Goal: Communication & Community: Answer question/provide support

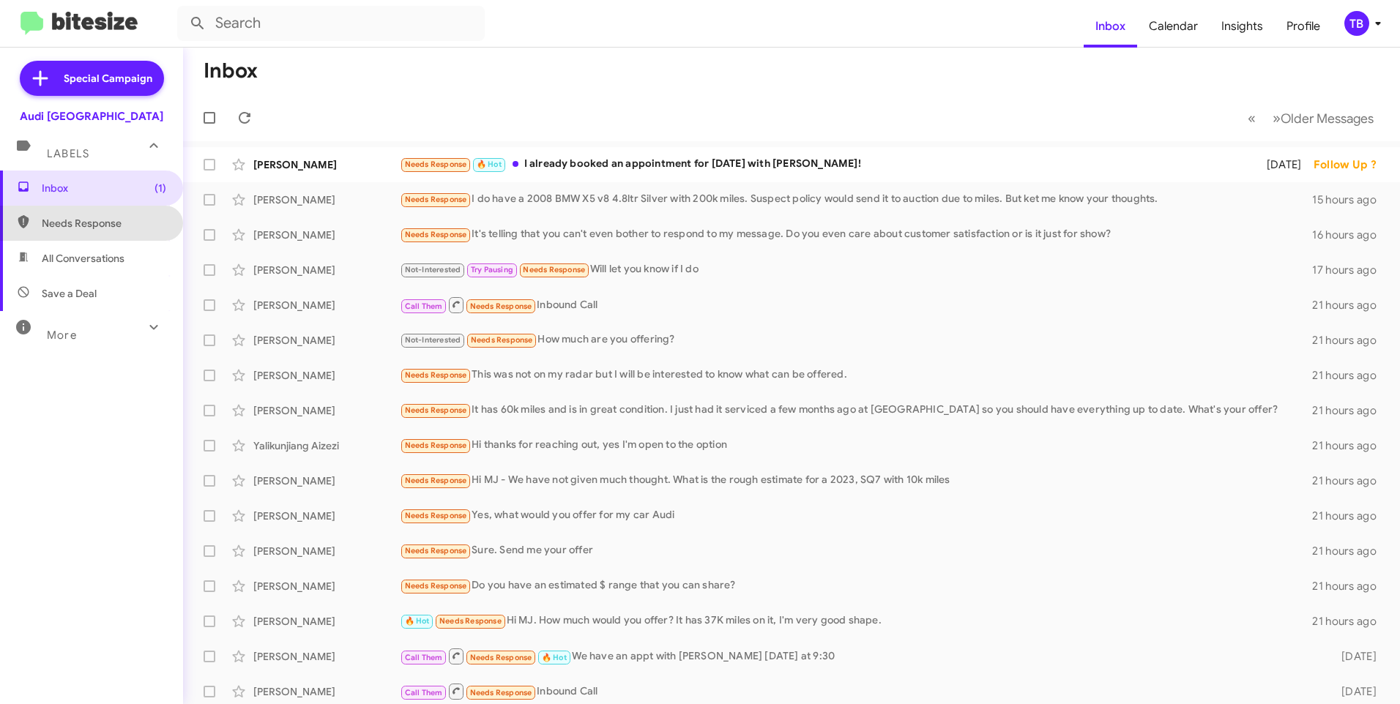
click at [94, 221] on span "Needs Response" at bounding box center [104, 223] width 124 height 15
type input "in:needs-response"
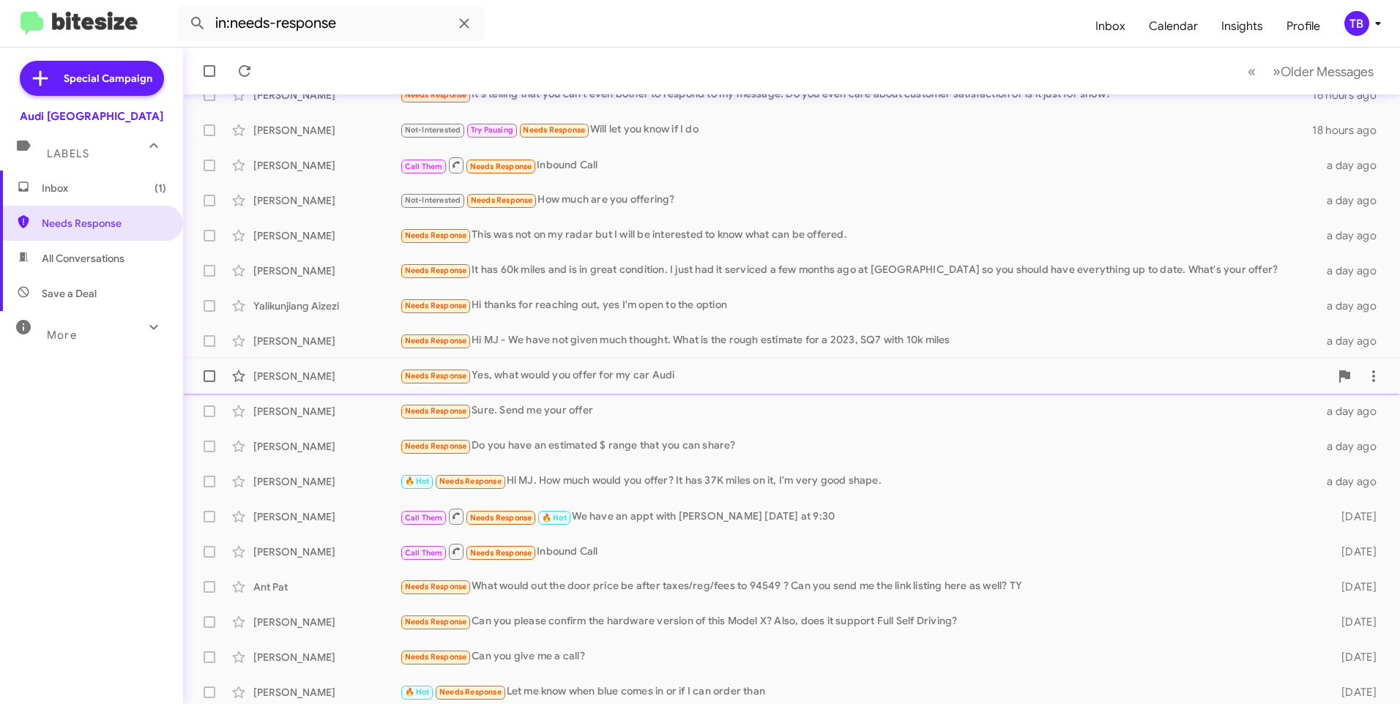
scroll to position [146, 0]
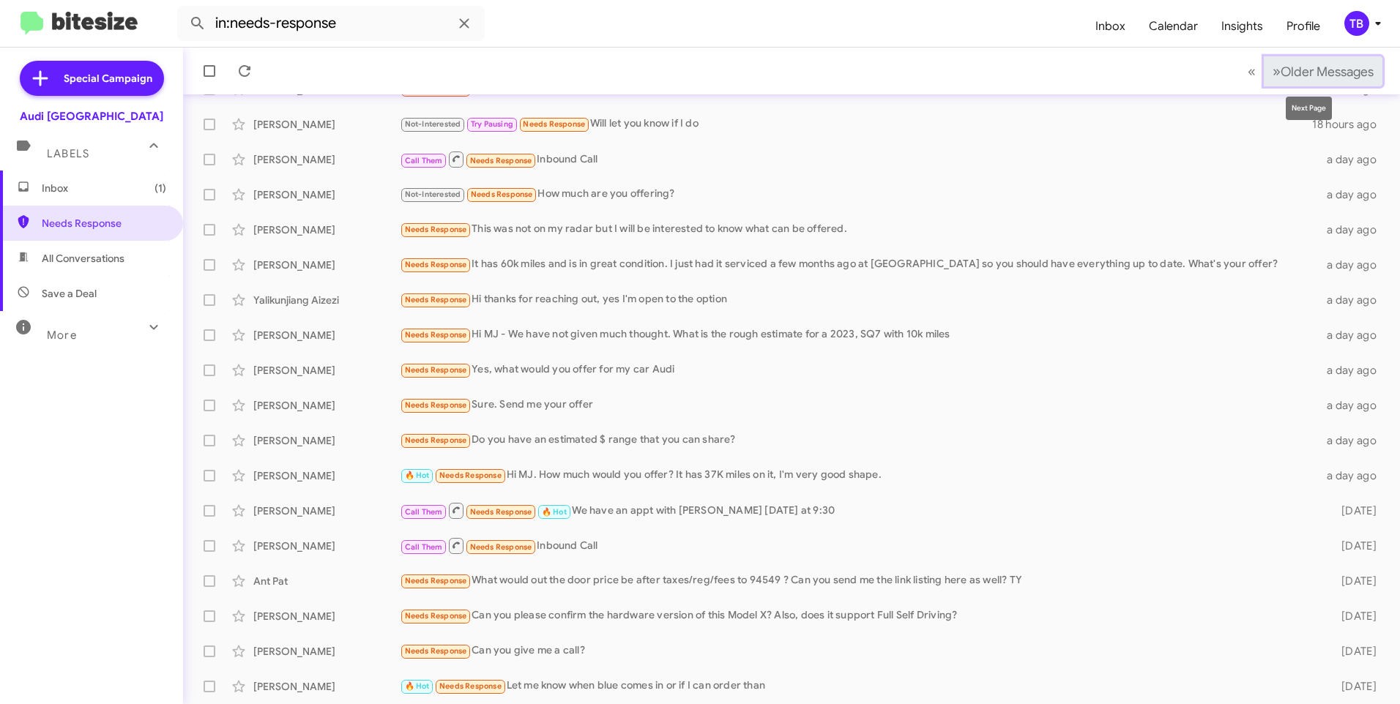
click at [1307, 83] on button "» Next Older Messages" at bounding box center [1322, 71] width 119 height 30
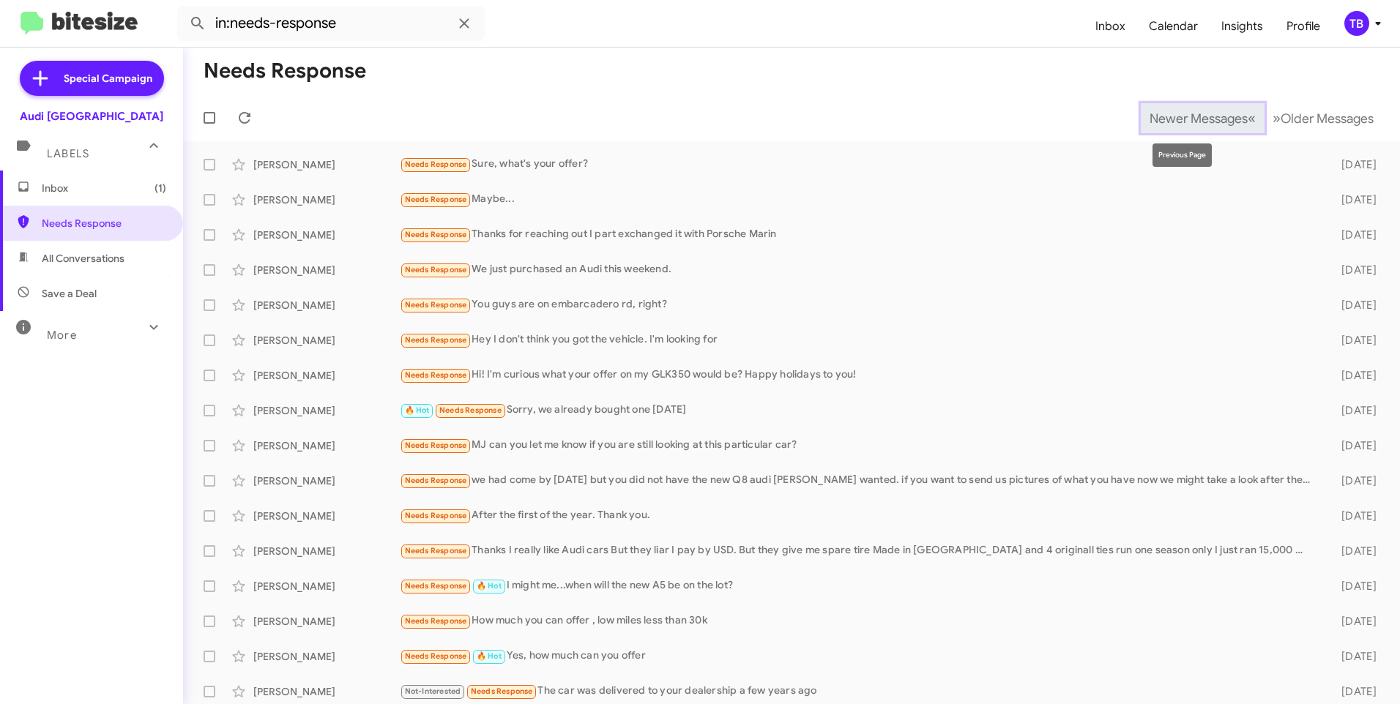
click at [1187, 120] on span "Newer Messages" at bounding box center [1198, 119] width 98 height 16
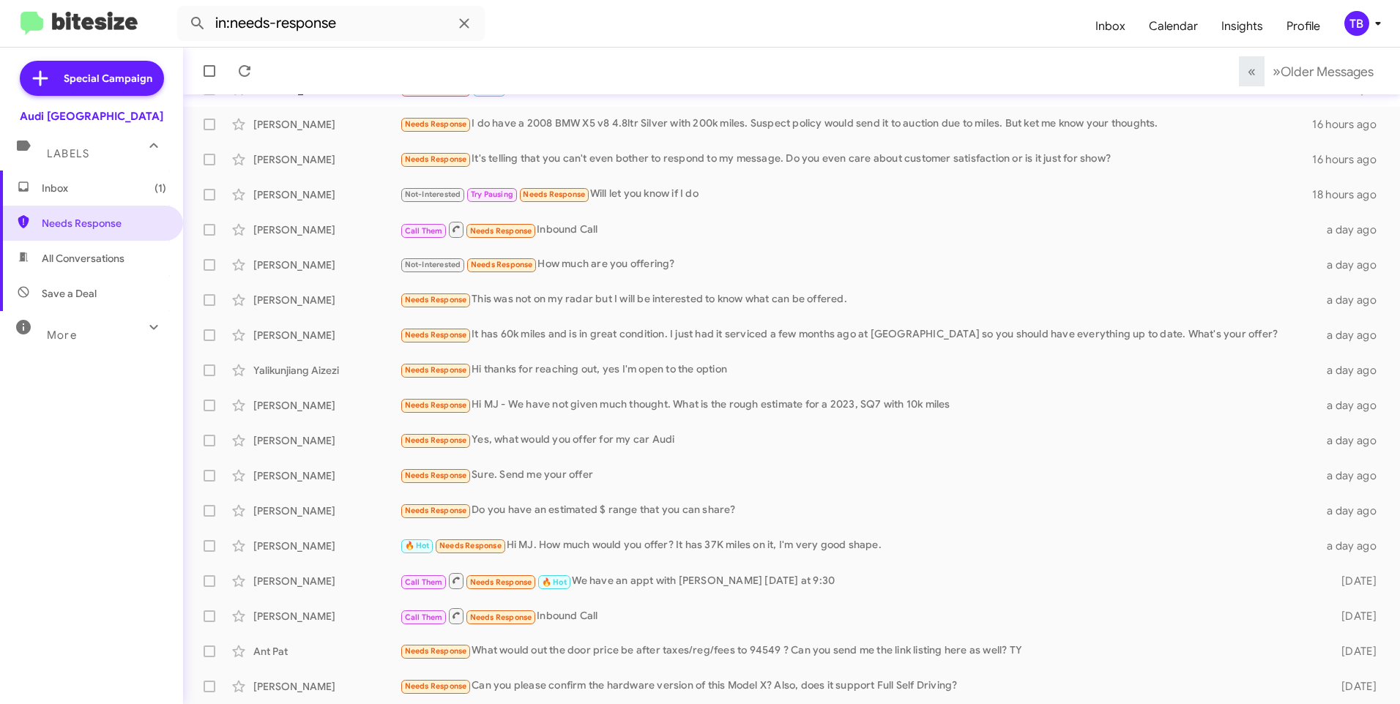
scroll to position [146, 0]
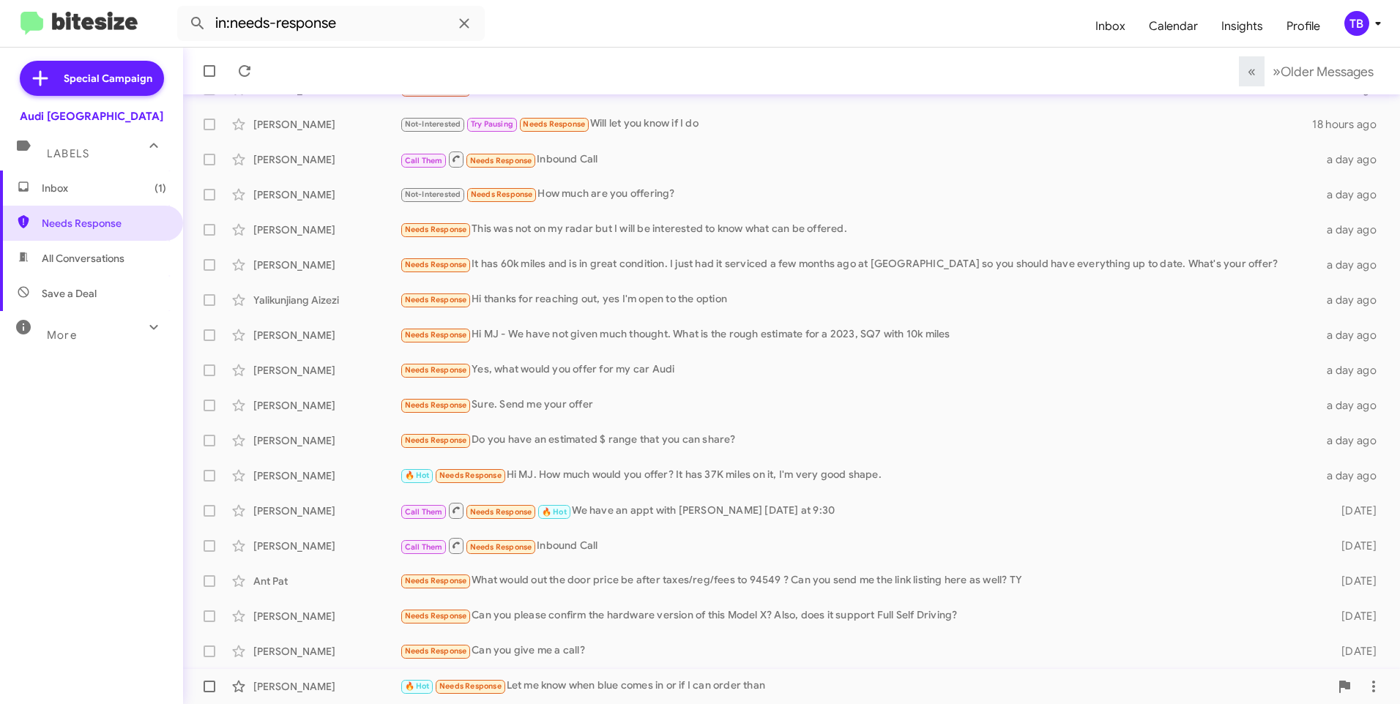
click at [707, 690] on div "🔥 Hot Needs Response Let me know when blue comes in or if I can order than" at bounding box center [865, 686] width 930 height 17
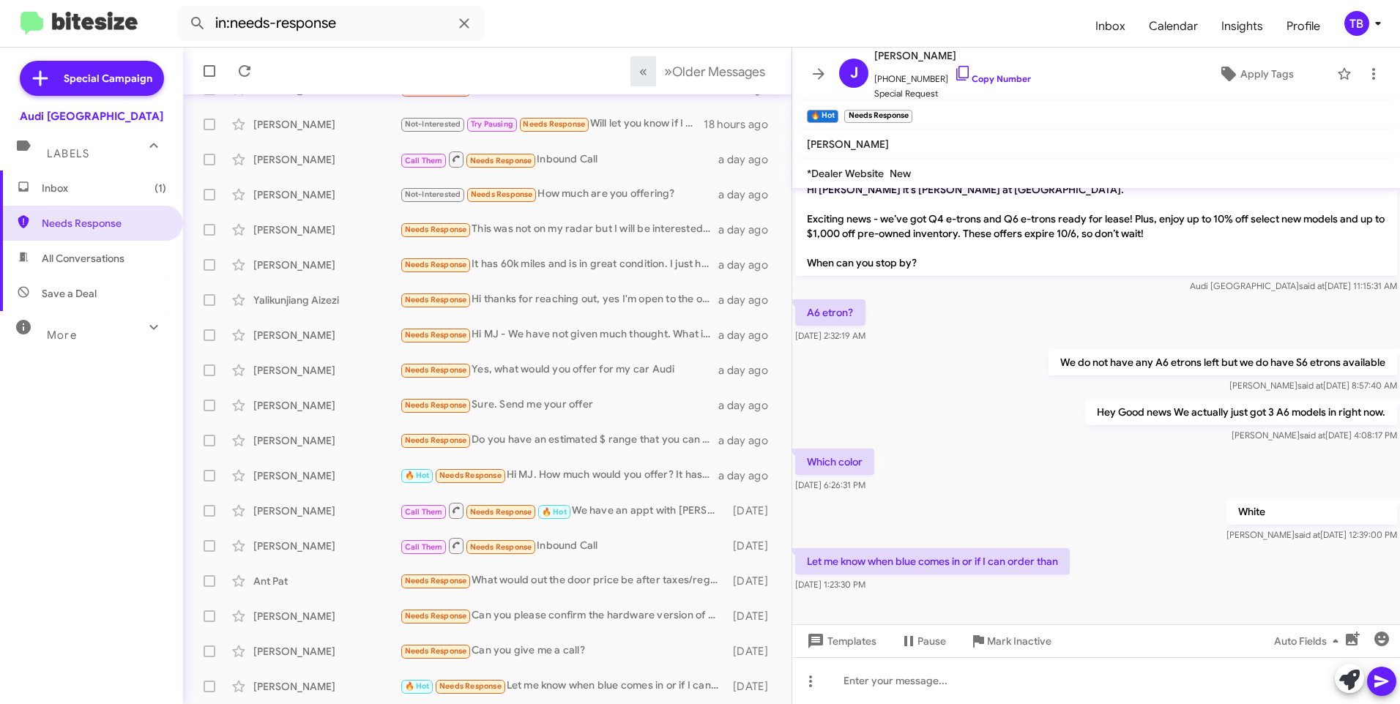
scroll to position [682, 0]
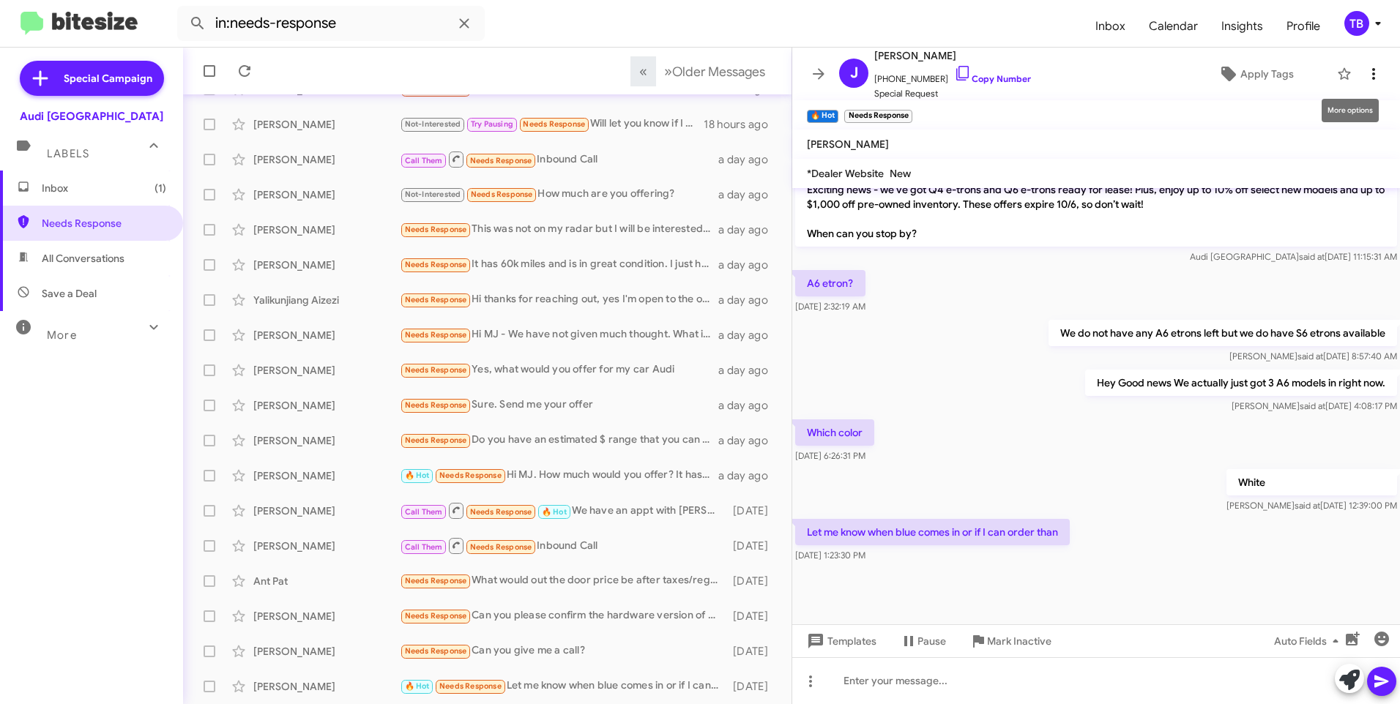
click at [1364, 72] on icon at bounding box center [1373, 74] width 18 height 18
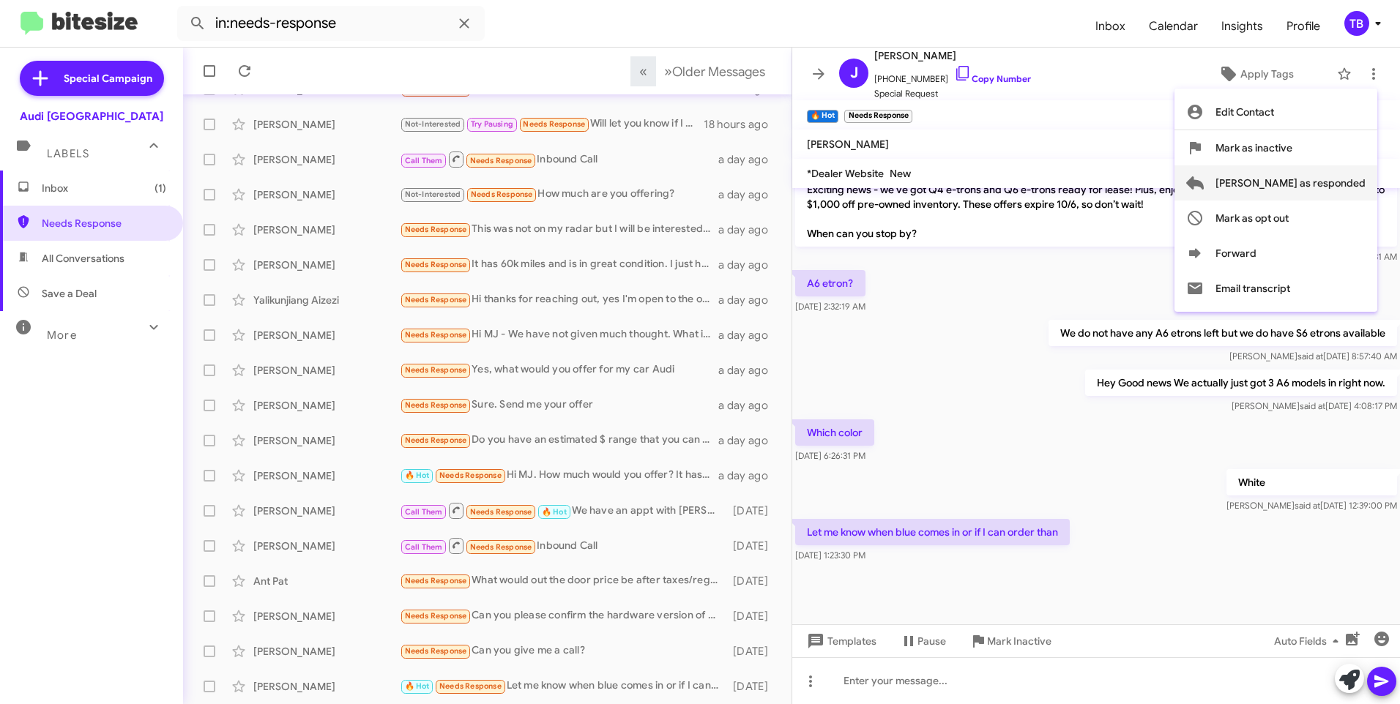
click at [1300, 184] on span "[PERSON_NAME] as responded" at bounding box center [1290, 182] width 150 height 35
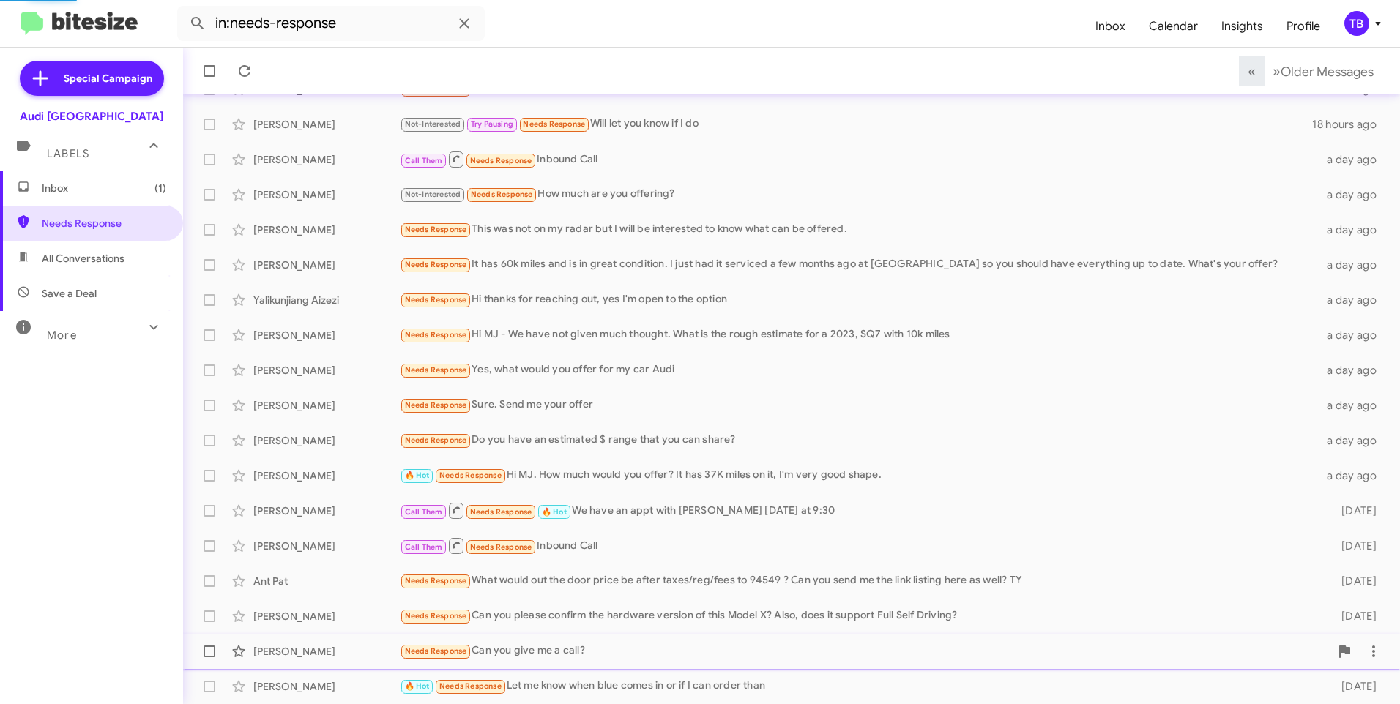
scroll to position [111, 0]
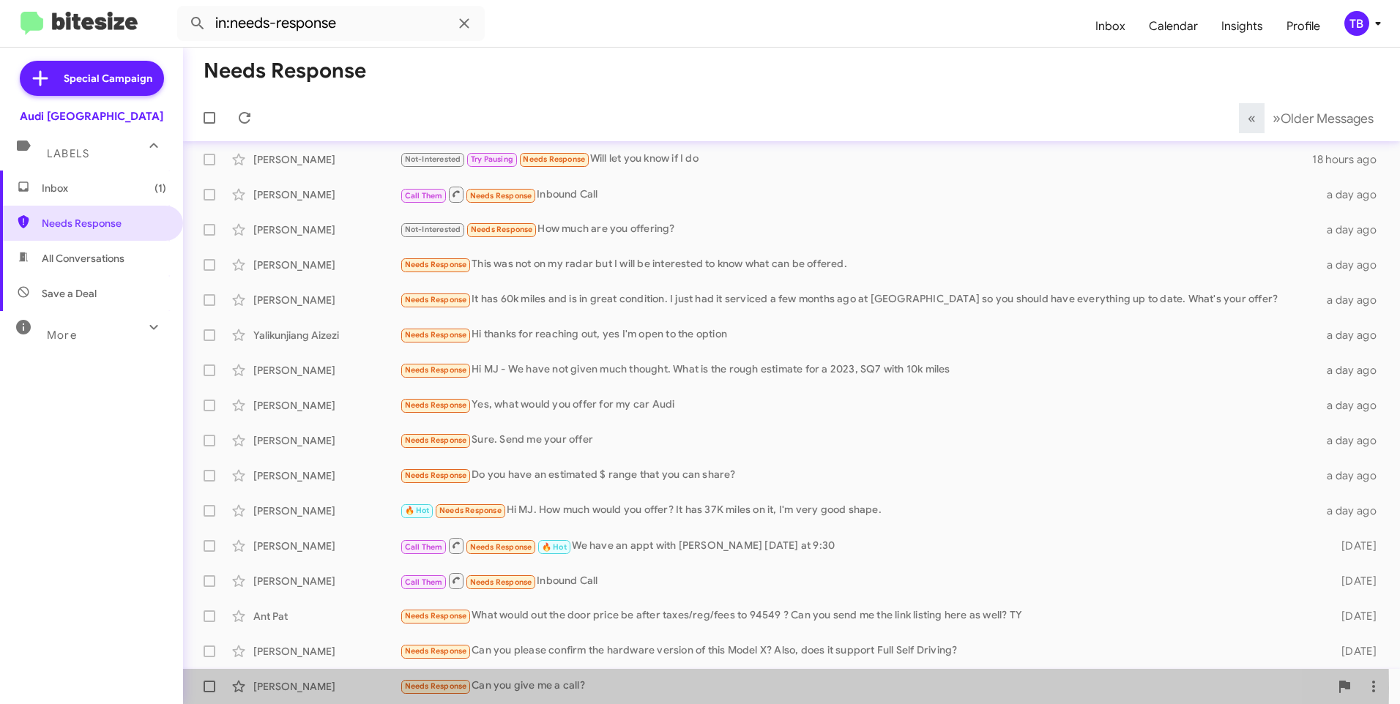
click at [508, 688] on div "Needs Response Can you give me a call?" at bounding box center [865, 686] width 930 height 17
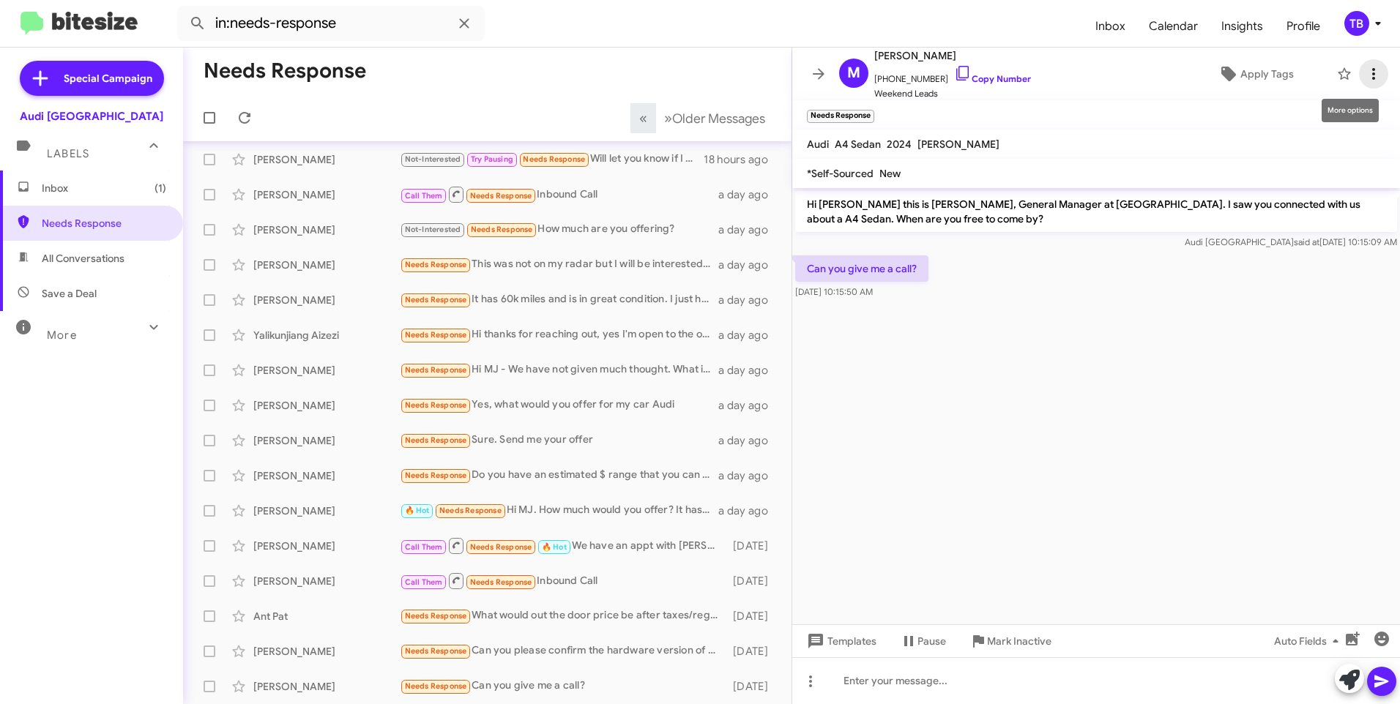
click at [1366, 80] on icon at bounding box center [1373, 74] width 18 height 18
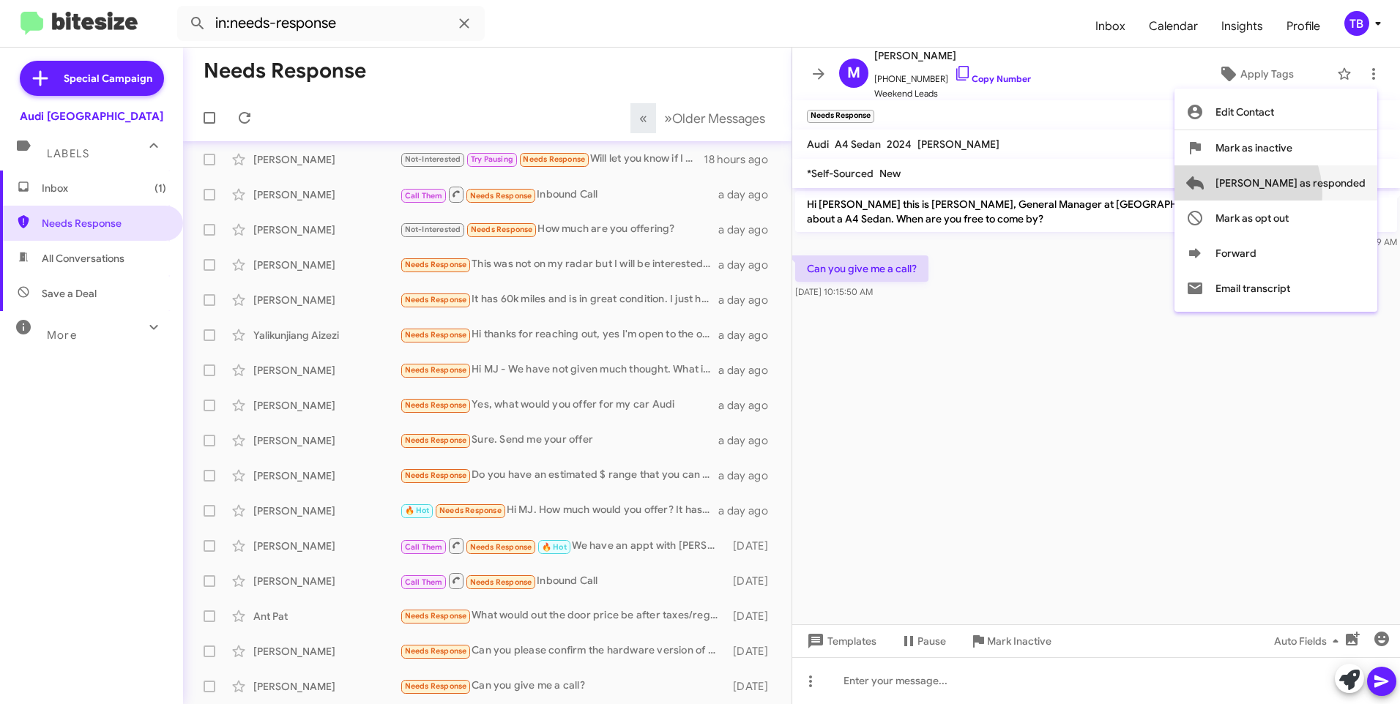
click at [1287, 194] on span "[PERSON_NAME] as responded" at bounding box center [1290, 182] width 150 height 35
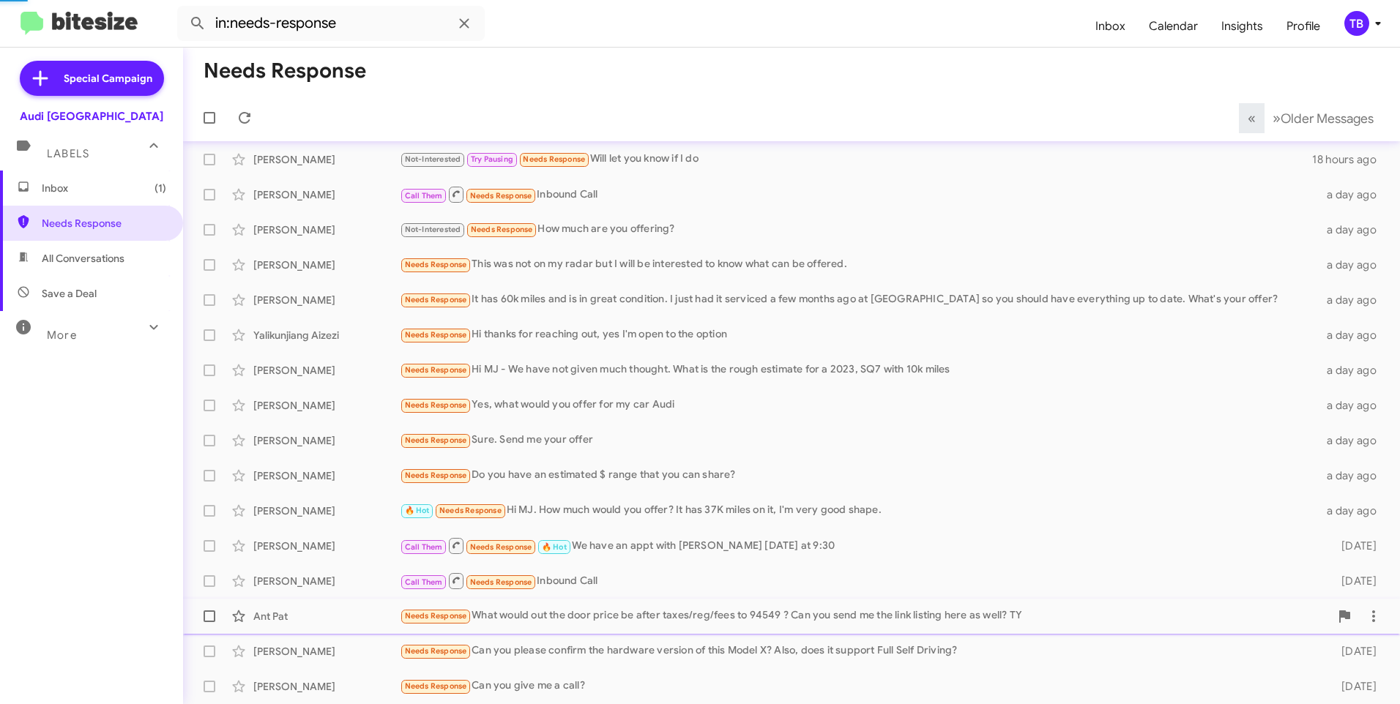
scroll to position [75, 0]
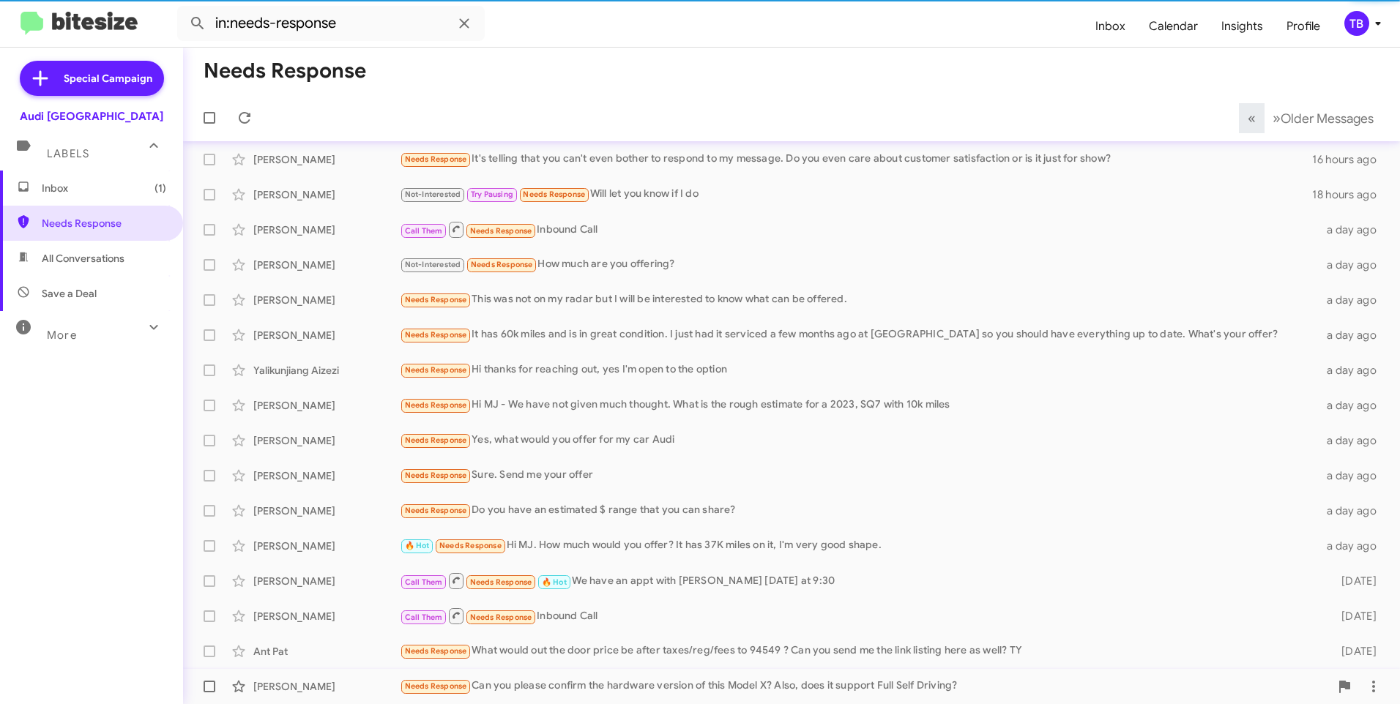
click at [556, 697] on div "[PERSON_NAME] Needs Response Can you please confirm the hardware version of thi…" at bounding box center [791, 686] width 1193 height 29
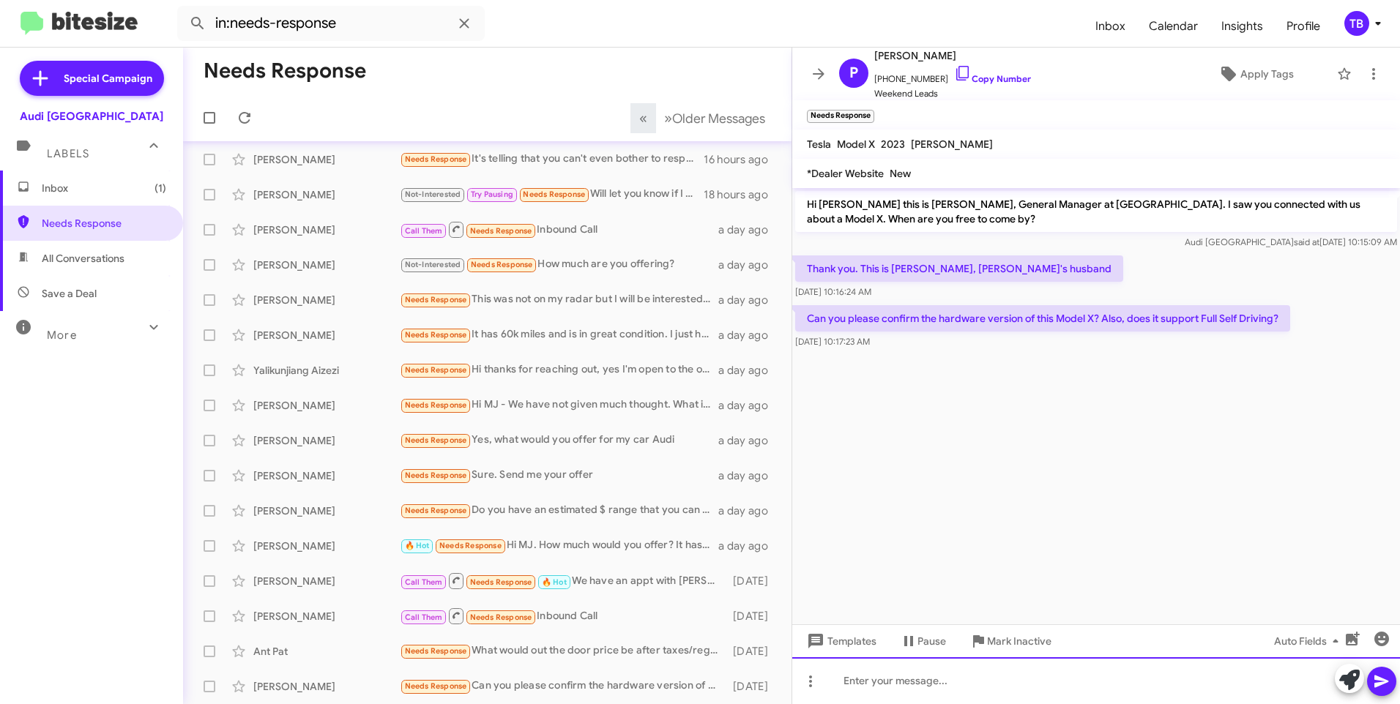
click at [945, 692] on div at bounding box center [1096, 680] width 608 height 47
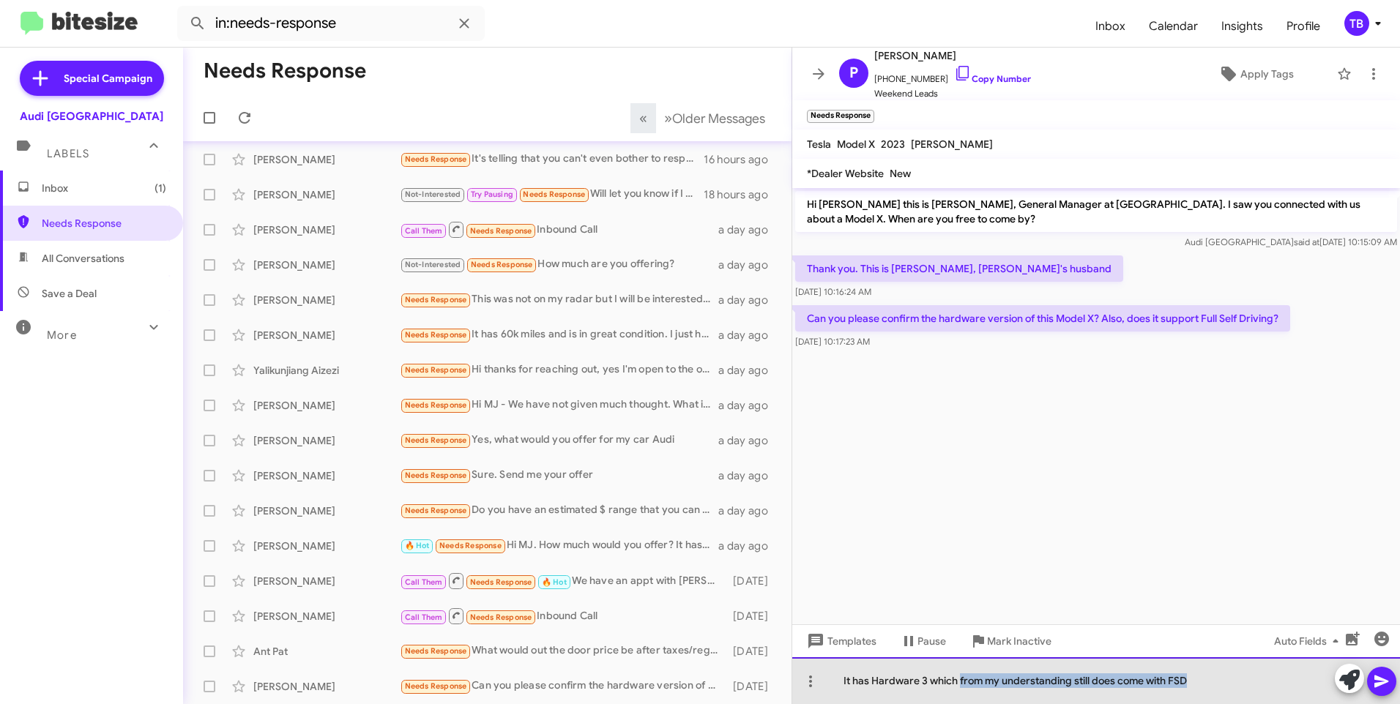
drag, startPoint x: 958, startPoint y: 681, endPoint x: 1272, endPoint y: 666, distance: 314.4
click at [1272, 666] on div "It has Hardware 3 which from my understanding still does come with FSD" at bounding box center [1096, 680] width 608 height 47
click at [873, 682] on div "It has Hardware 3" at bounding box center [1096, 680] width 608 height 47
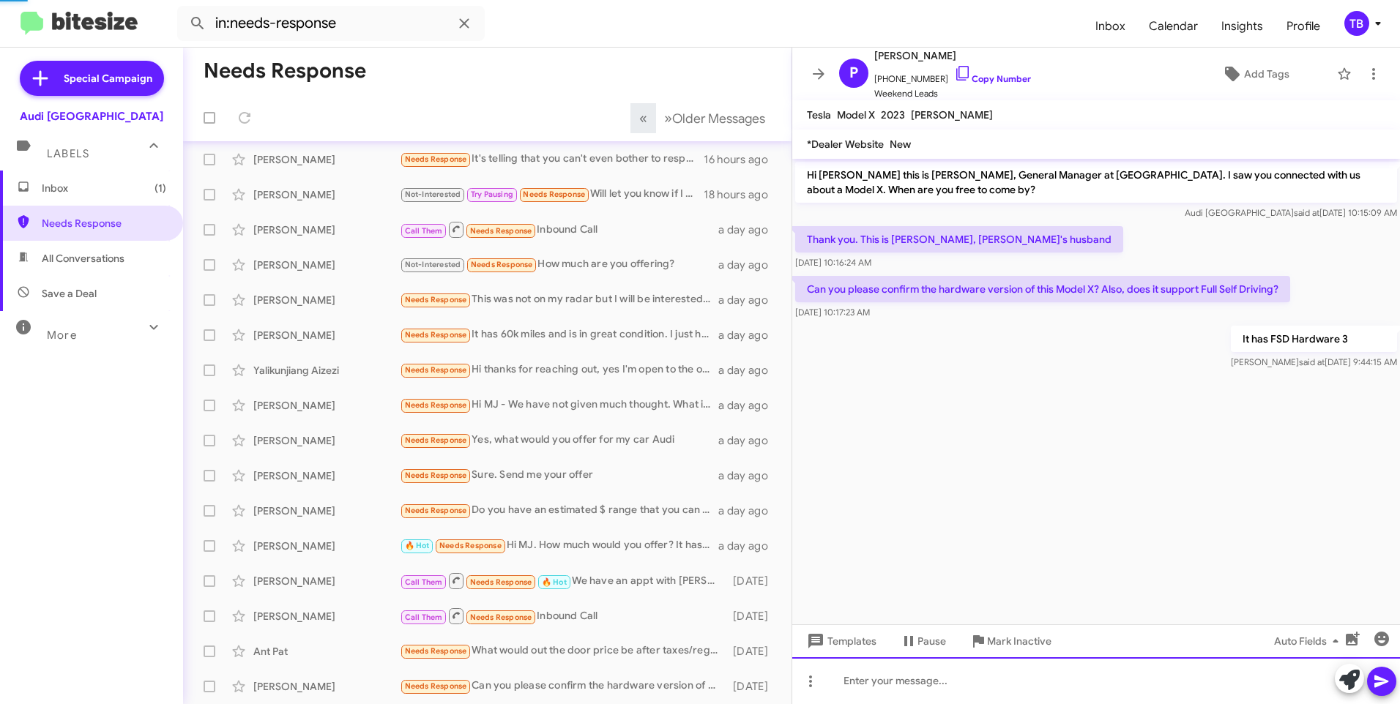
scroll to position [146, 0]
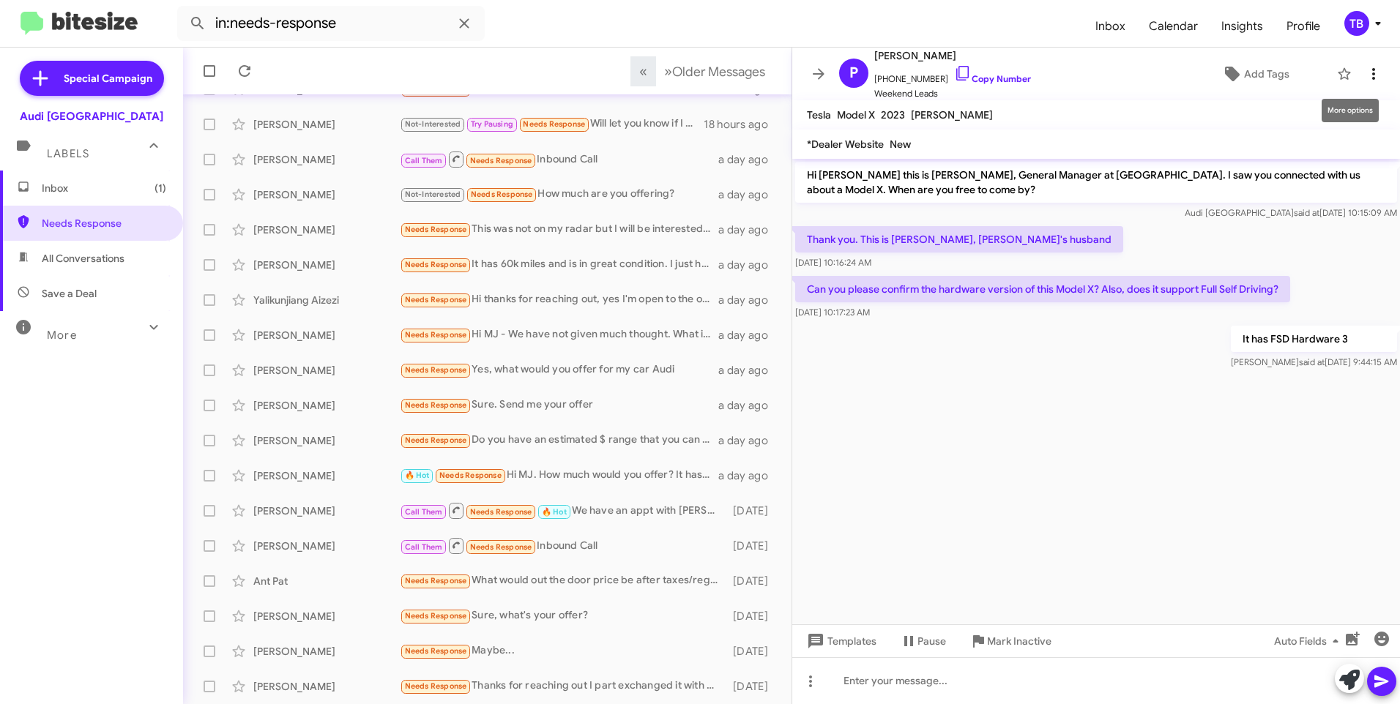
click at [1367, 72] on icon at bounding box center [1373, 74] width 18 height 18
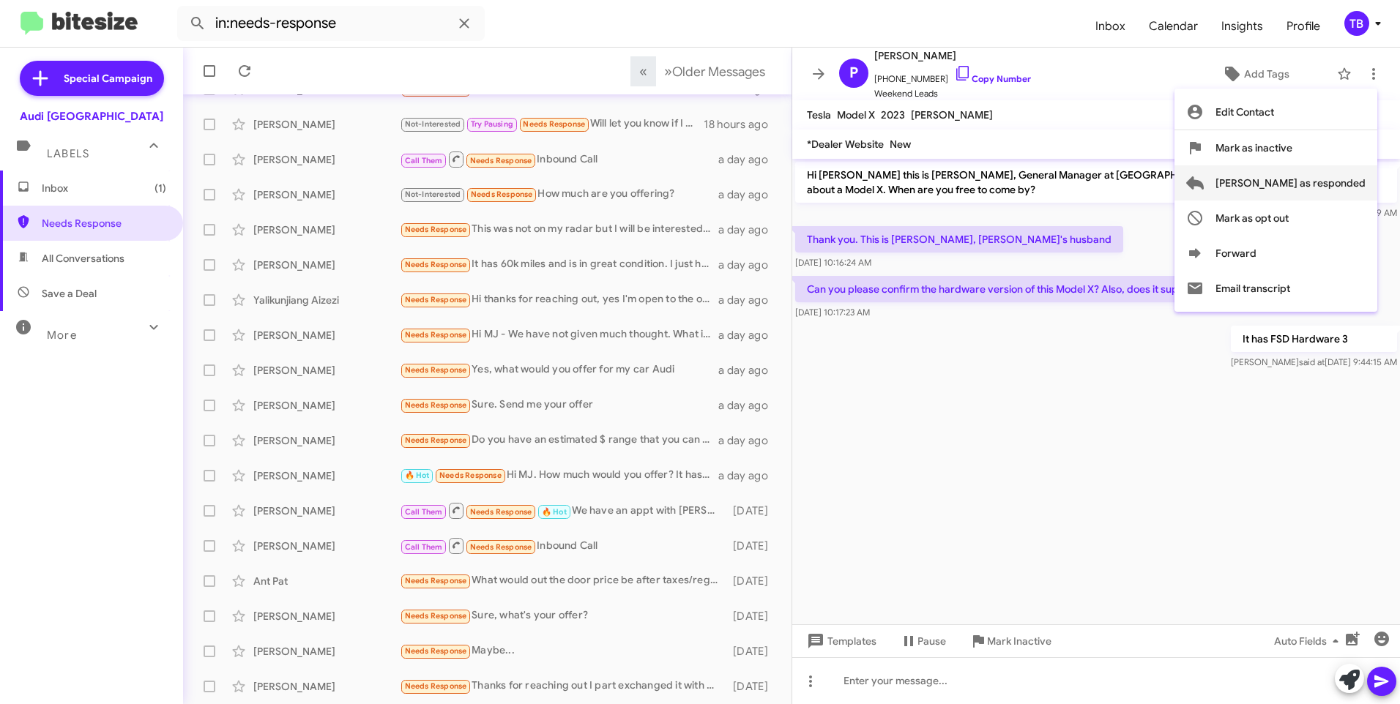
click at [1337, 176] on span "[PERSON_NAME] as responded" at bounding box center [1290, 182] width 150 height 35
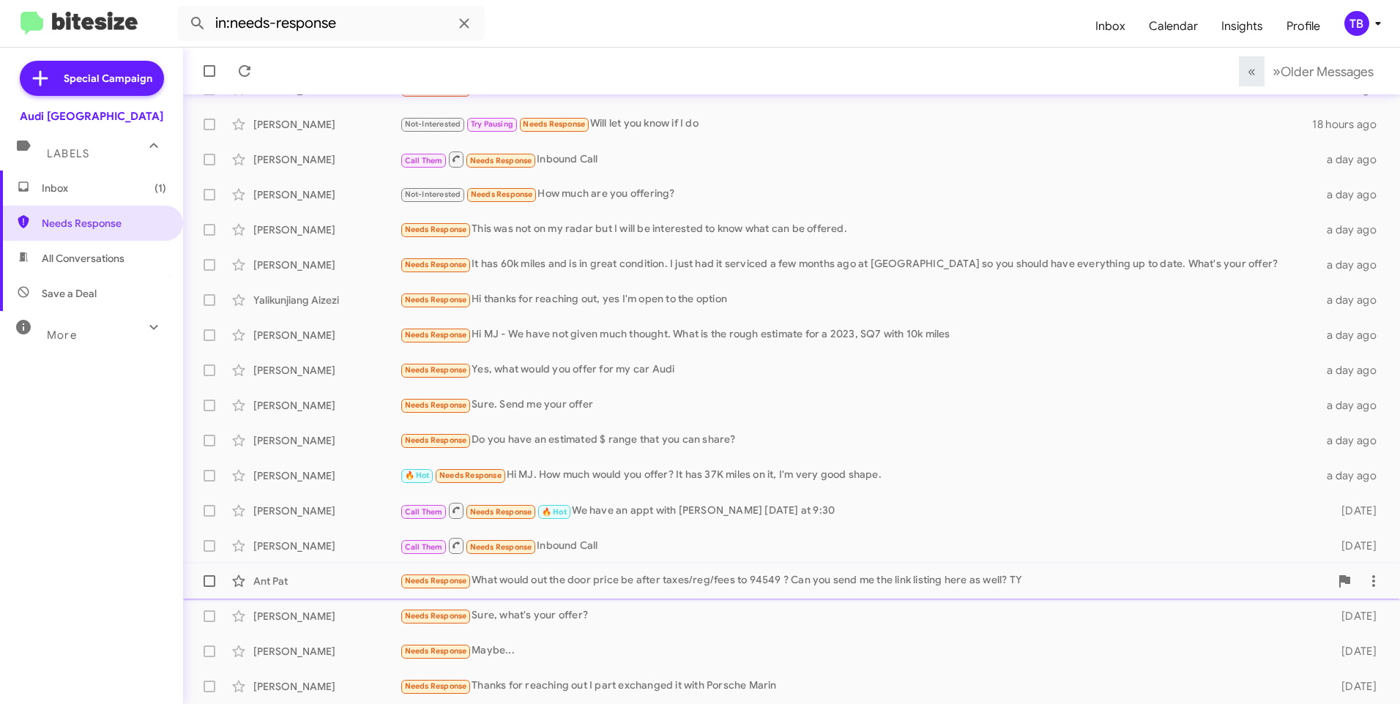
click at [522, 572] on div "Ant Pat Needs Response What would out the door price be after taxes/reg/fees to…" at bounding box center [791, 581] width 1193 height 29
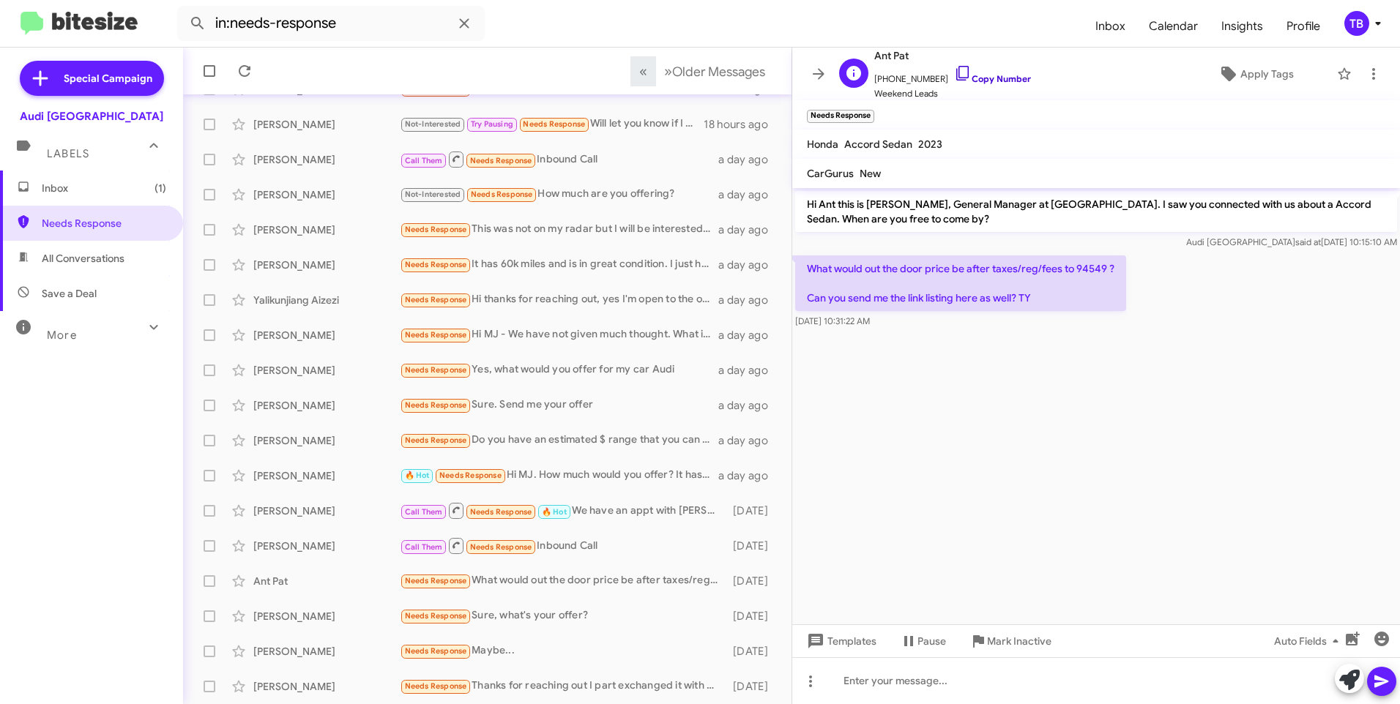
click at [954, 70] on icon at bounding box center [963, 73] width 18 height 18
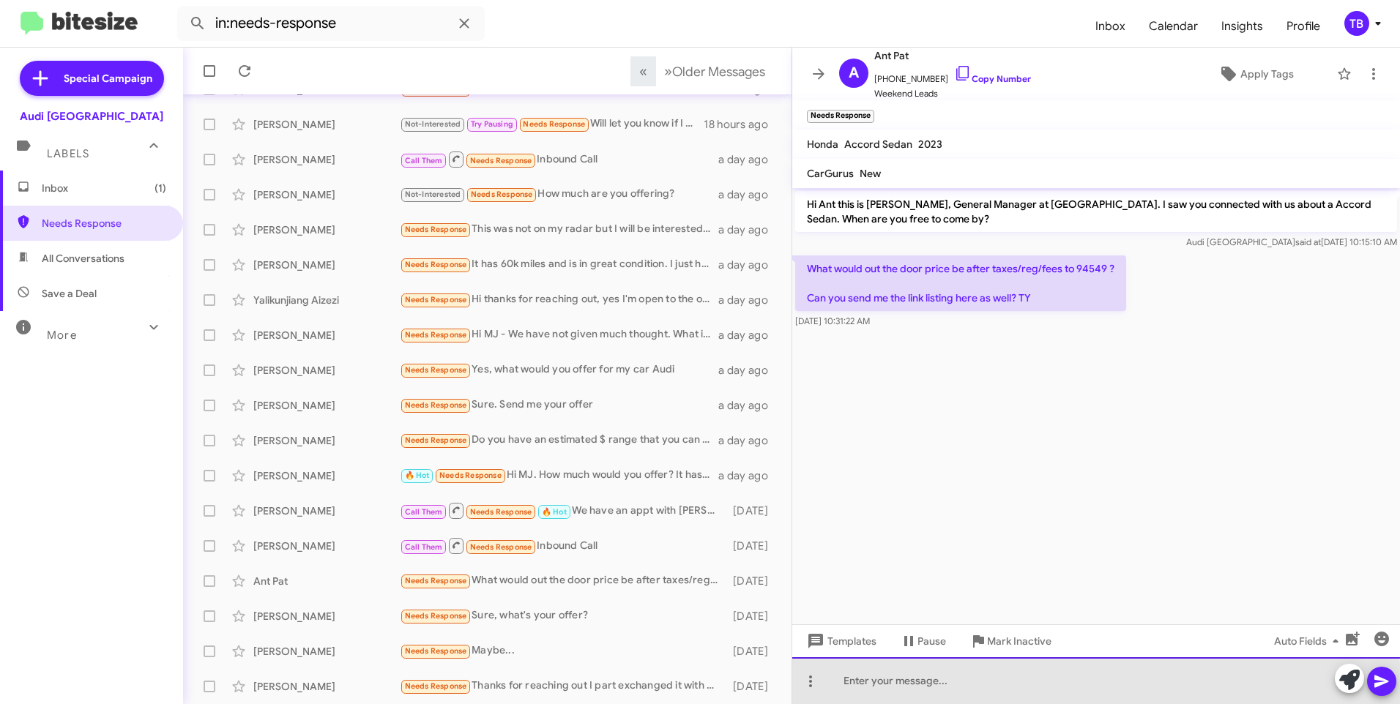
click at [975, 687] on div at bounding box center [1096, 680] width 608 height 47
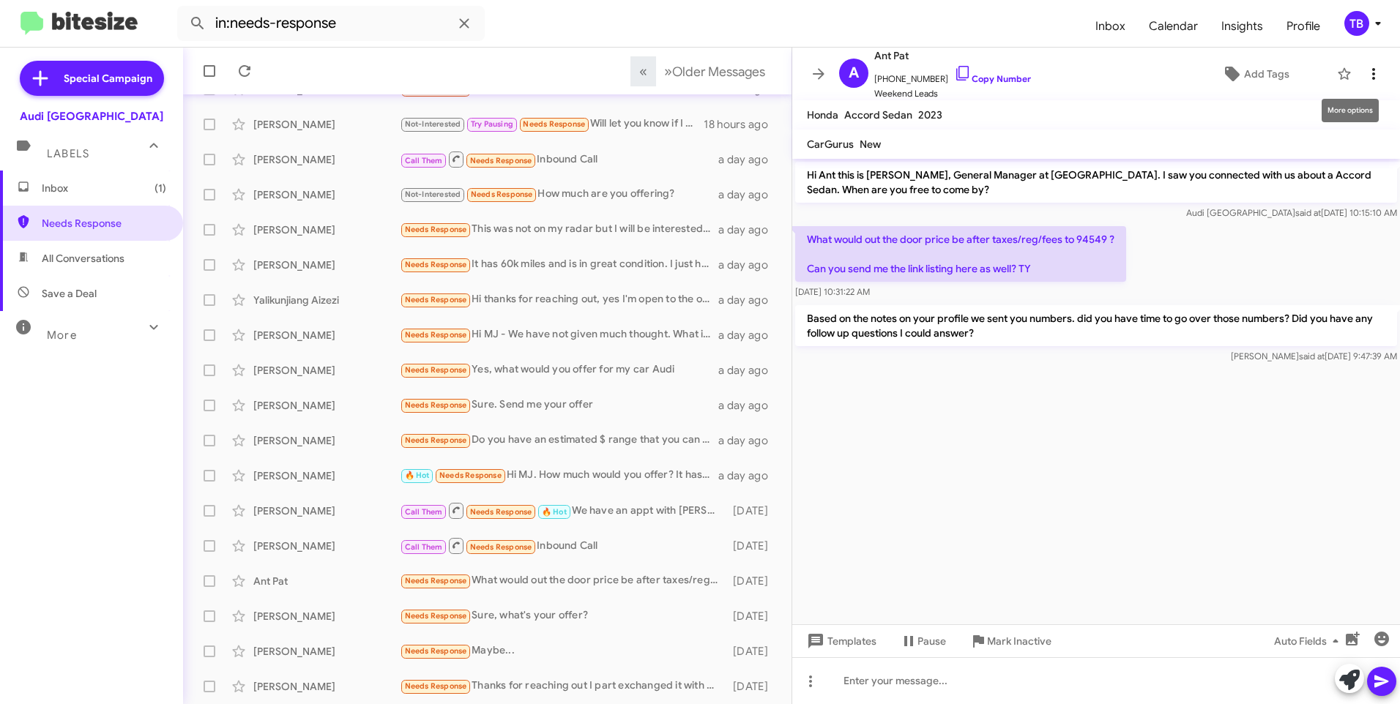
click at [1360, 83] on button at bounding box center [1373, 73] width 29 height 29
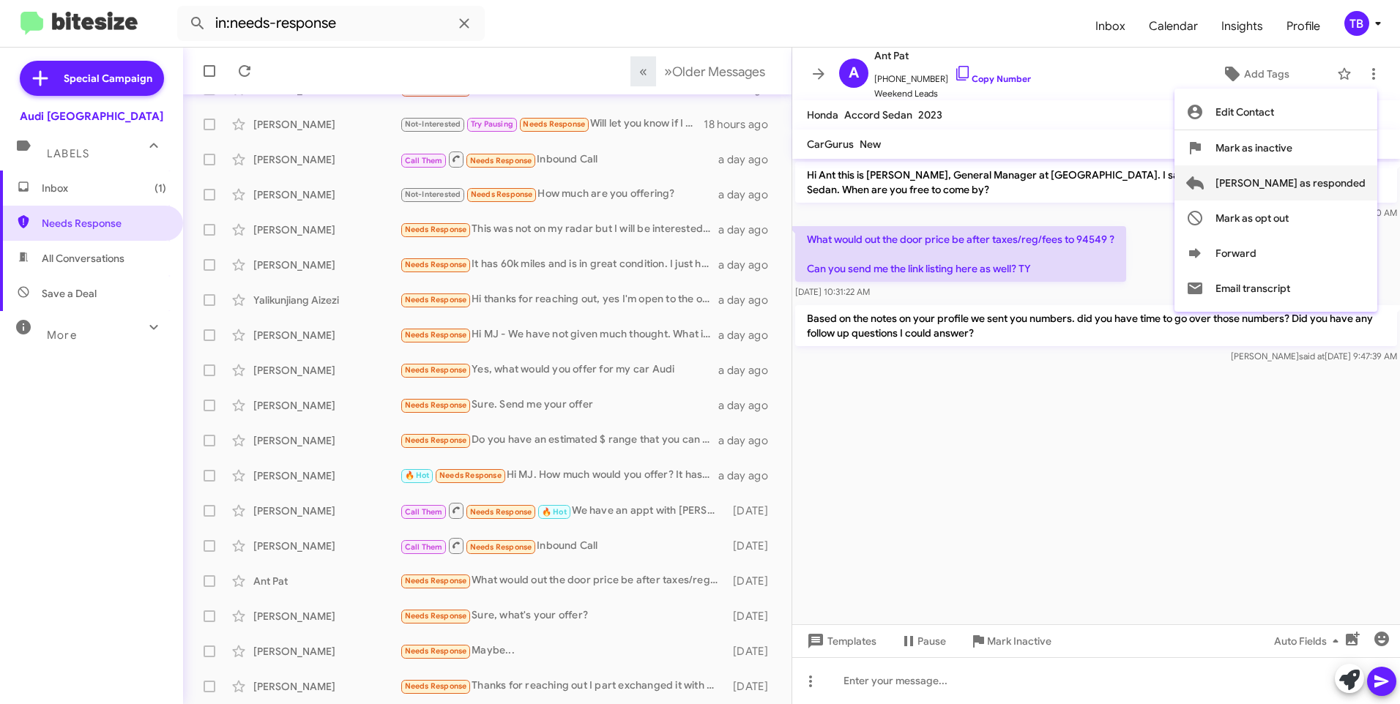
click at [1313, 193] on span "[PERSON_NAME] as responded" at bounding box center [1290, 182] width 150 height 35
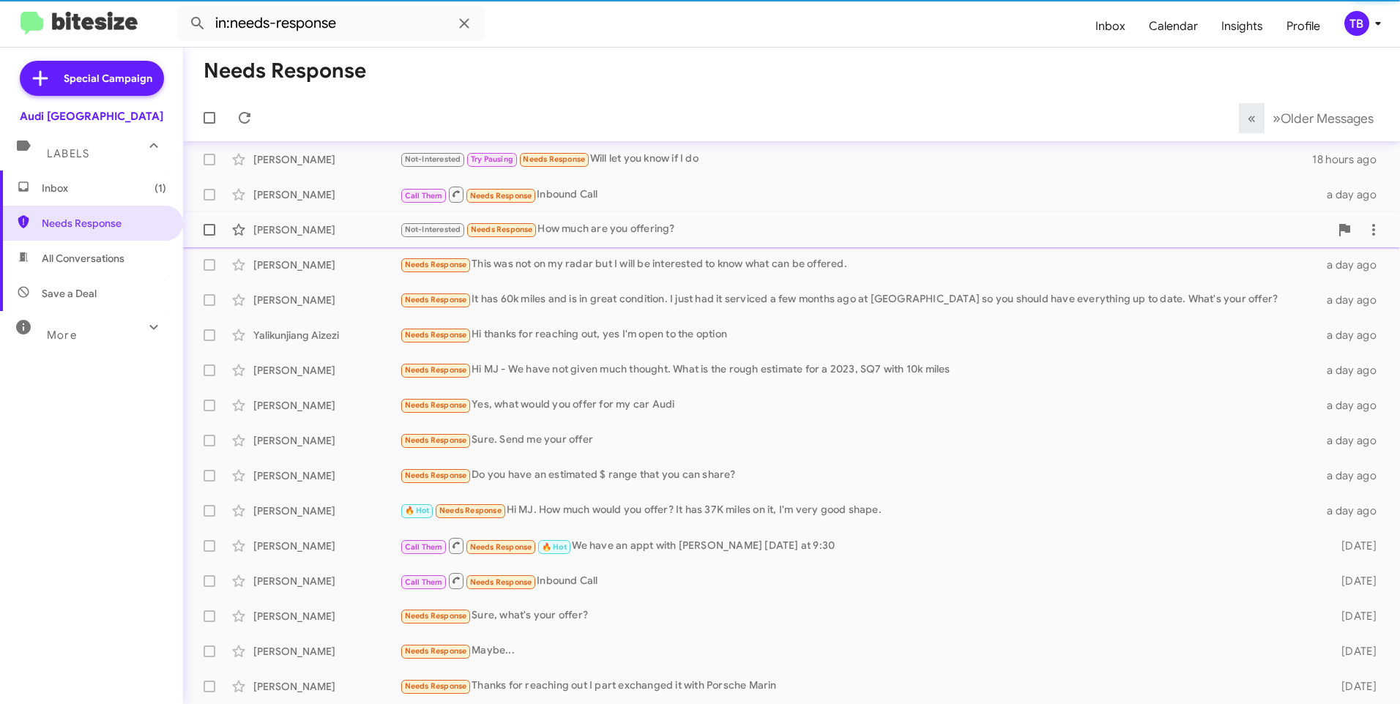
scroll to position [111, 0]
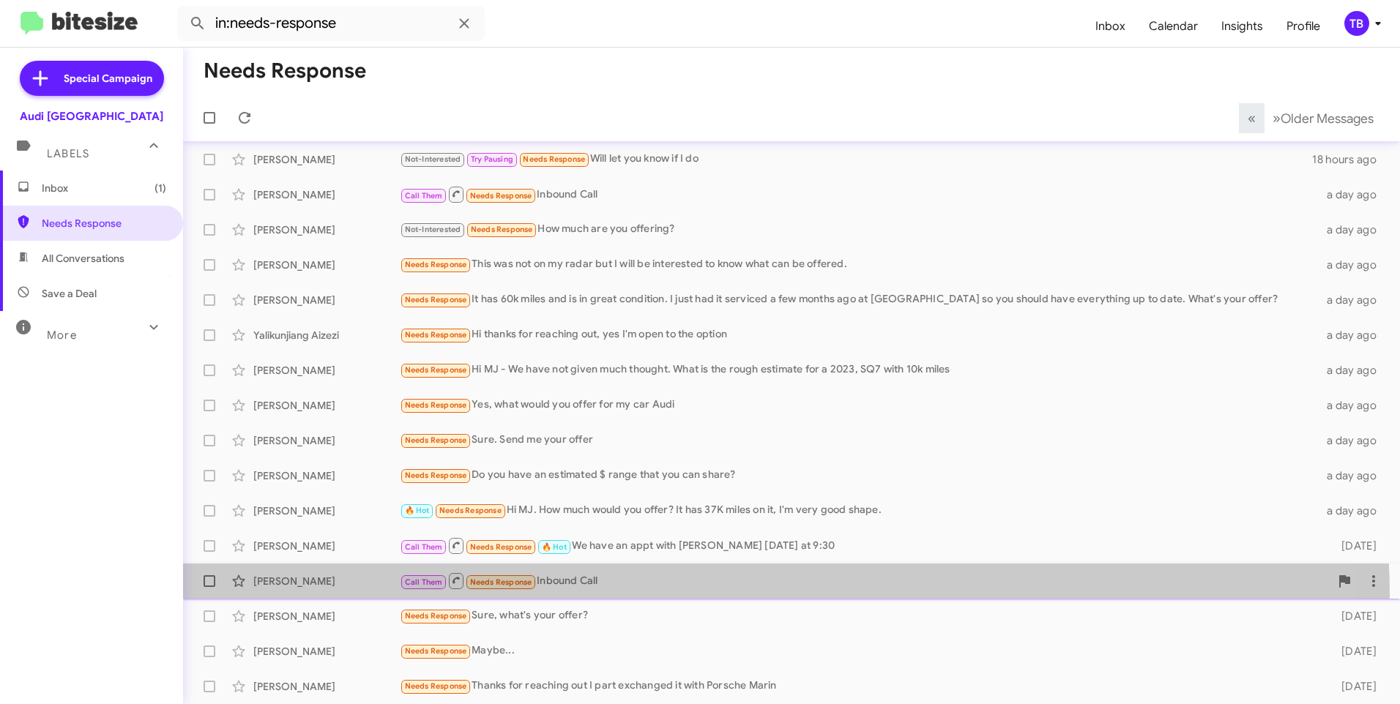
click at [628, 597] on span "[PERSON_NAME] Call Them Needs Response Inbound Call [DATE]" at bounding box center [791, 581] width 1217 height 35
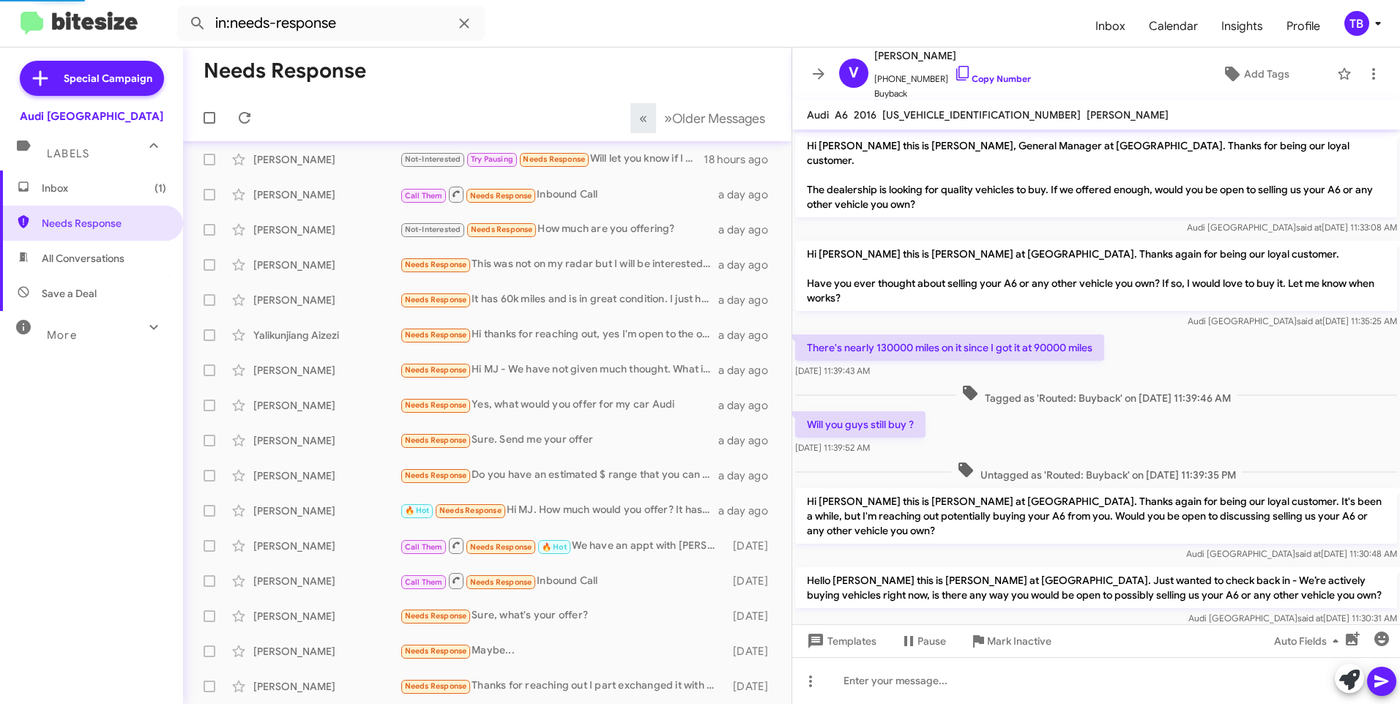
scroll to position [157, 0]
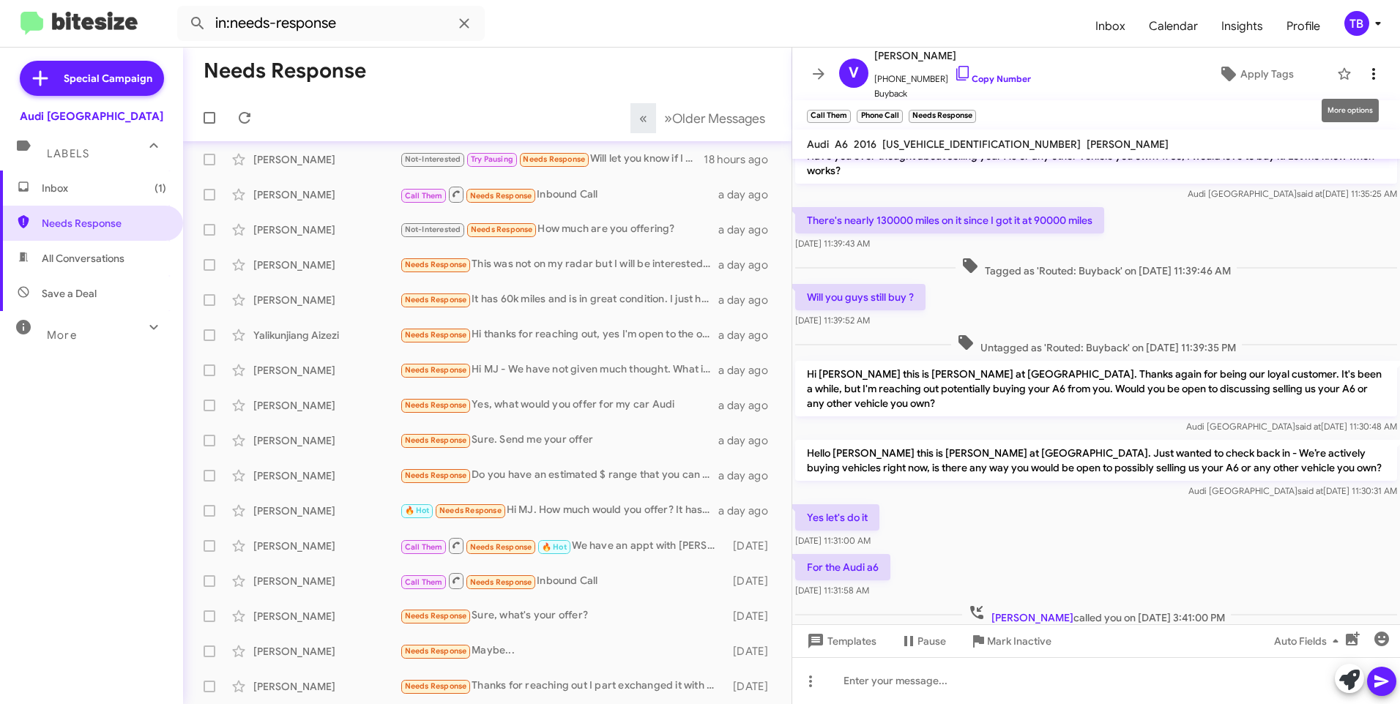
click at [1372, 73] on icon at bounding box center [1373, 74] width 3 height 12
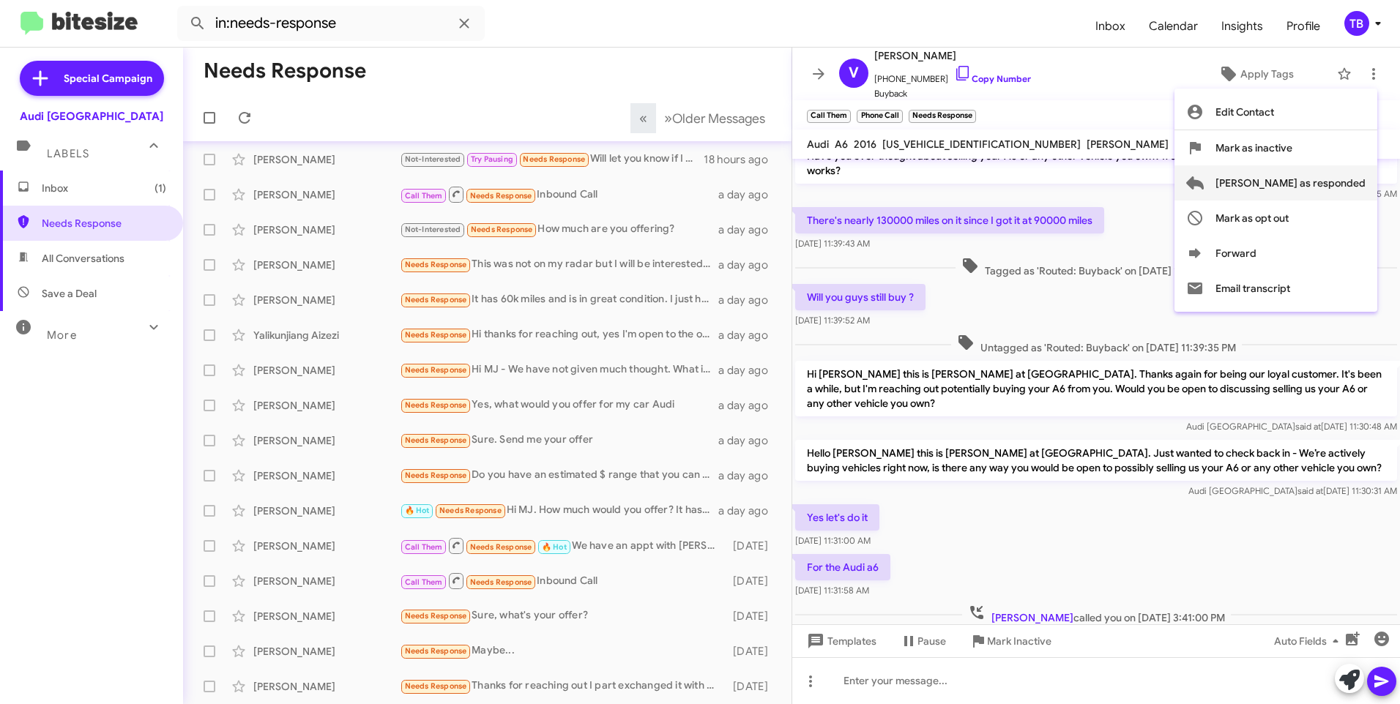
click at [1317, 188] on span "[PERSON_NAME] as responded" at bounding box center [1290, 182] width 150 height 35
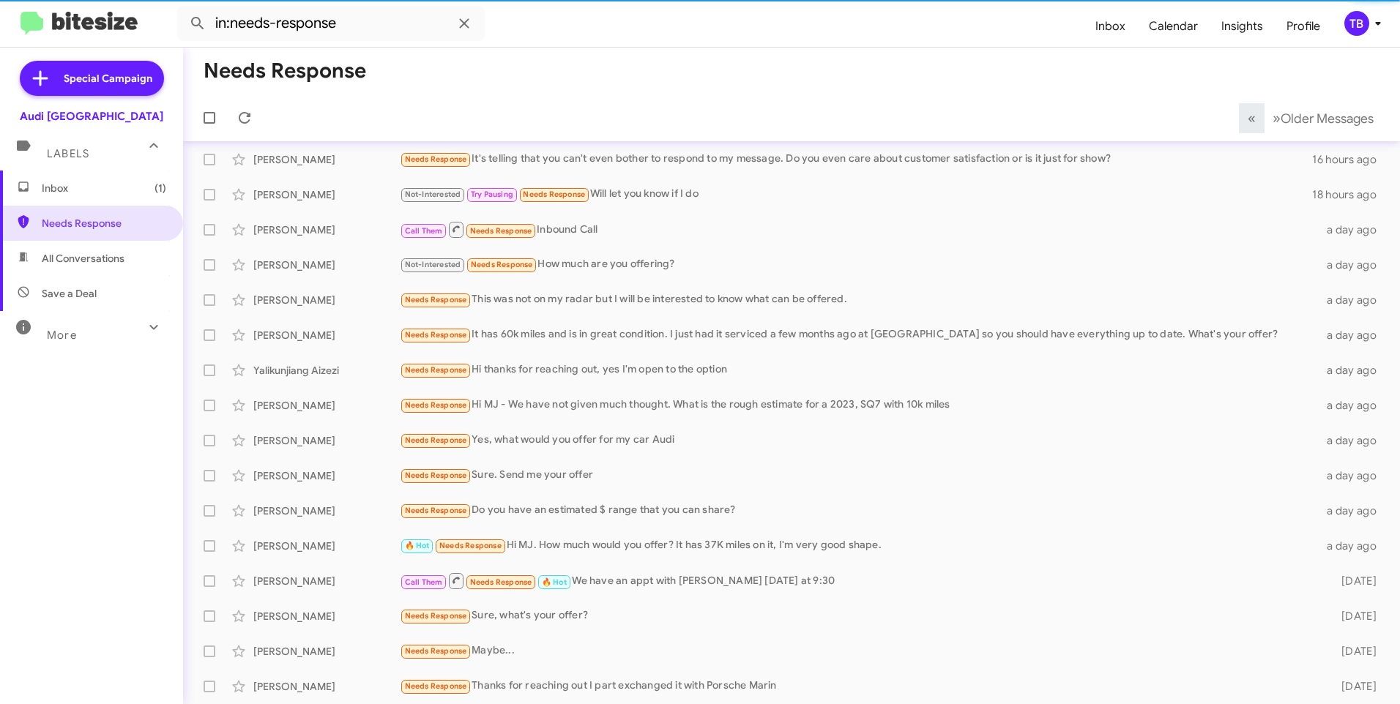
scroll to position [75, 0]
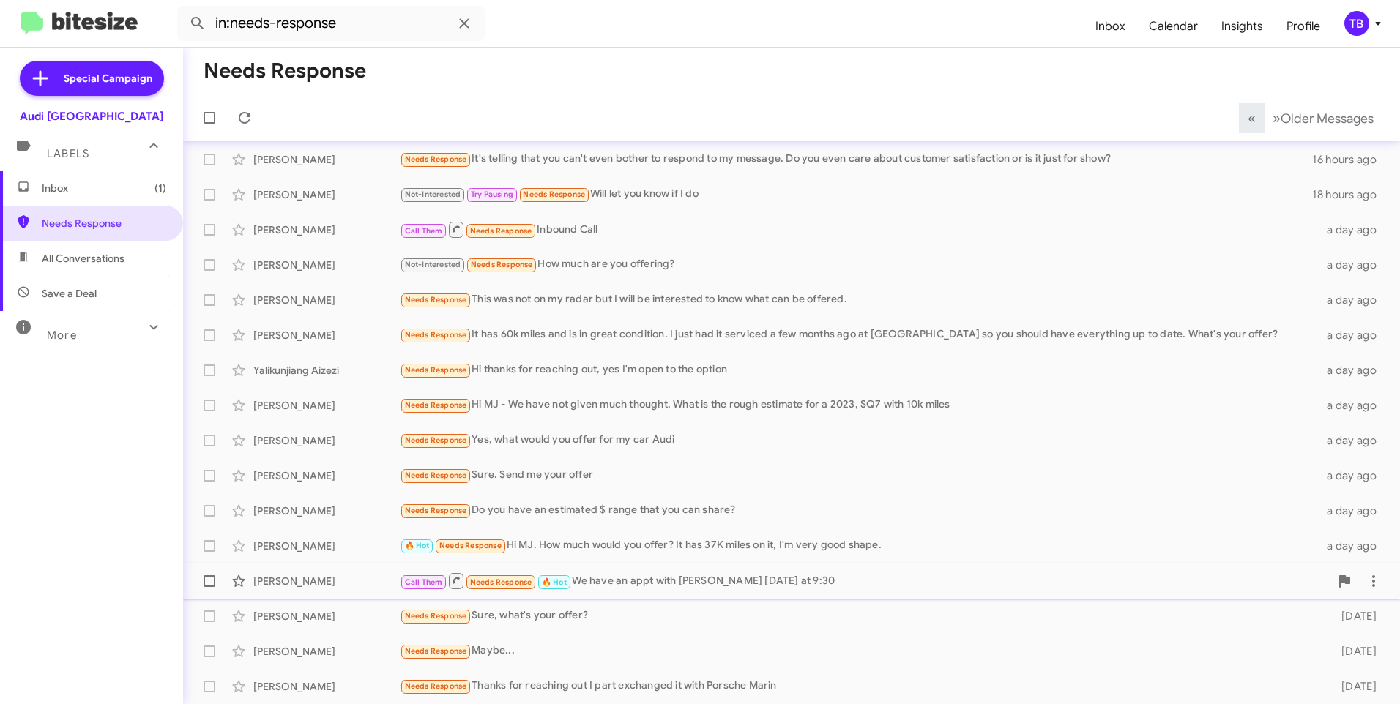
click at [781, 580] on div "Call Them Needs Response 🔥 Hot We have an appt with [PERSON_NAME] [DATE] at 9:30" at bounding box center [865, 581] width 930 height 18
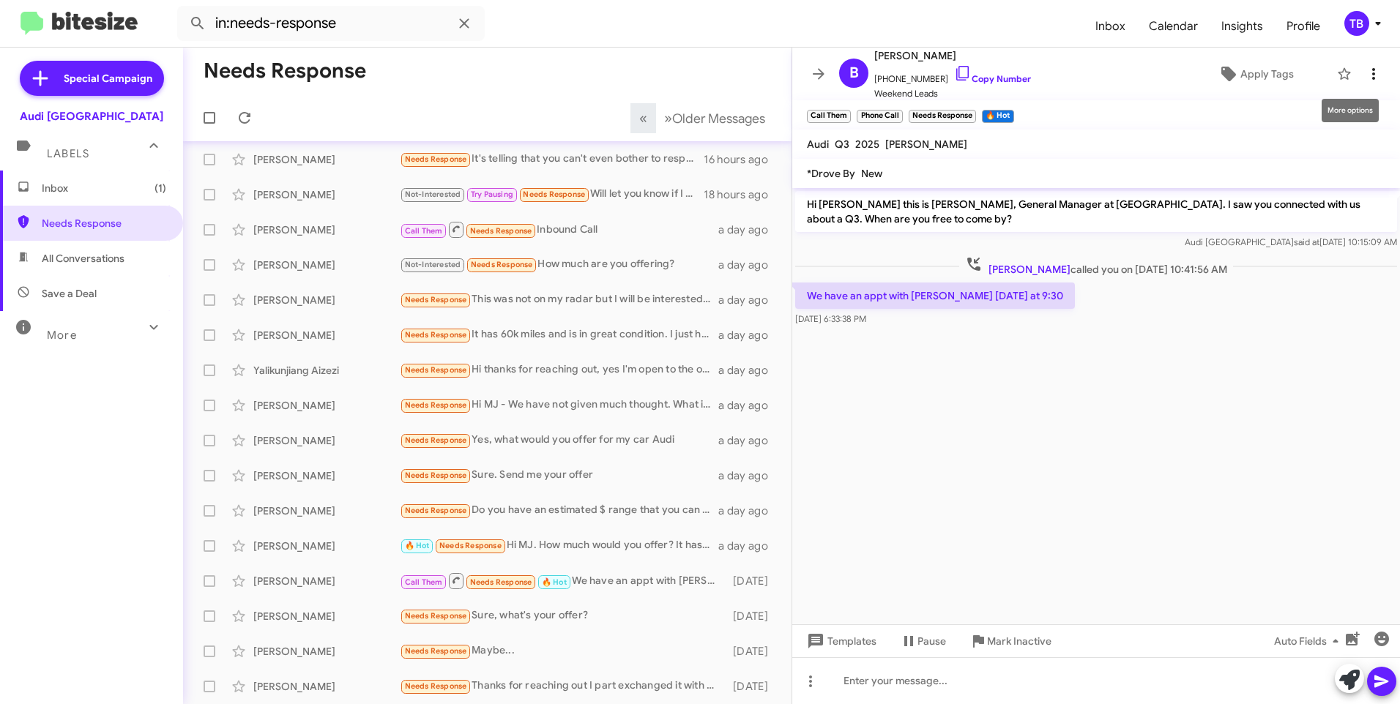
click at [1372, 75] on icon at bounding box center [1373, 74] width 3 height 12
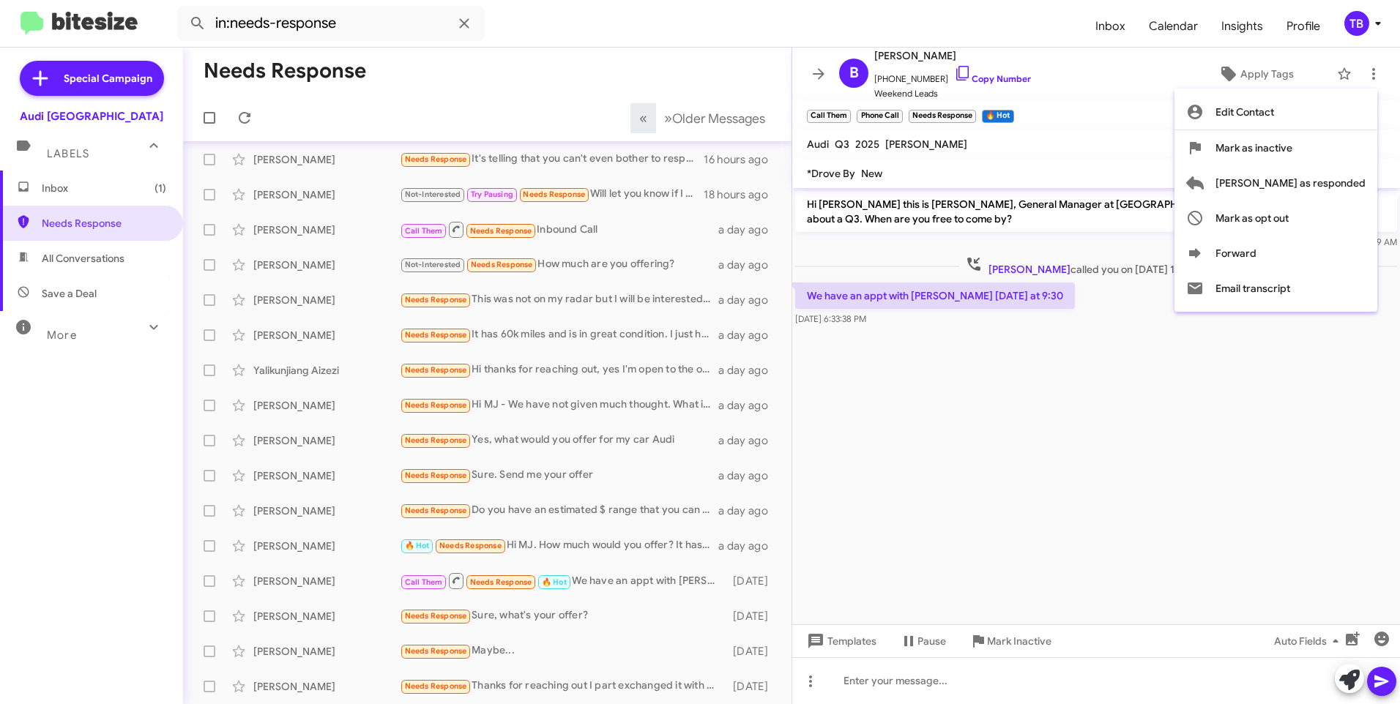
click at [896, 695] on div at bounding box center [700, 352] width 1400 height 704
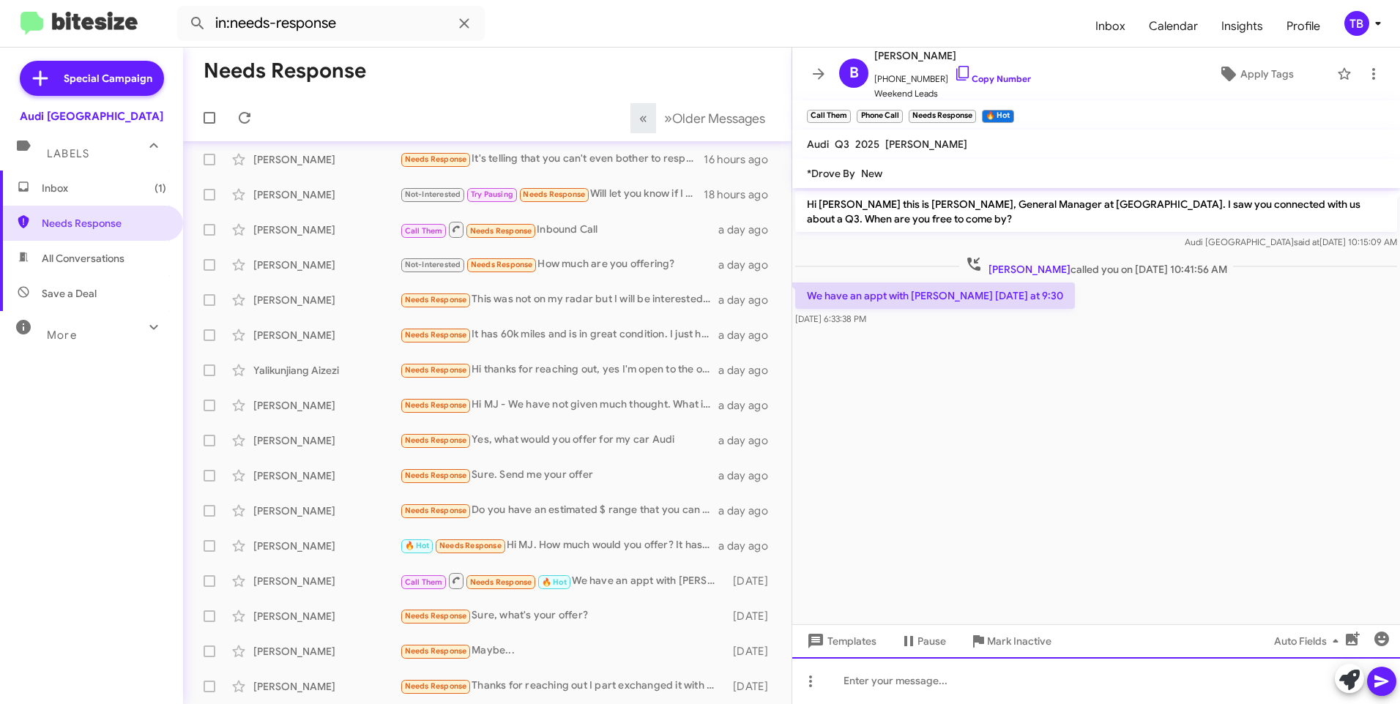
click at [892, 693] on div at bounding box center [1096, 680] width 608 height 47
click at [964, 81] on link "Copy Number" at bounding box center [992, 78] width 77 height 11
click at [1364, 71] on icon at bounding box center [1373, 74] width 18 height 18
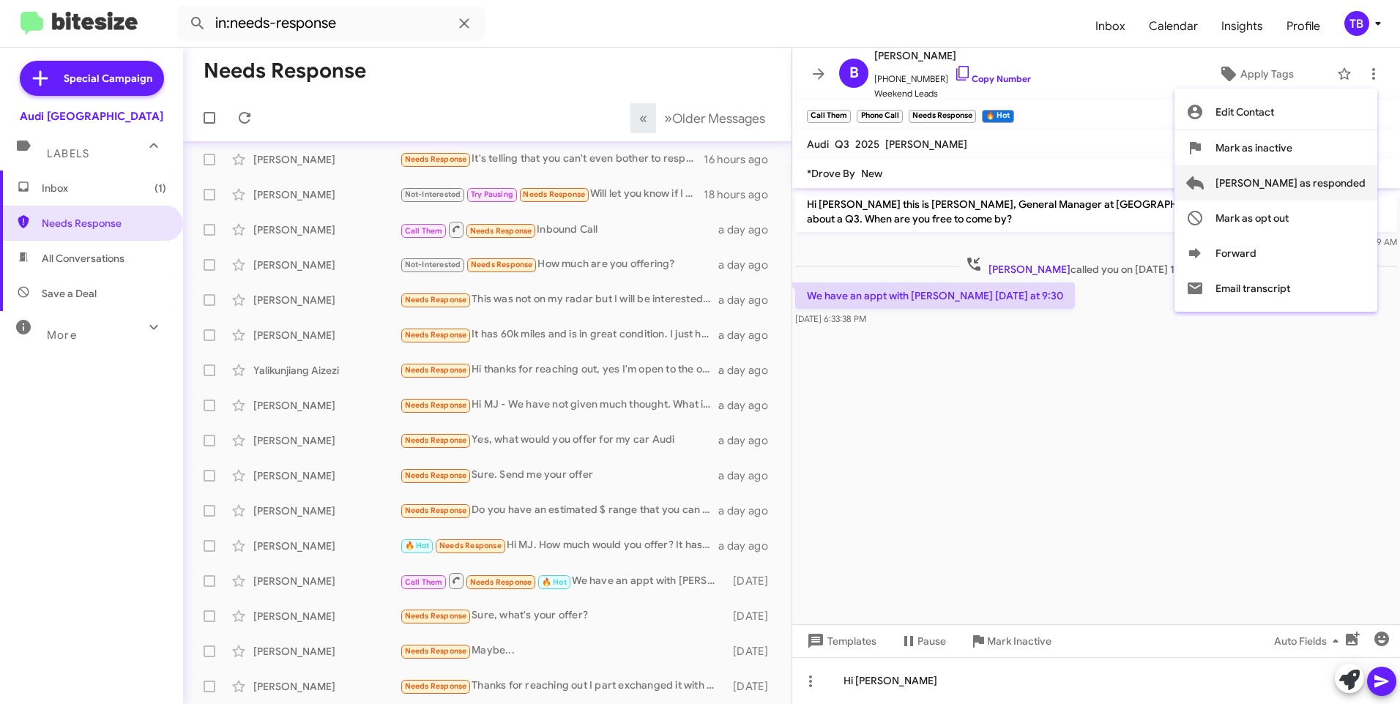
click at [1326, 178] on span "[PERSON_NAME] as responded" at bounding box center [1290, 182] width 150 height 35
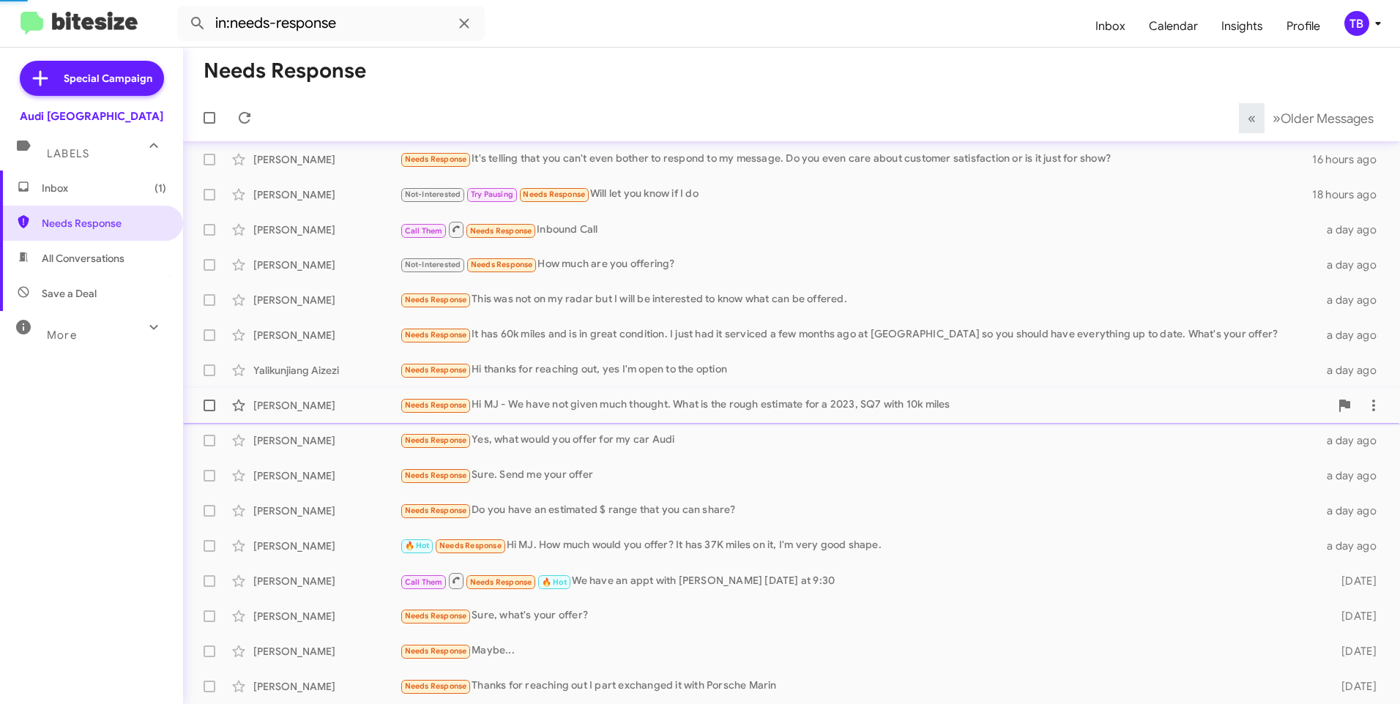
scroll to position [40, 0]
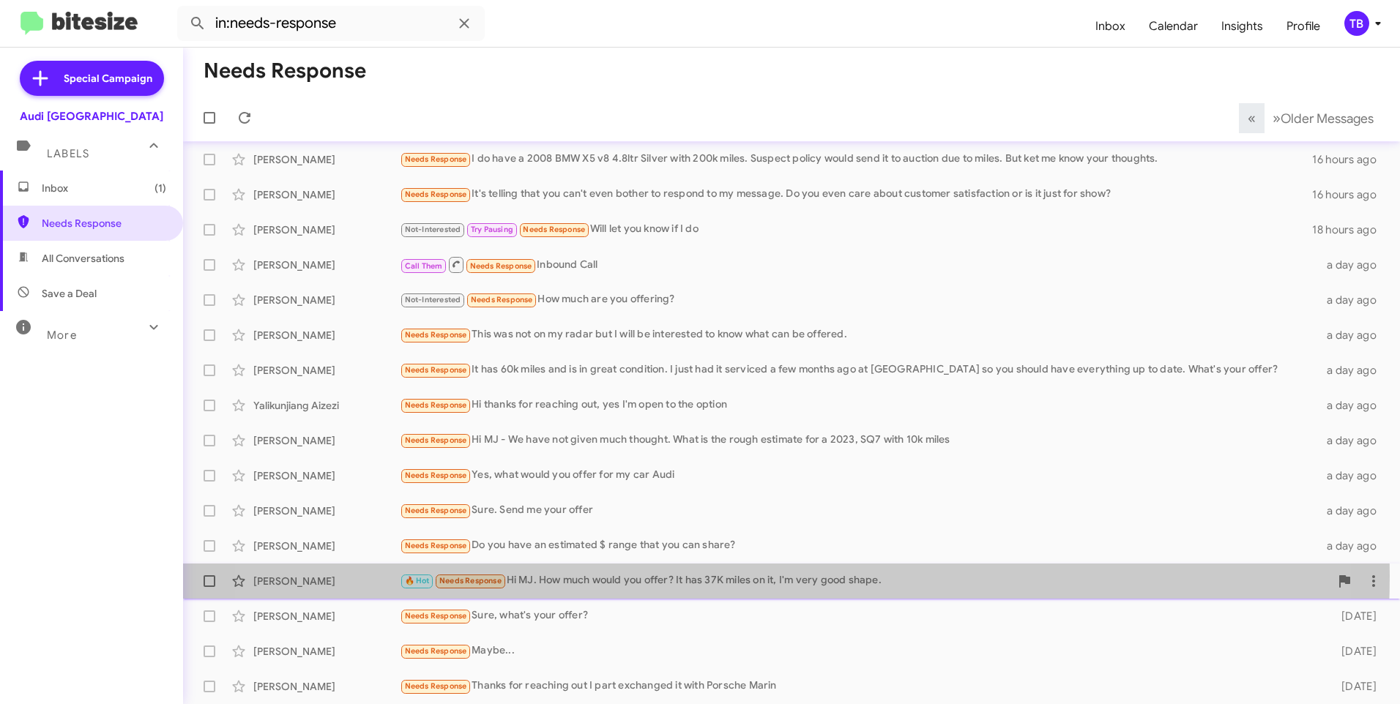
click at [719, 576] on div "🔥 Hot Needs Response Hi MJ. How much would you offer? It has 37K miles on it, I…" at bounding box center [865, 580] width 930 height 17
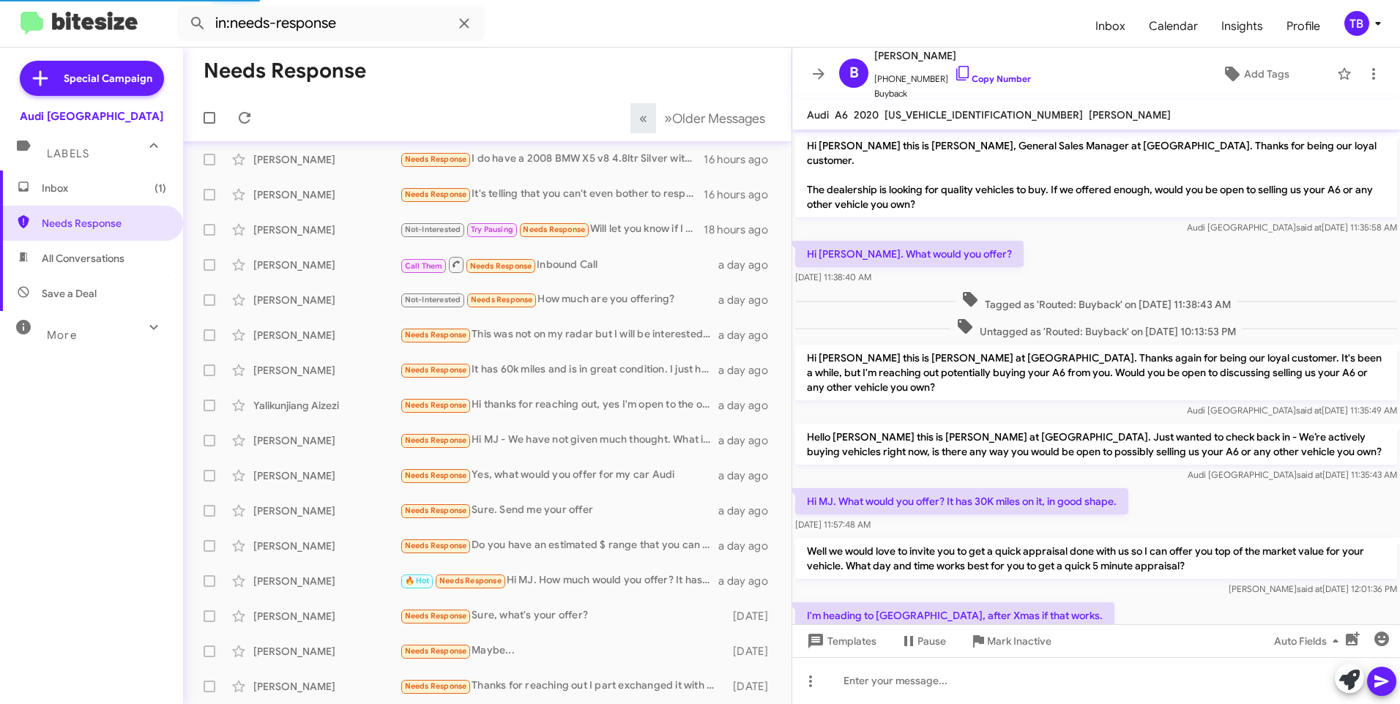
scroll to position [286, 0]
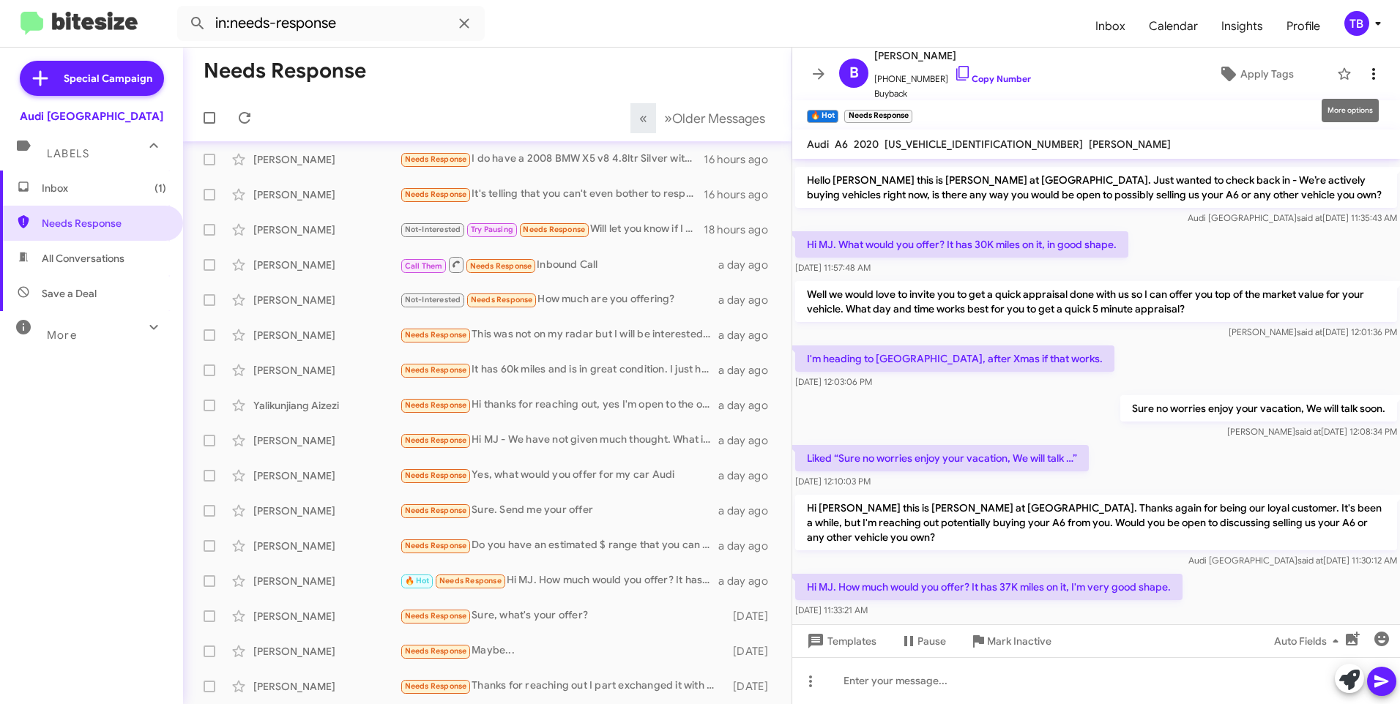
click at [1365, 73] on icon at bounding box center [1373, 74] width 18 height 18
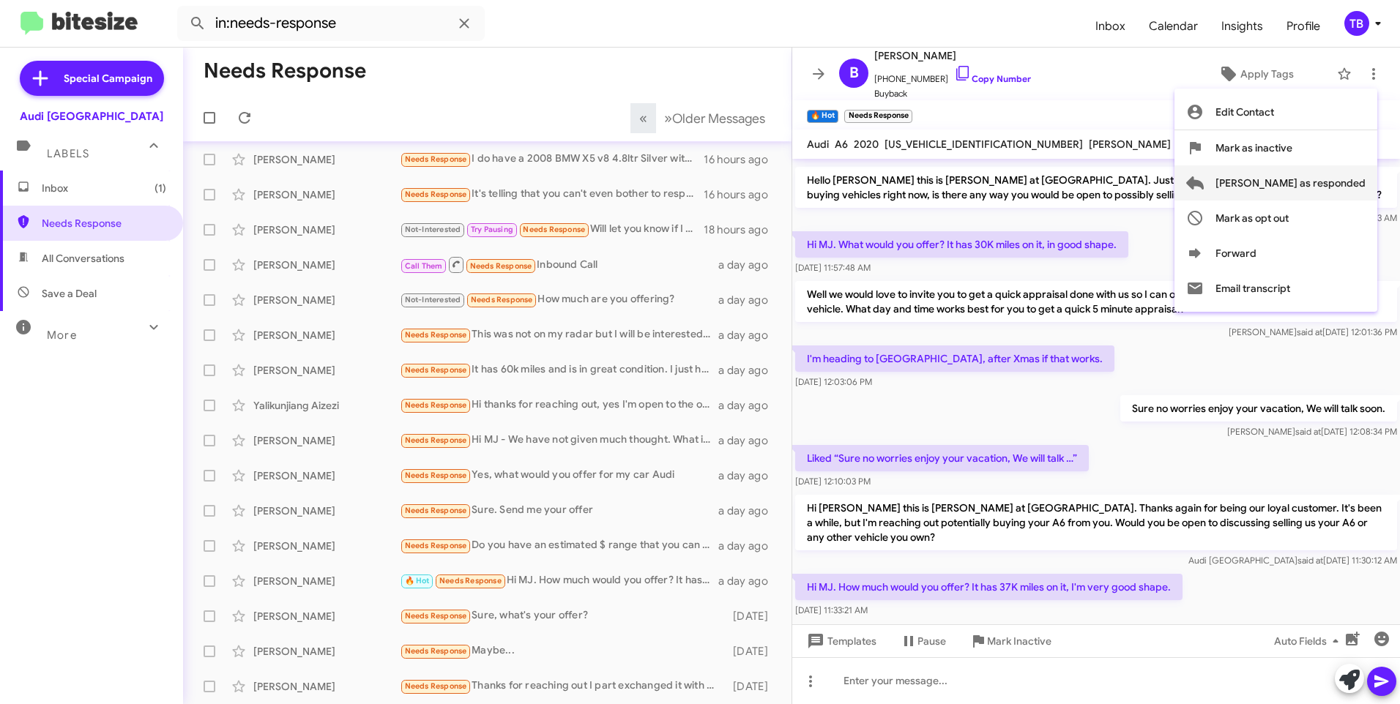
click at [1353, 178] on span "[PERSON_NAME] as responded" at bounding box center [1290, 182] width 150 height 35
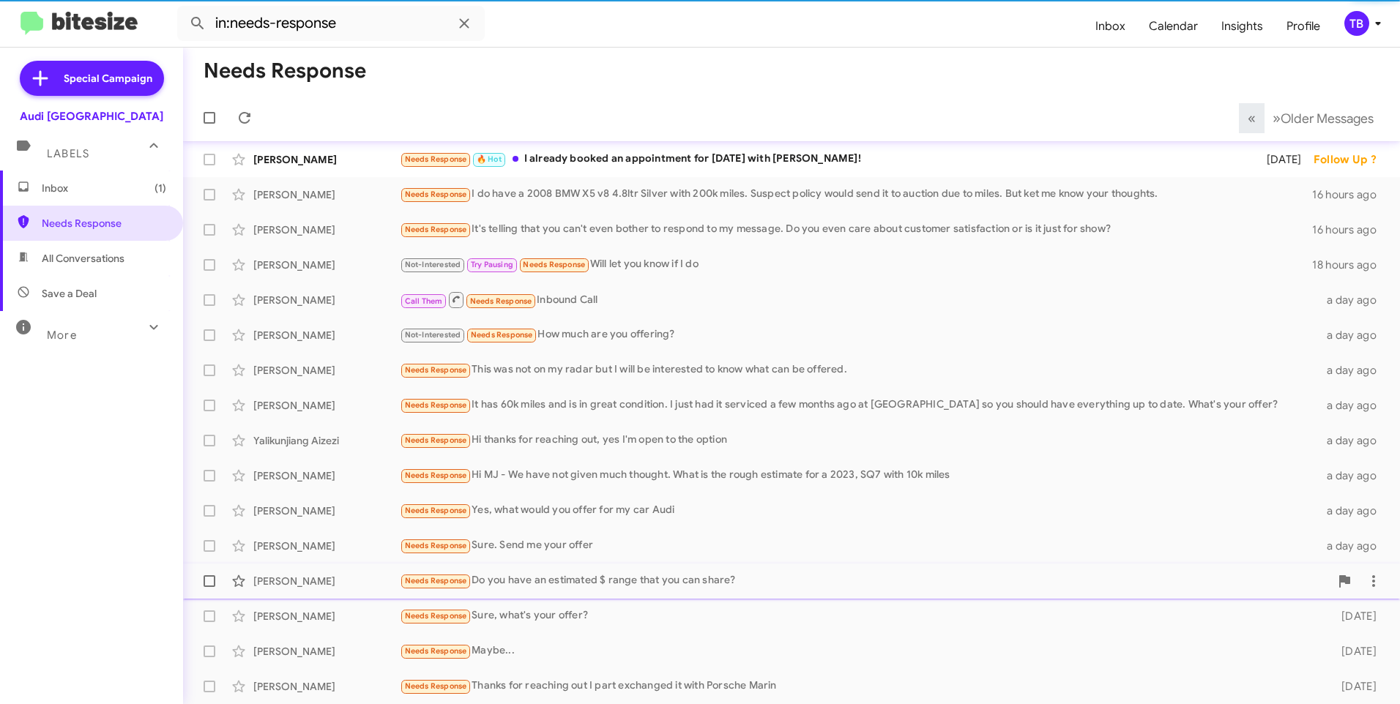
scroll to position [5, 0]
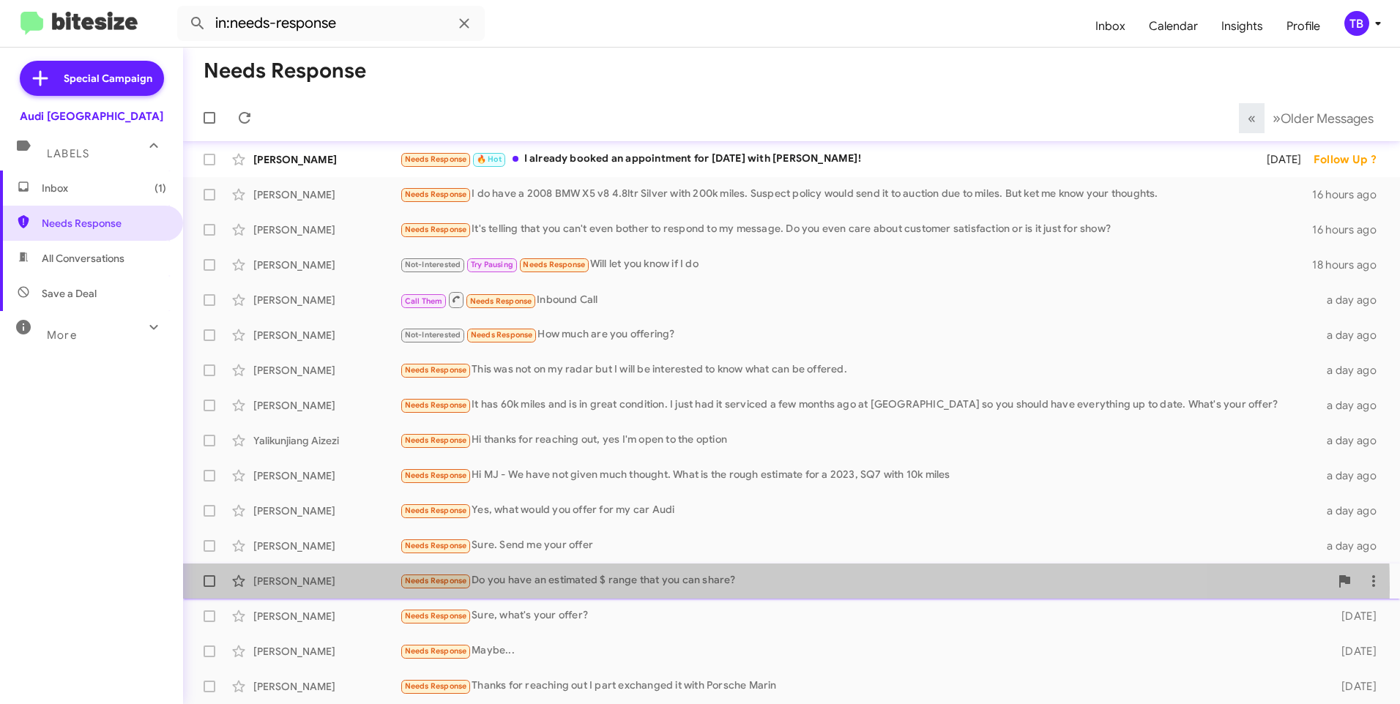
click at [647, 588] on div "Needs Response Do you have an estimated $ range that you can share?" at bounding box center [865, 580] width 930 height 17
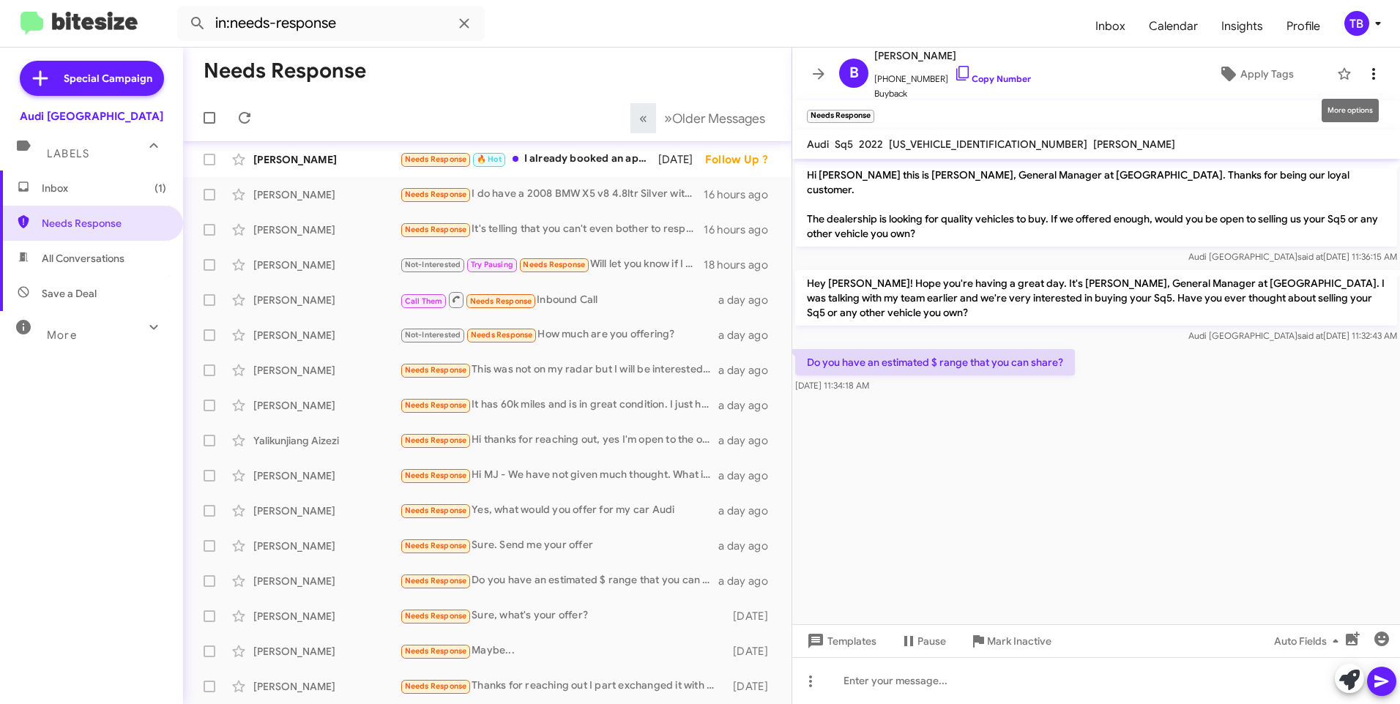
click at [1372, 78] on icon at bounding box center [1373, 74] width 3 height 12
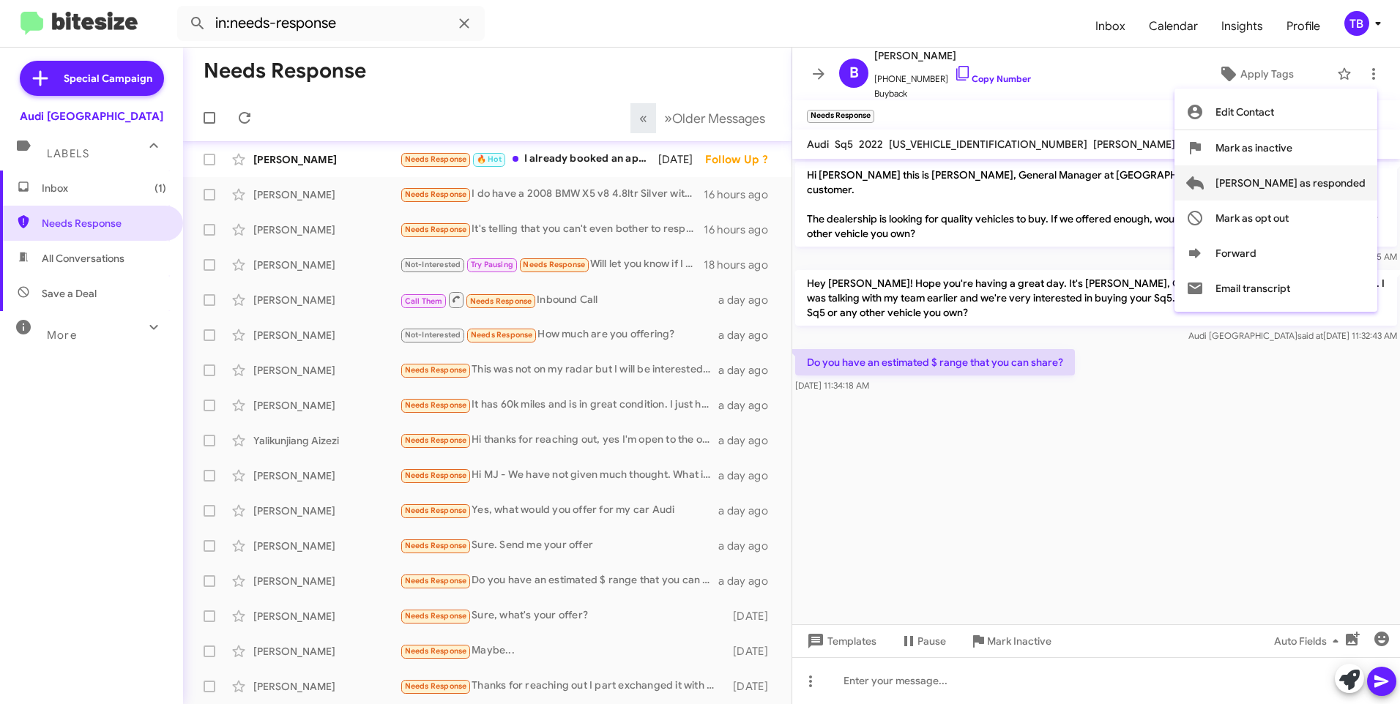
click at [1326, 185] on span "[PERSON_NAME] as responded" at bounding box center [1290, 182] width 150 height 35
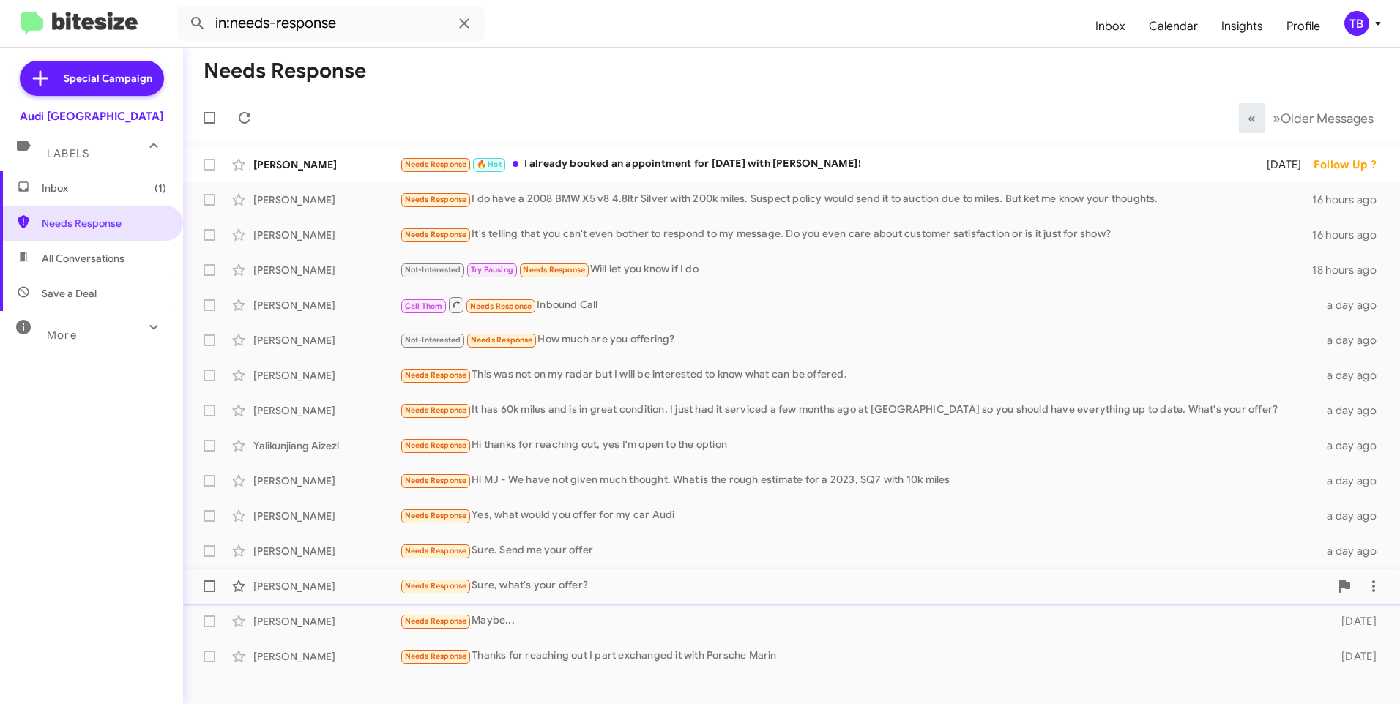
click at [575, 581] on div "Needs Response Sure, what's your offer?" at bounding box center [865, 586] width 930 height 17
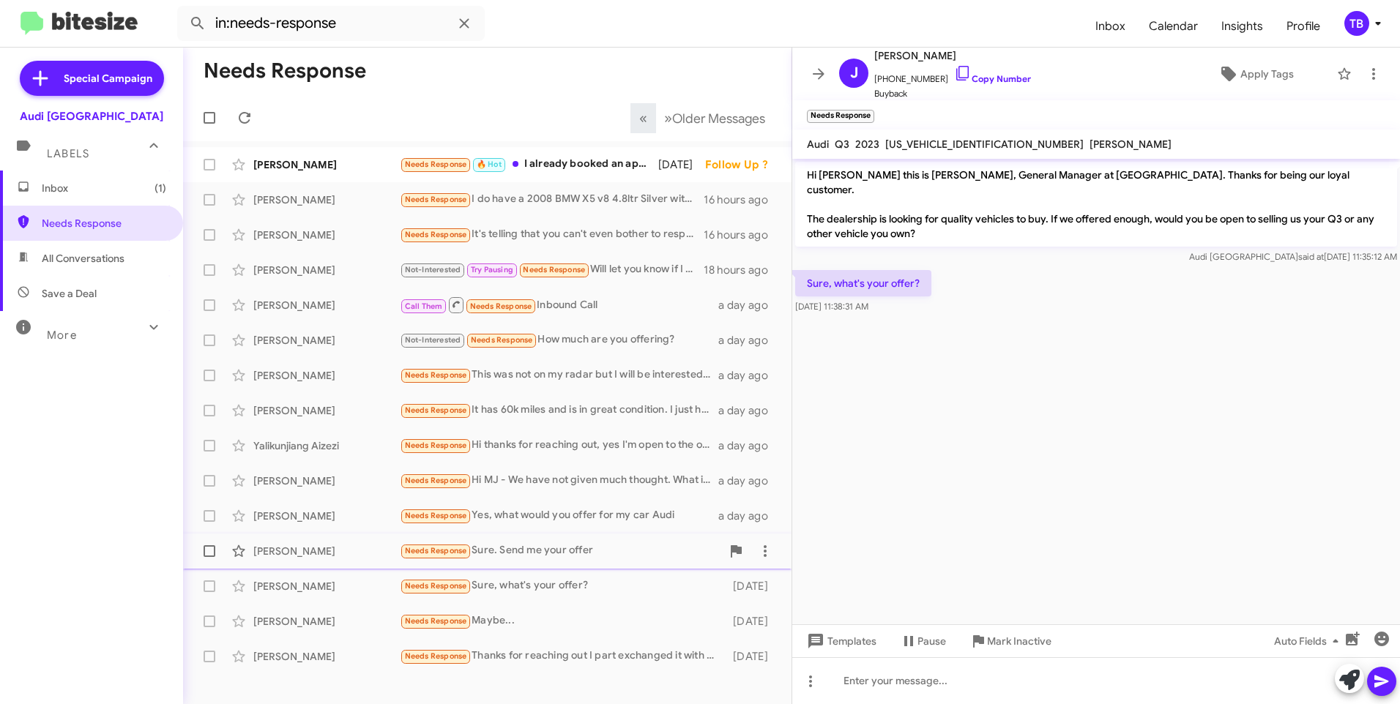
click at [589, 548] on div "Needs Response Sure. Send me your offer" at bounding box center [560, 550] width 321 height 17
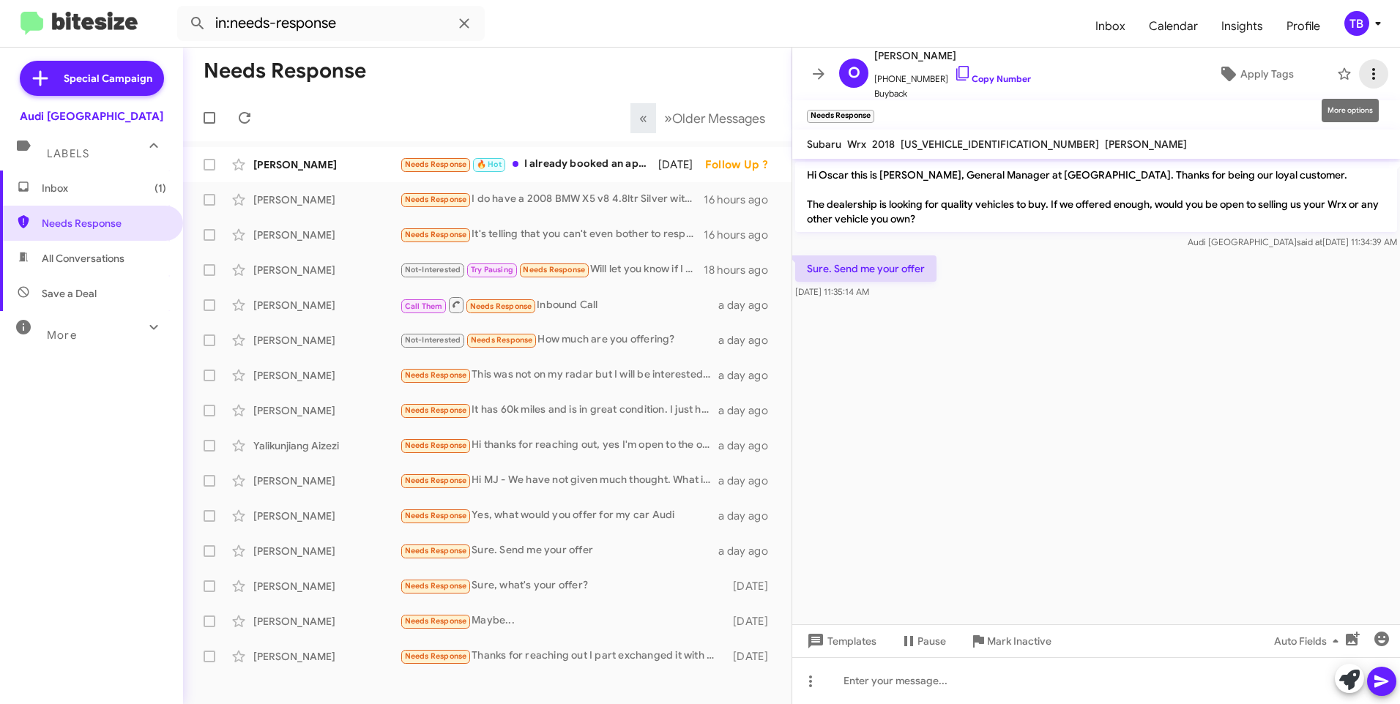
click at [1371, 75] on span at bounding box center [1373, 74] width 29 height 18
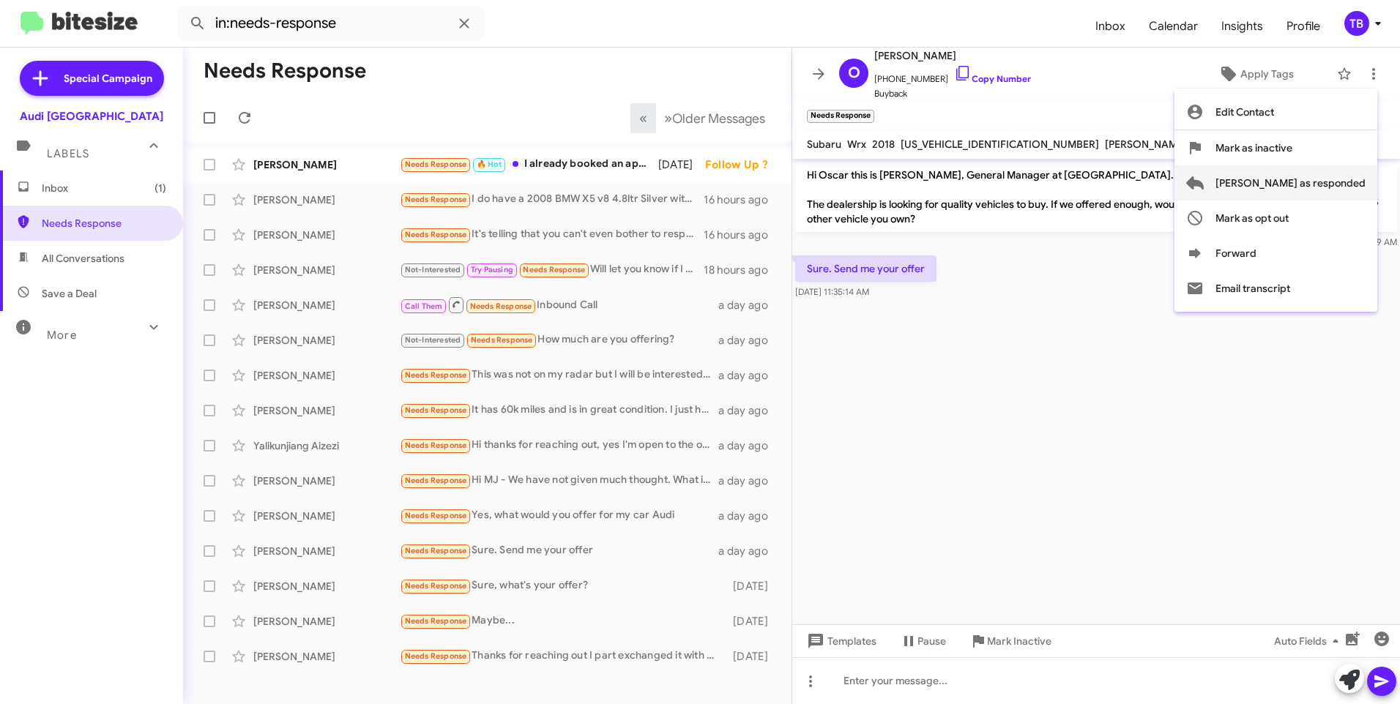
click at [1331, 181] on span "[PERSON_NAME] as responded" at bounding box center [1290, 182] width 150 height 35
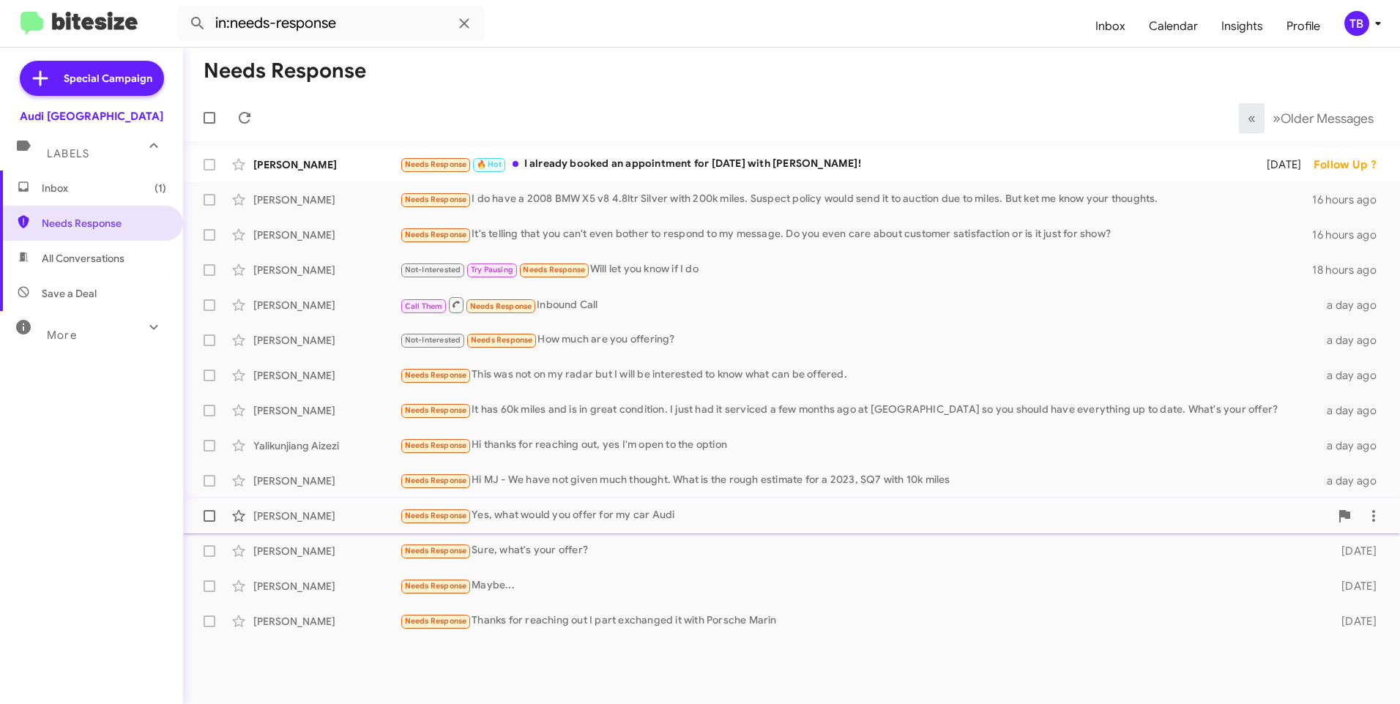
click at [573, 523] on div "Needs Response Yes, what would you offer for my car Audi" at bounding box center [865, 515] width 930 height 17
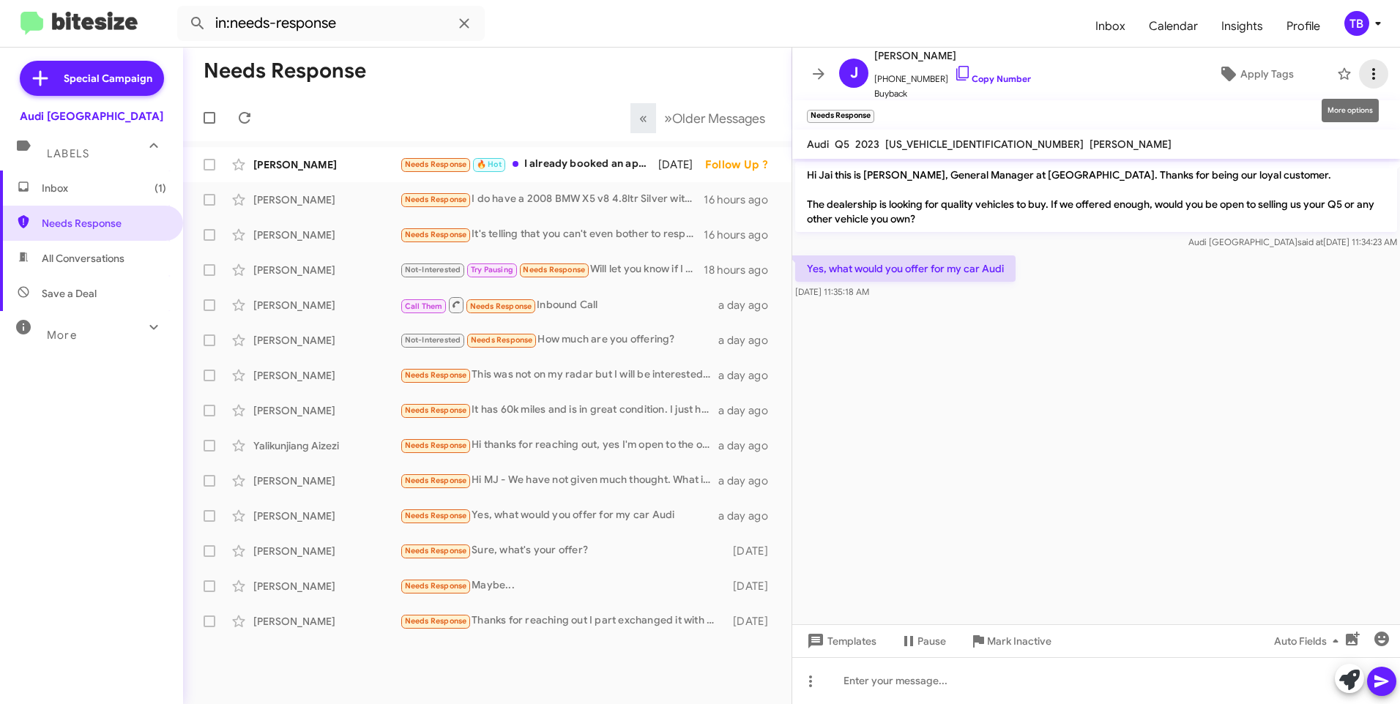
click at [1372, 71] on span at bounding box center [1373, 74] width 29 height 18
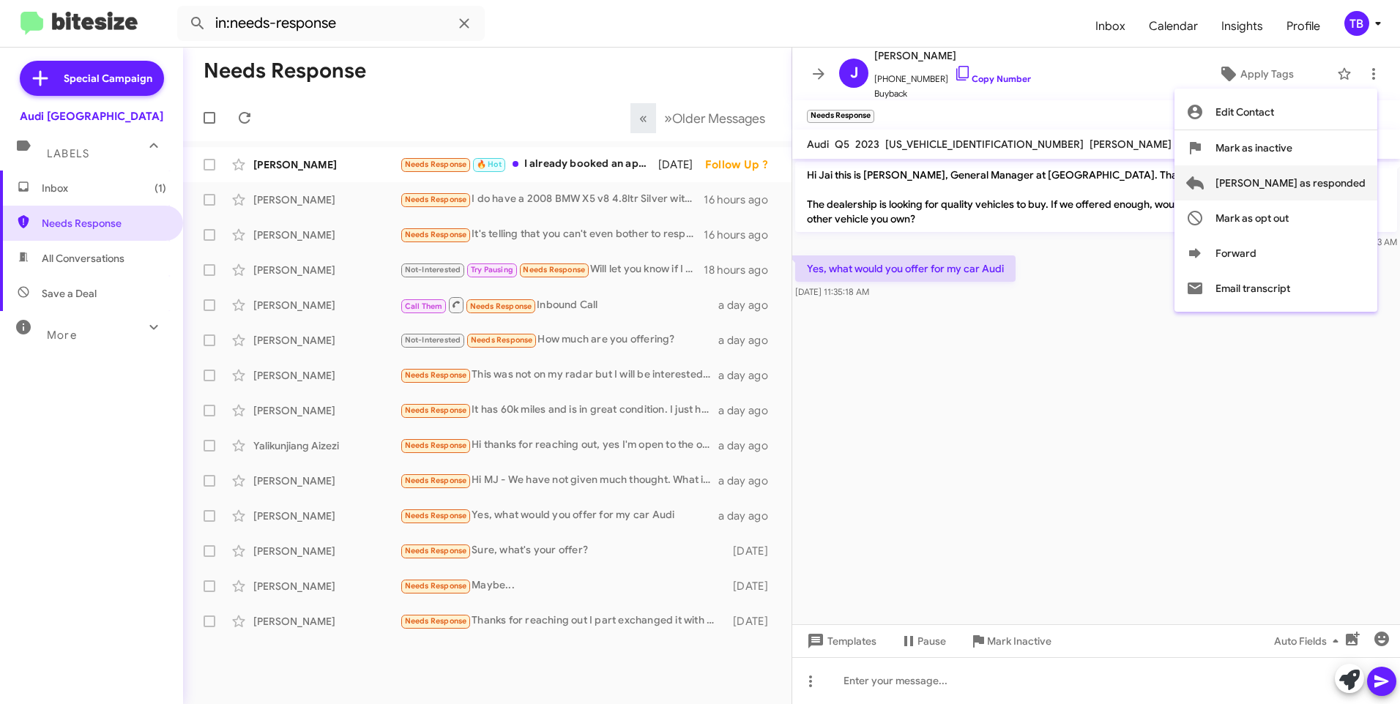
click at [1314, 190] on span "[PERSON_NAME] as responded" at bounding box center [1290, 182] width 150 height 35
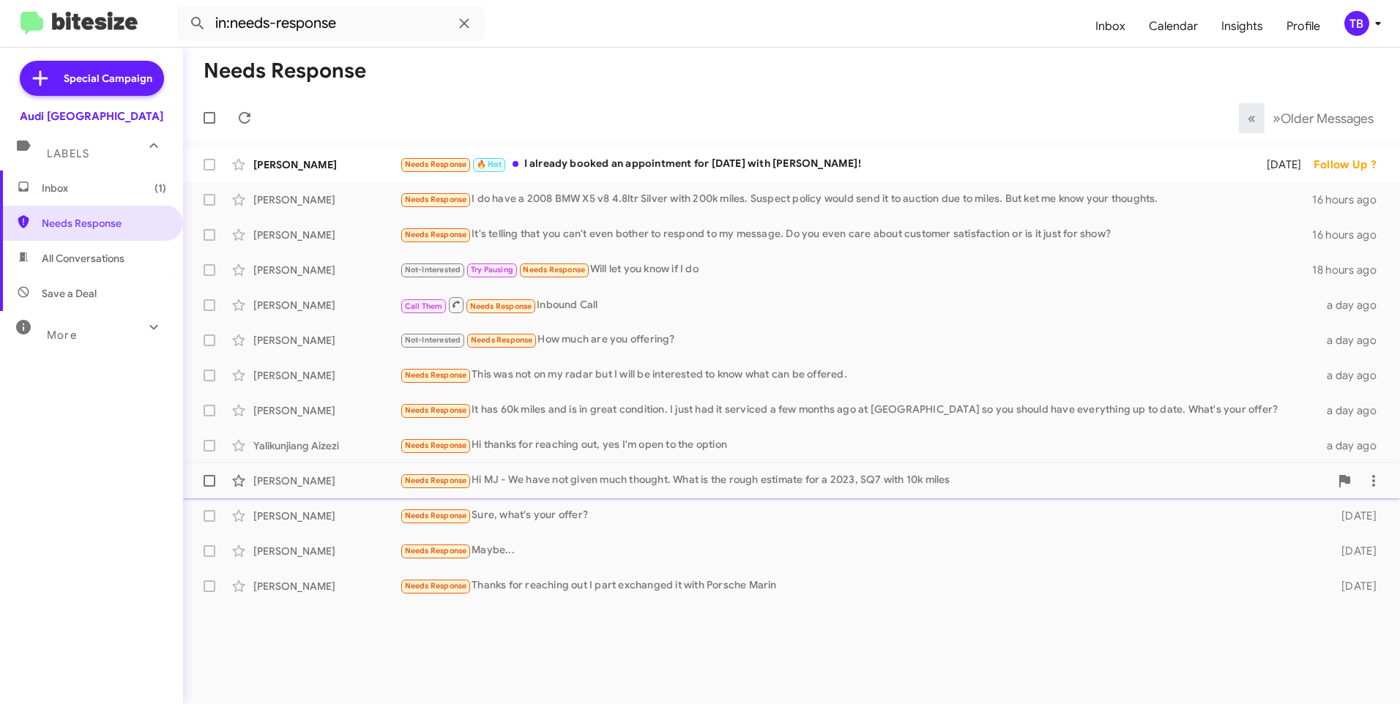
click at [632, 481] on div "Needs Response Hi MJ - We have not given much thought. What is the rough estima…" at bounding box center [865, 480] width 930 height 17
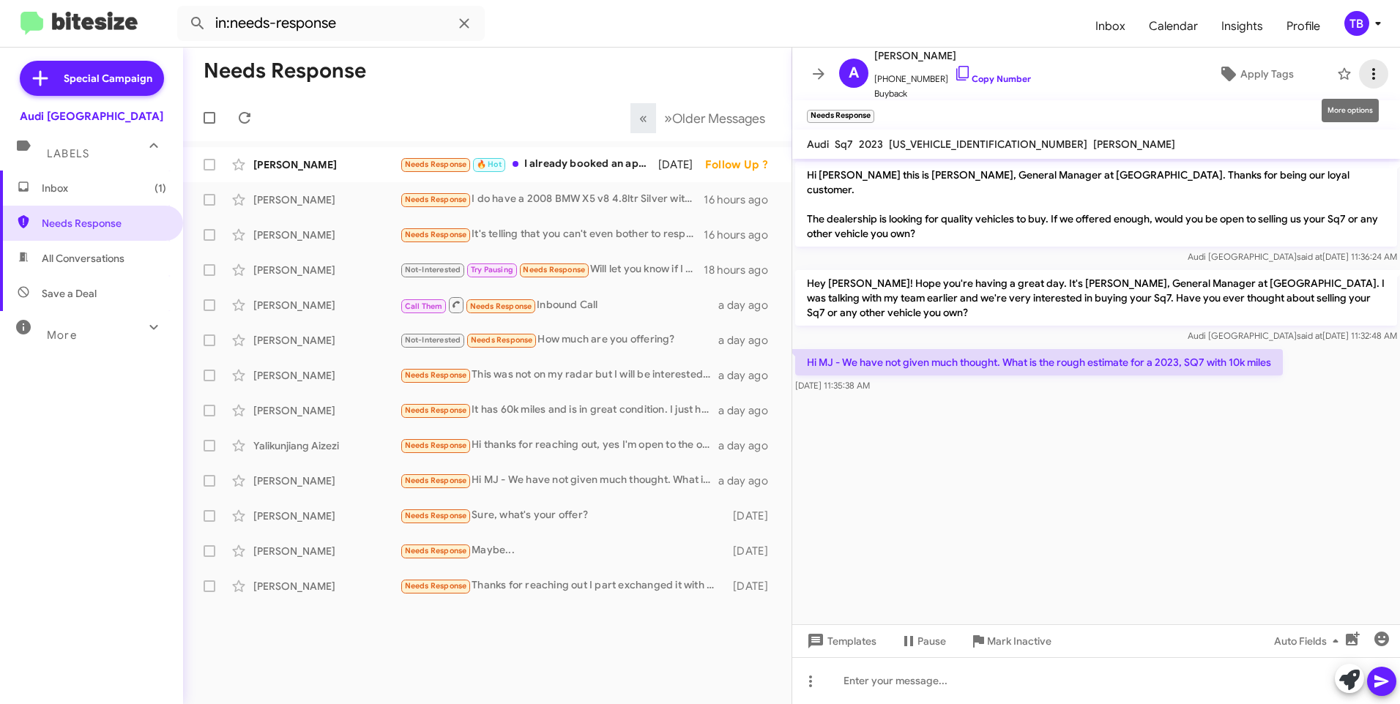
click at [1367, 79] on icon at bounding box center [1373, 74] width 18 height 18
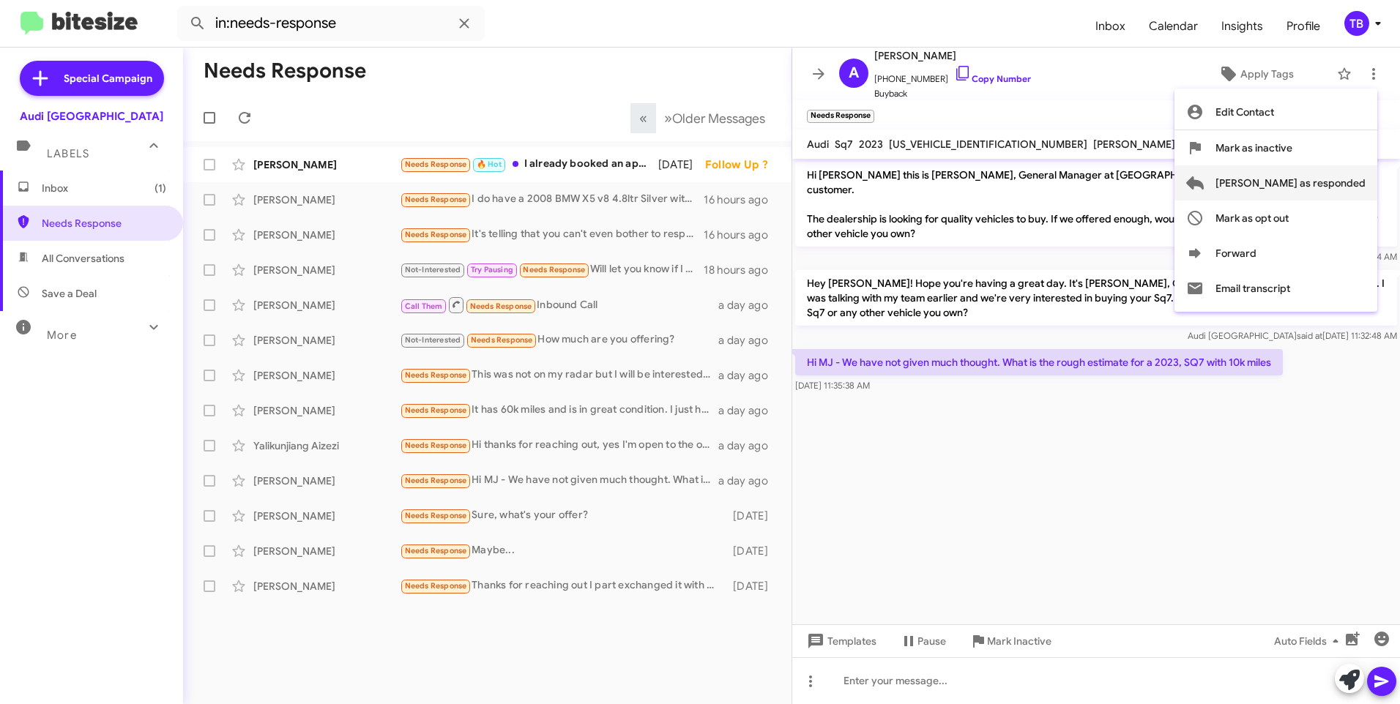
click at [1349, 181] on span "[PERSON_NAME] as responded" at bounding box center [1290, 182] width 150 height 35
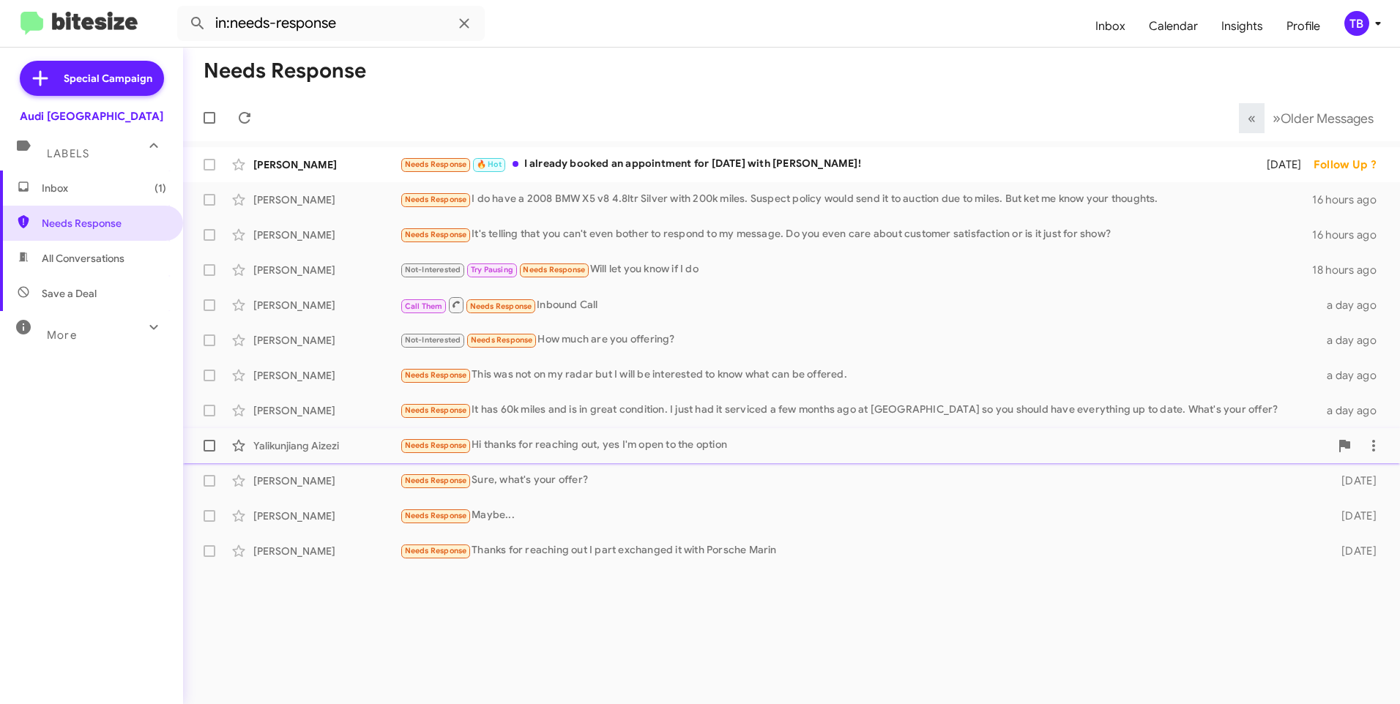
click at [620, 457] on div "Yalikunjiang Aizezi Needs Response Hi thanks for reaching out, yes I'm open to …" at bounding box center [791, 445] width 1193 height 29
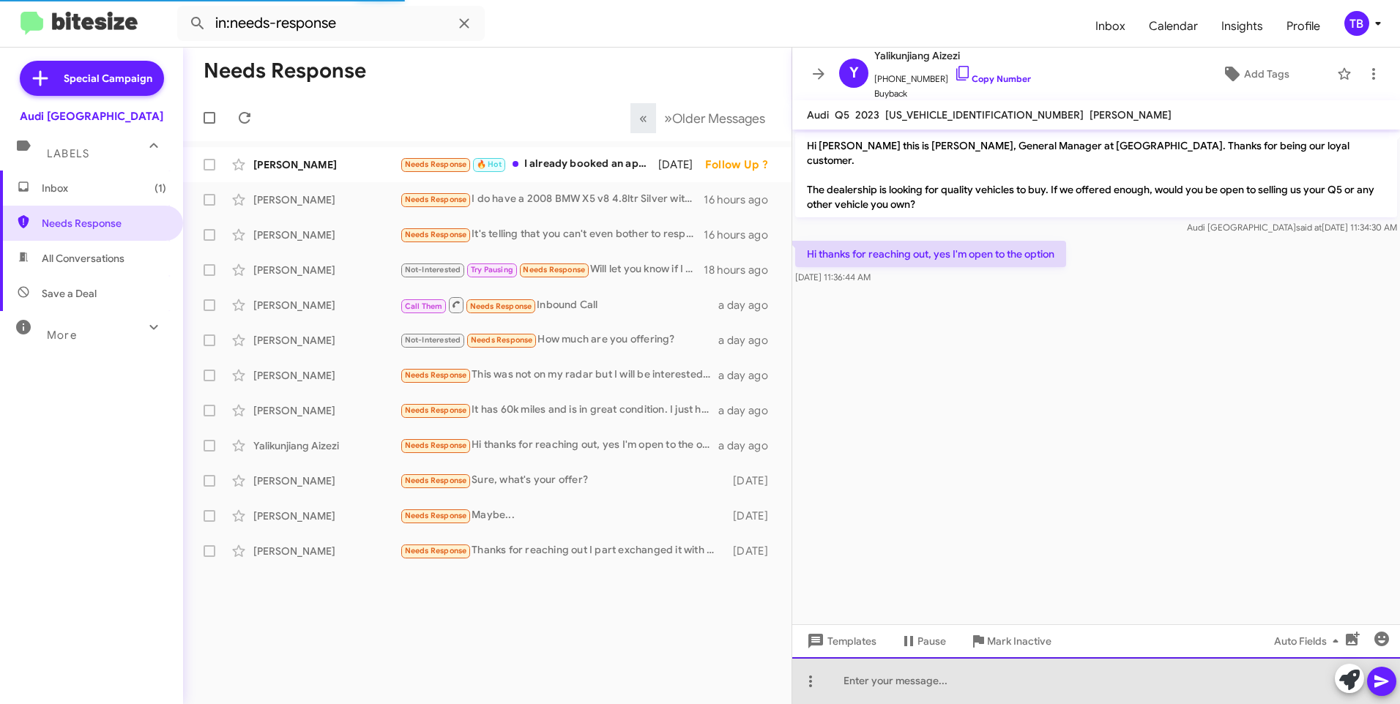
click at [899, 668] on div at bounding box center [1096, 680] width 608 height 47
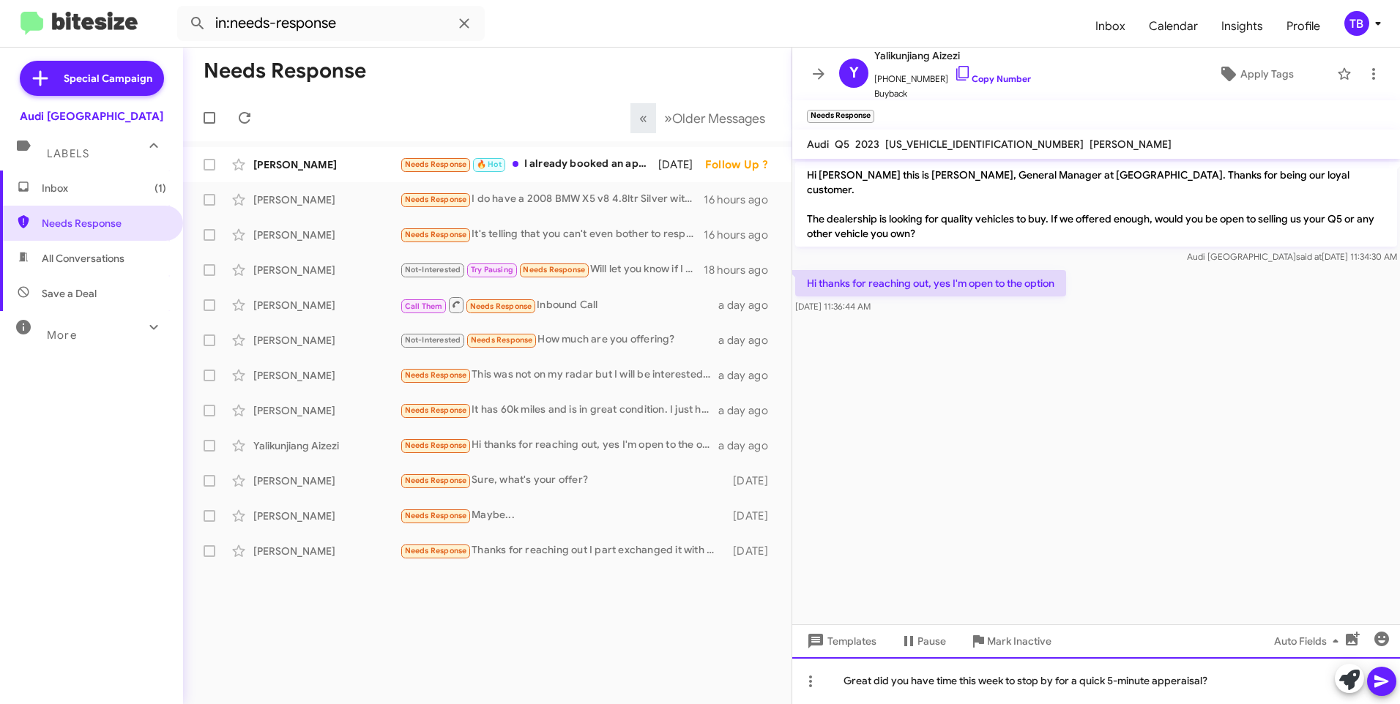
click at [922, 679] on div "Great did you have time this week to stop by for a quick 5-minute apperaisal?" at bounding box center [1096, 680] width 608 height 47
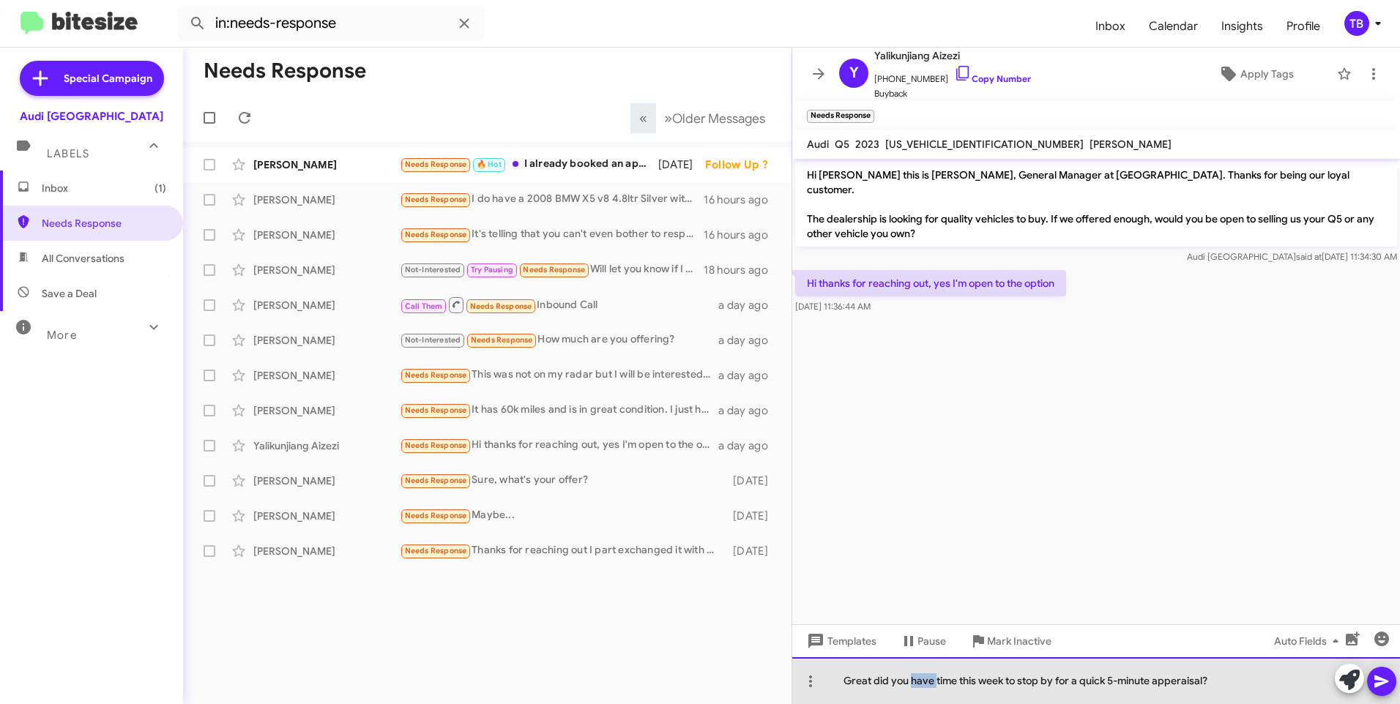
click at [922, 679] on div "Great did you have time this week to stop by for a quick 5-minute apperaisal?" at bounding box center [1096, 680] width 608 height 47
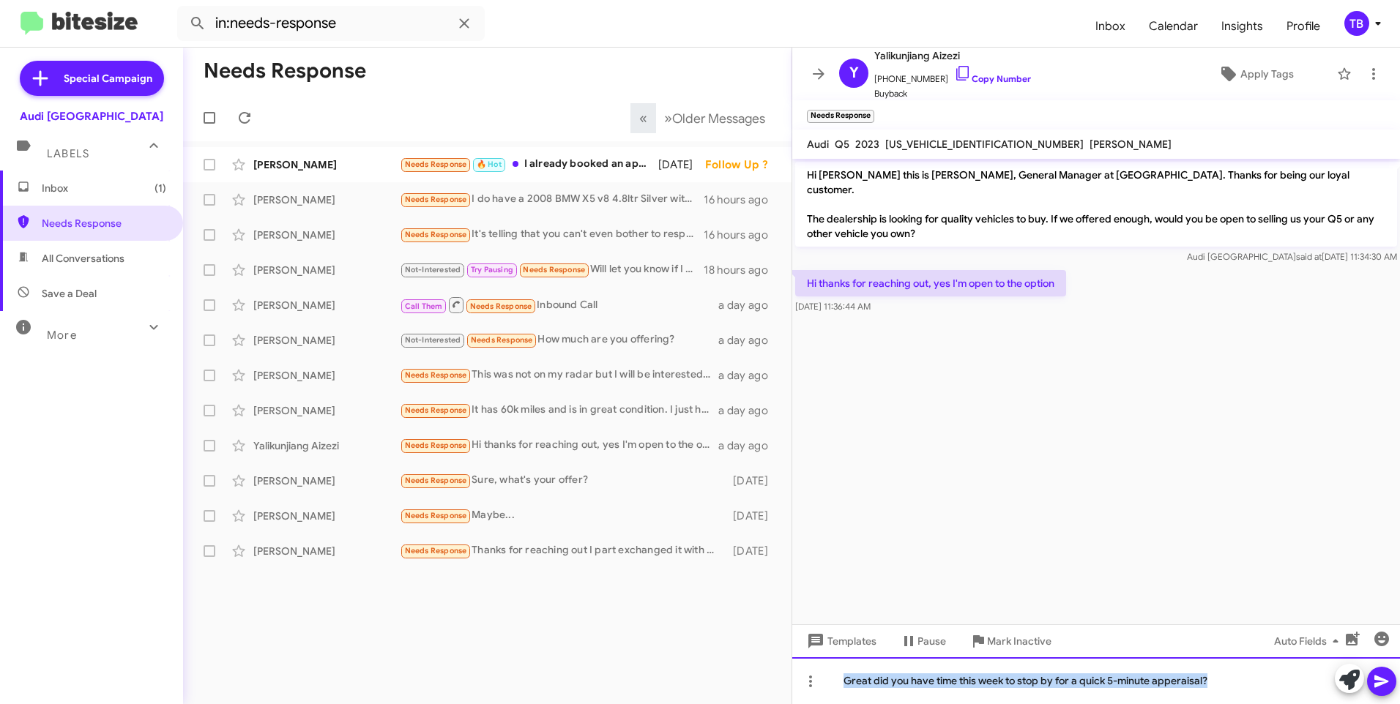
click at [1163, 681] on div "Great did you have time this week to stop by for a quick 5-minute apperaisal?" at bounding box center [1096, 680] width 608 height 47
drag, startPoint x: 1163, startPoint y: 681, endPoint x: 1312, endPoint y: 687, distance: 149.4
click at [1316, 684] on div "Great did you have time this week to stop by for a quick 5-minute apperaisal?" at bounding box center [1096, 680] width 608 height 47
click at [981, 681] on div "Great did you have time this week to stop by for a quick 5-minute appraisal?" at bounding box center [1096, 680] width 608 height 47
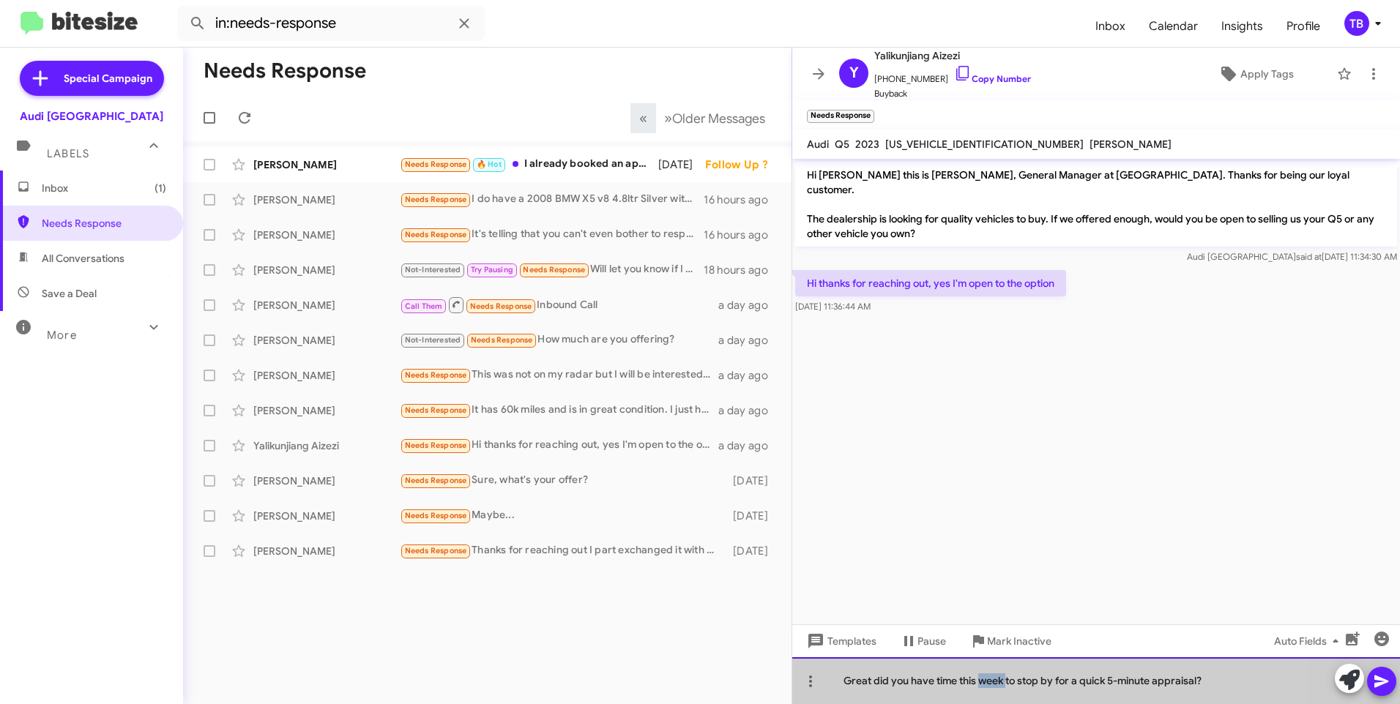
click at [981, 681] on div "Great did you have time this week to stop by for a quick 5-minute appraisal?" at bounding box center [1096, 680] width 608 height 47
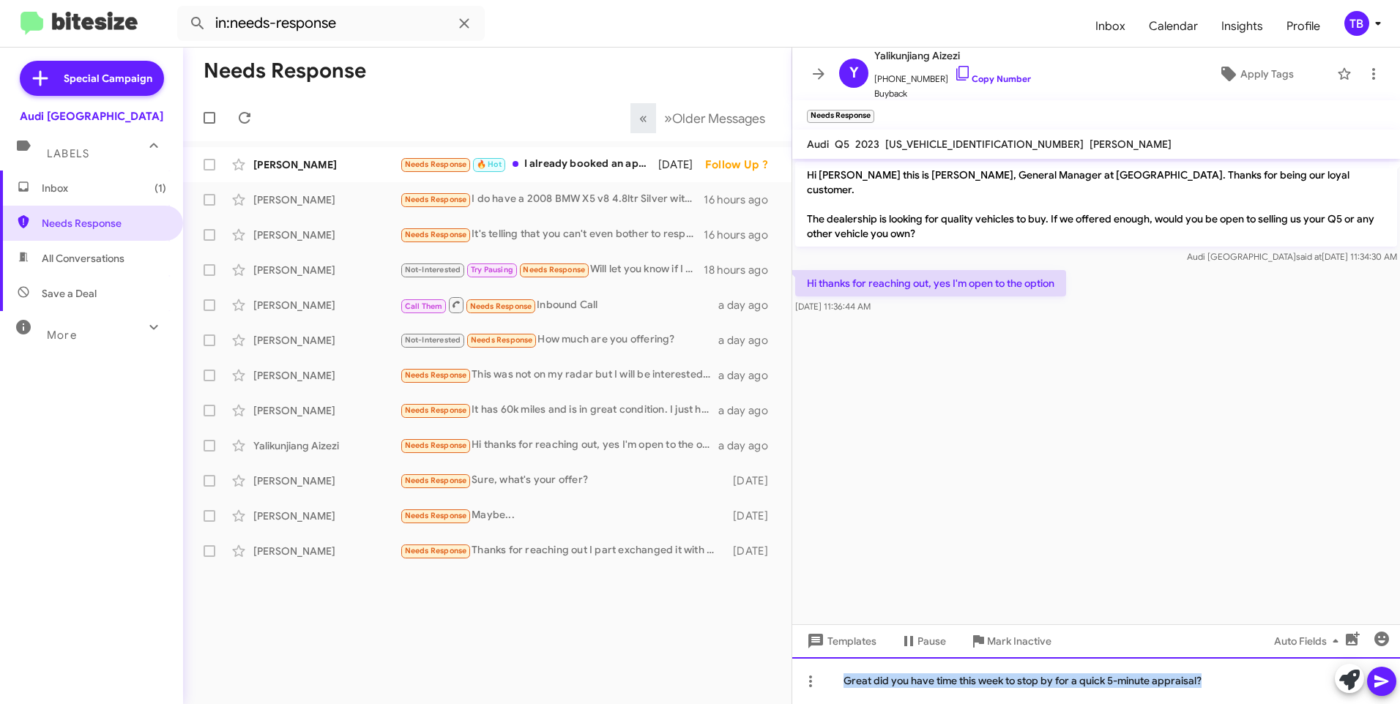
copy div "Great did you have time this week to stop by for a quick 5-minute appraisal?"
click at [1391, 685] on button at bounding box center [1381, 681] width 29 height 29
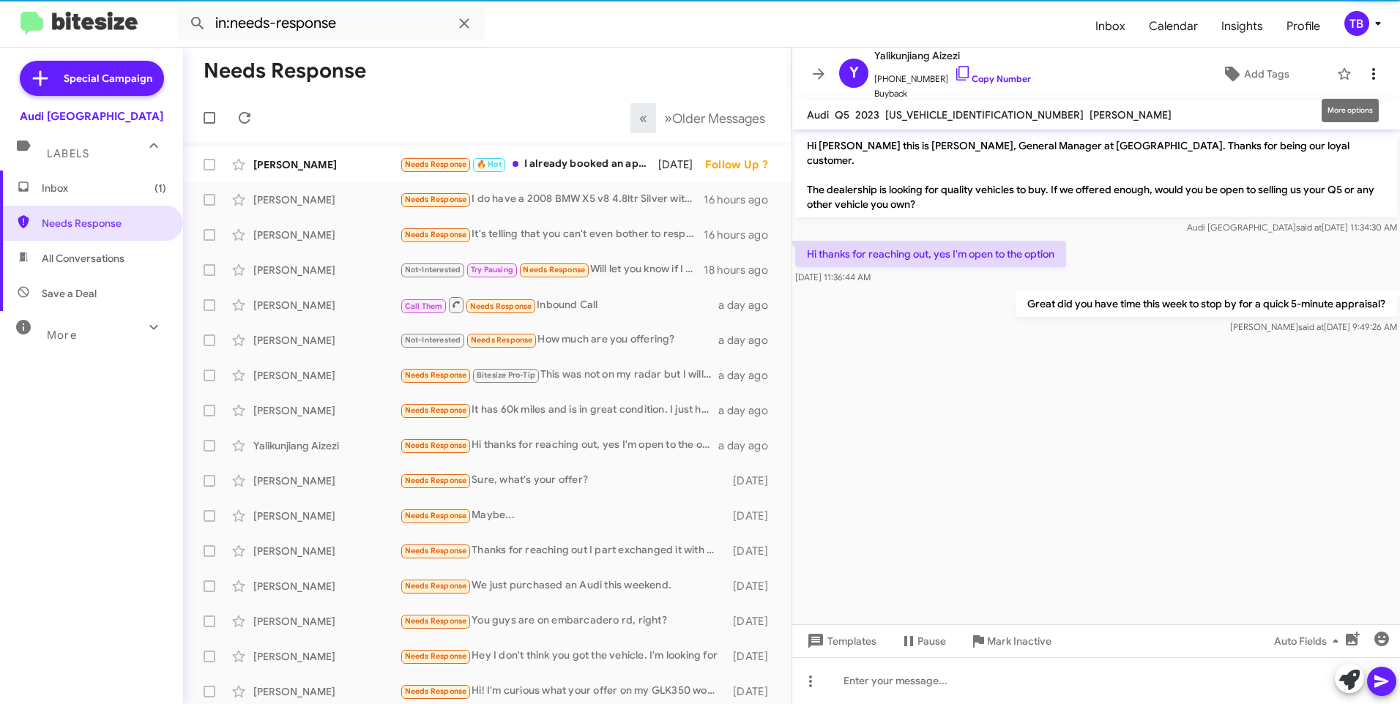
click at [1368, 78] on icon at bounding box center [1373, 74] width 18 height 18
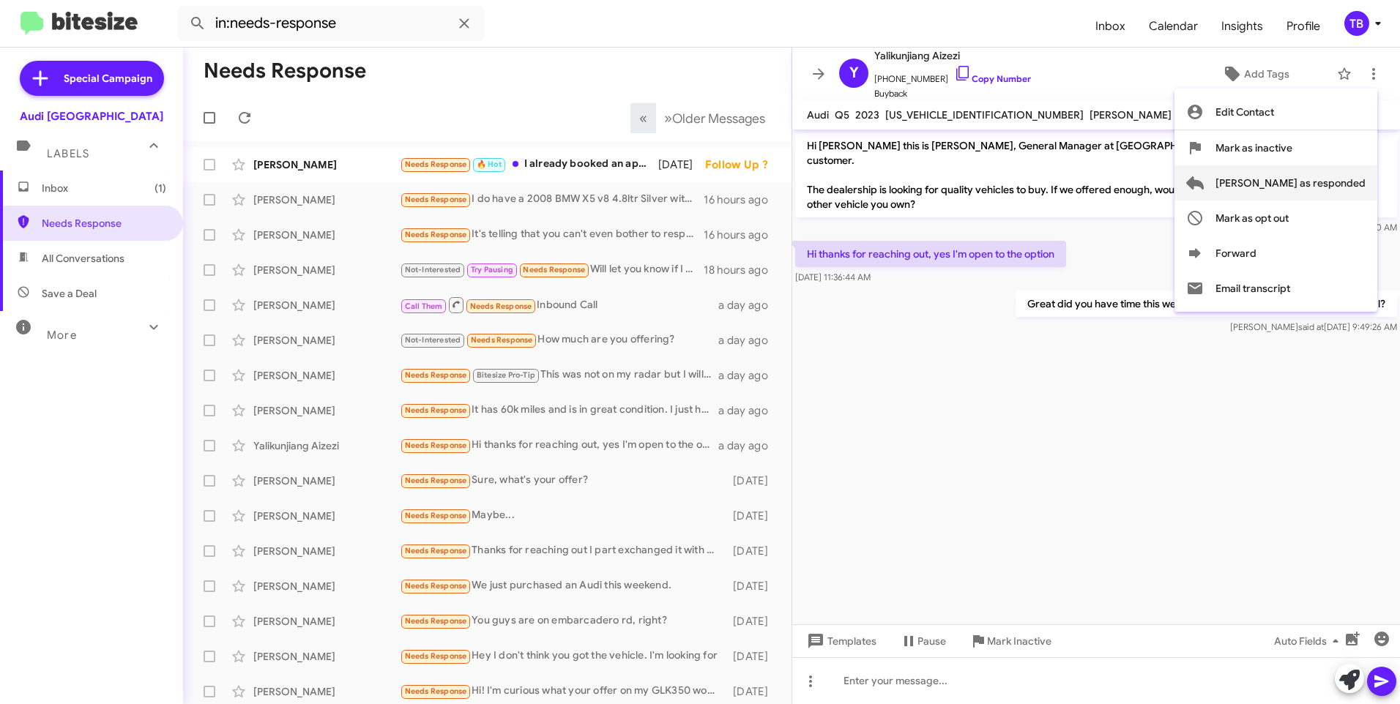
click at [1353, 174] on span "[PERSON_NAME] as responded" at bounding box center [1290, 182] width 150 height 35
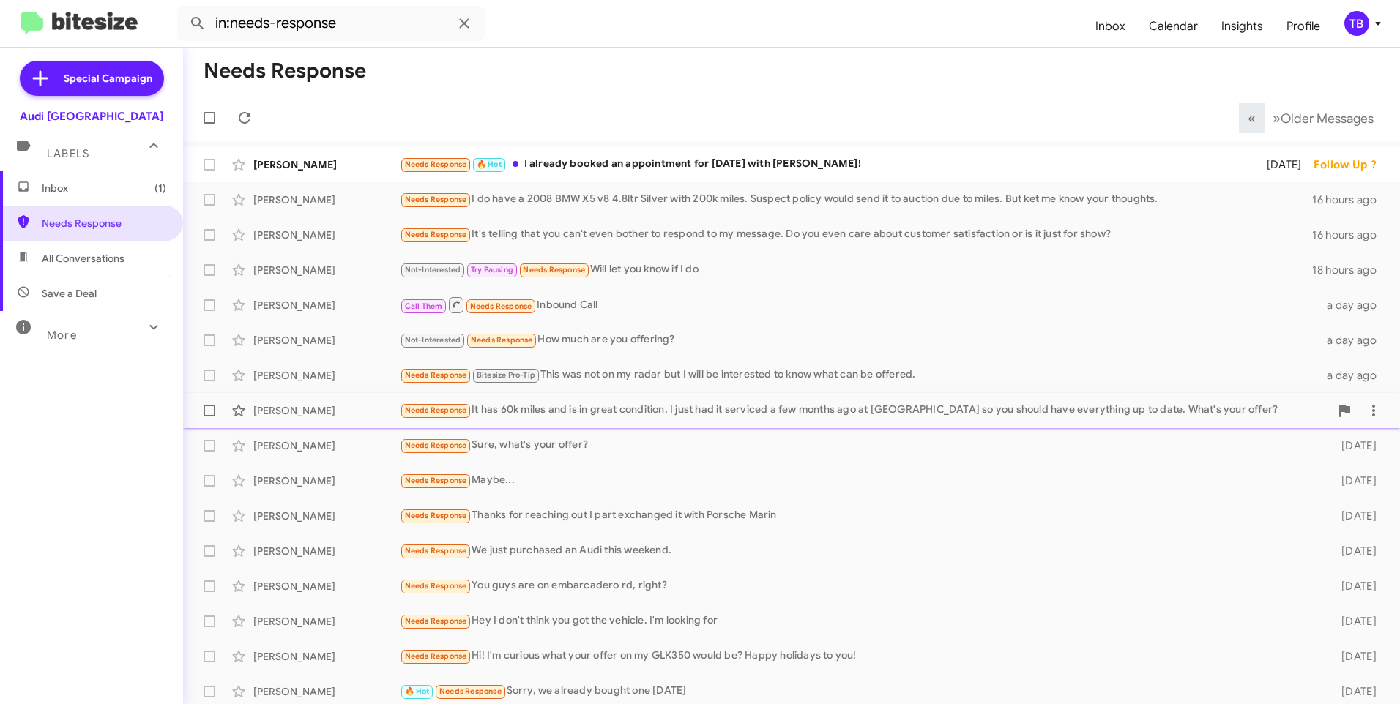
click at [665, 397] on div "[PERSON_NAME] Needs Response It has 60k miles and is in great condition. I just…" at bounding box center [791, 410] width 1193 height 29
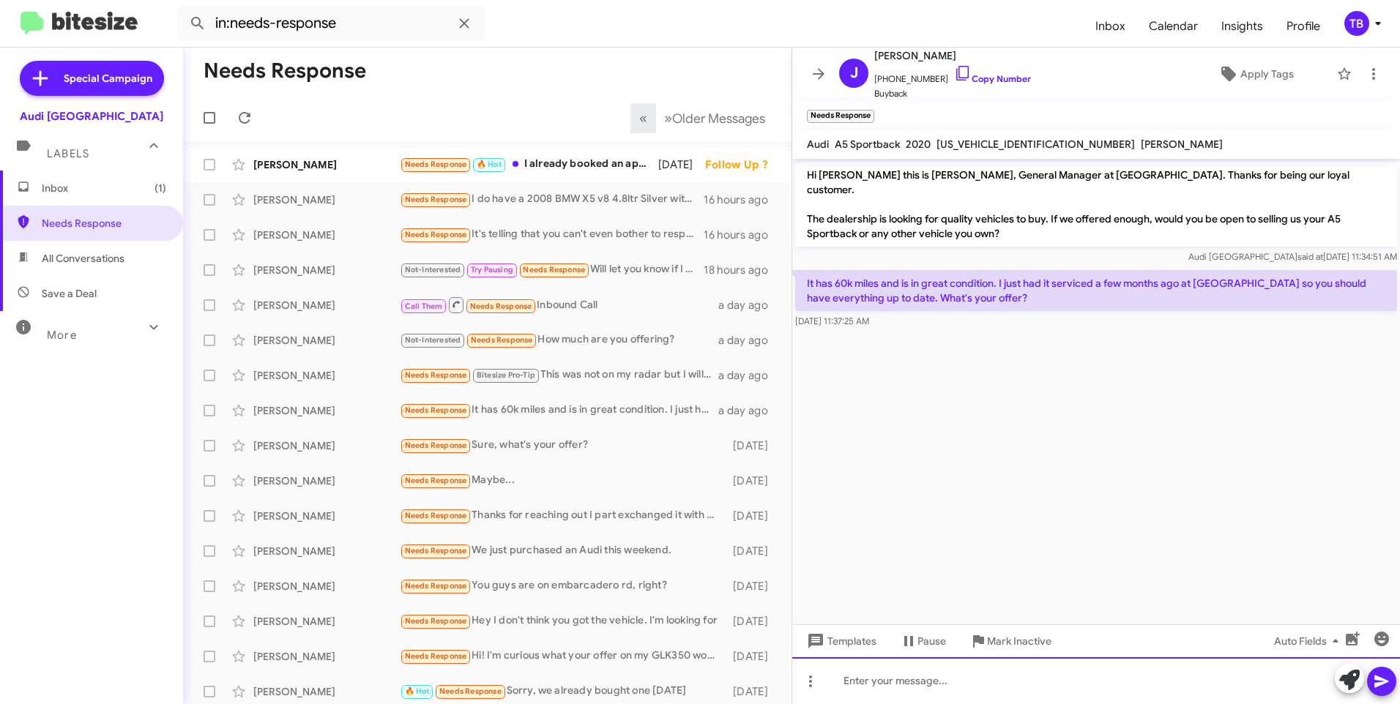
click at [922, 685] on div at bounding box center [1096, 680] width 608 height 47
paste div
click at [860, 679] on div "Great did you have time this week to stop by for a quick 5-minute appraisal?" at bounding box center [1096, 680] width 608 height 47
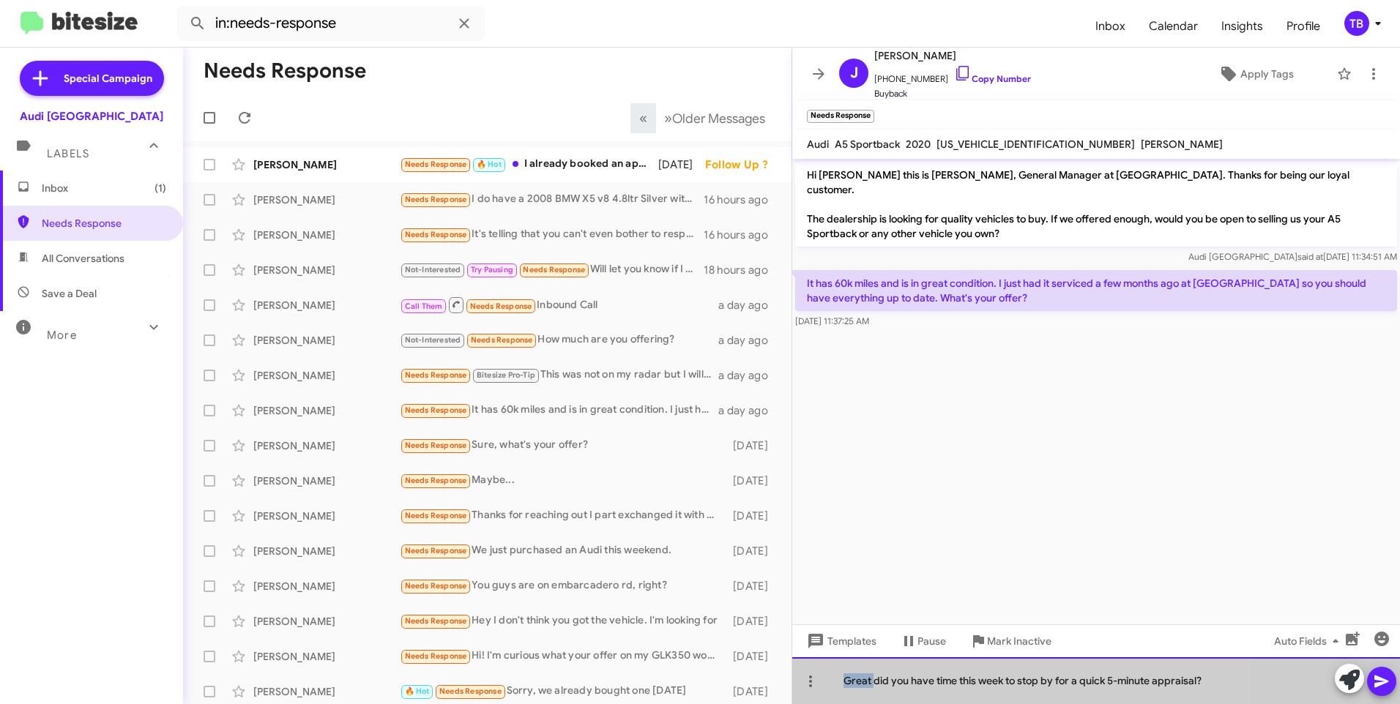
click at [860, 679] on div "Great did you have time this week to stop by for a quick 5-minute appraisal?" at bounding box center [1096, 680] width 608 height 47
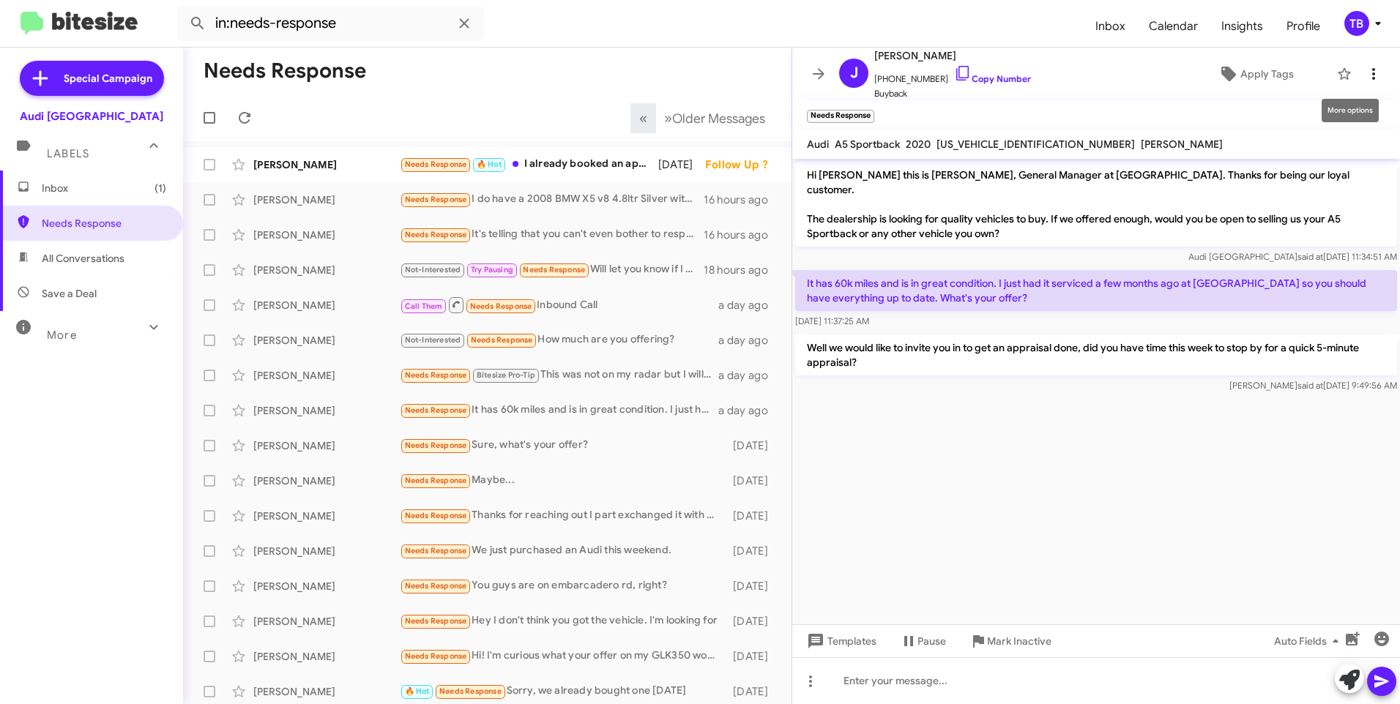
click at [1364, 72] on icon at bounding box center [1373, 74] width 18 height 18
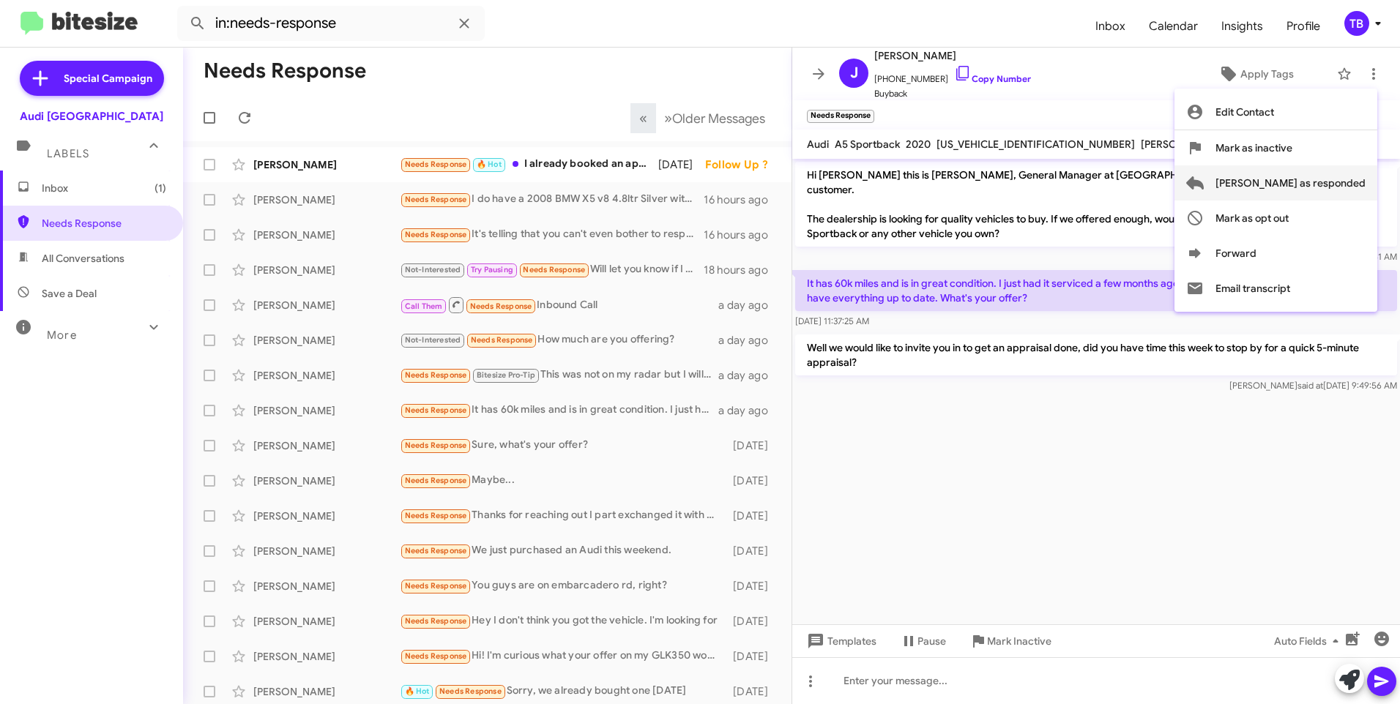
click at [1291, 182] on span "[PERSON_NAME] as responded" at bounding box center [1290, 182] width 150 height 35
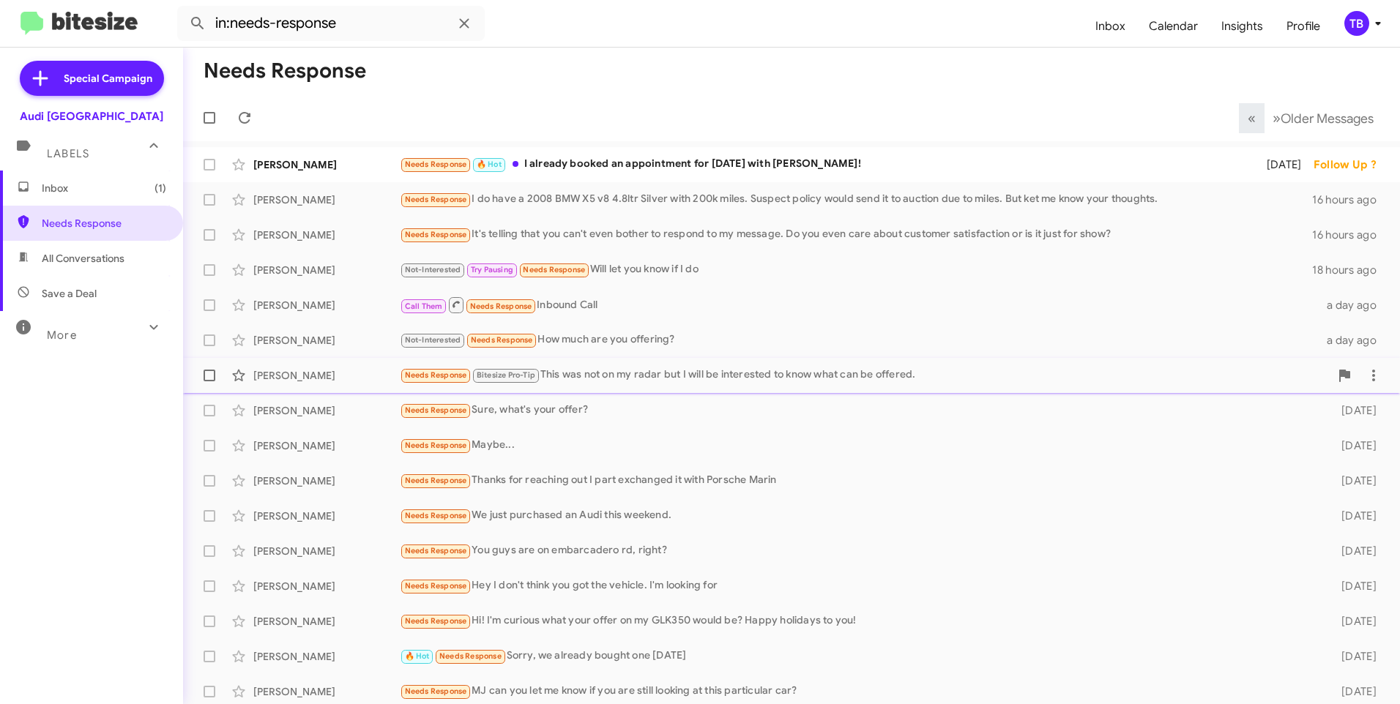
click at [586, 378] on div "Needs Response Bitesize Pro-Tip This was not on my radar but I will be interest…" at bounding box center [865, 375] width 930 height 17
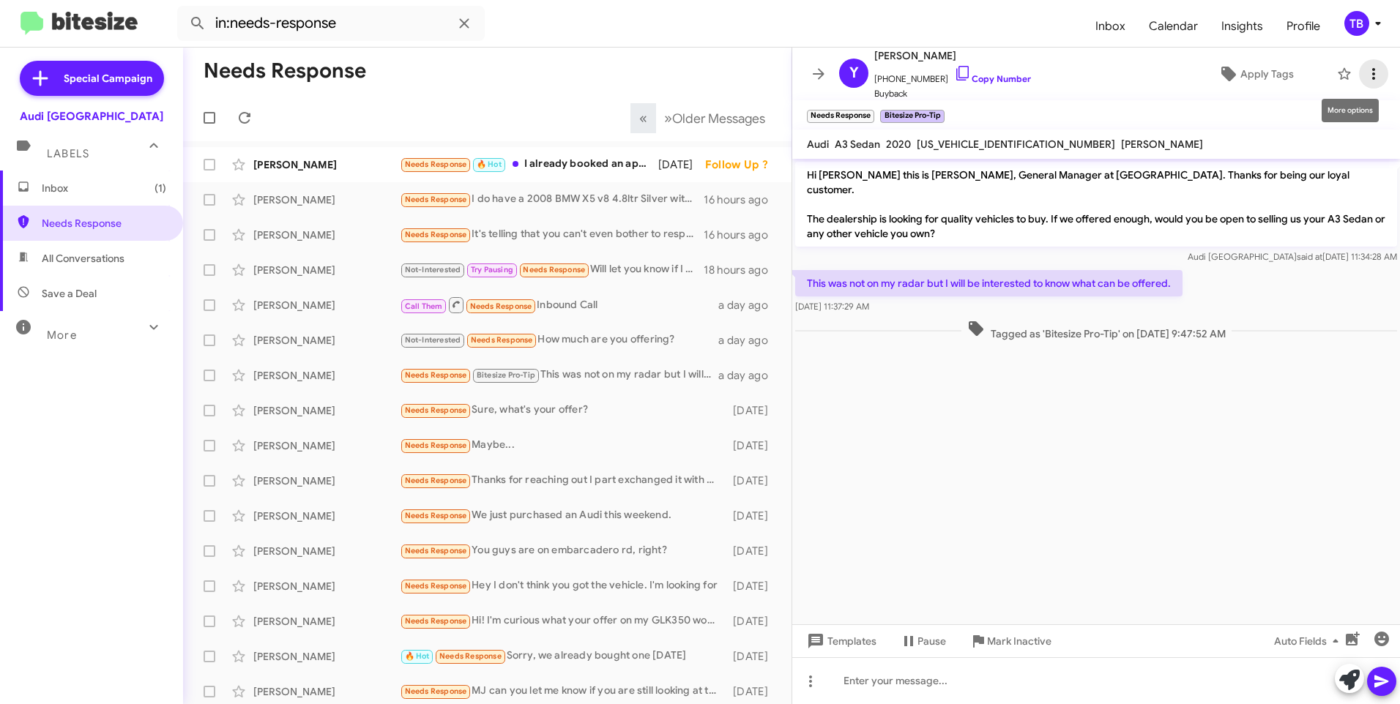
click at [1370, 78] on span at bounding box center [1373, 74] width 29 height 18
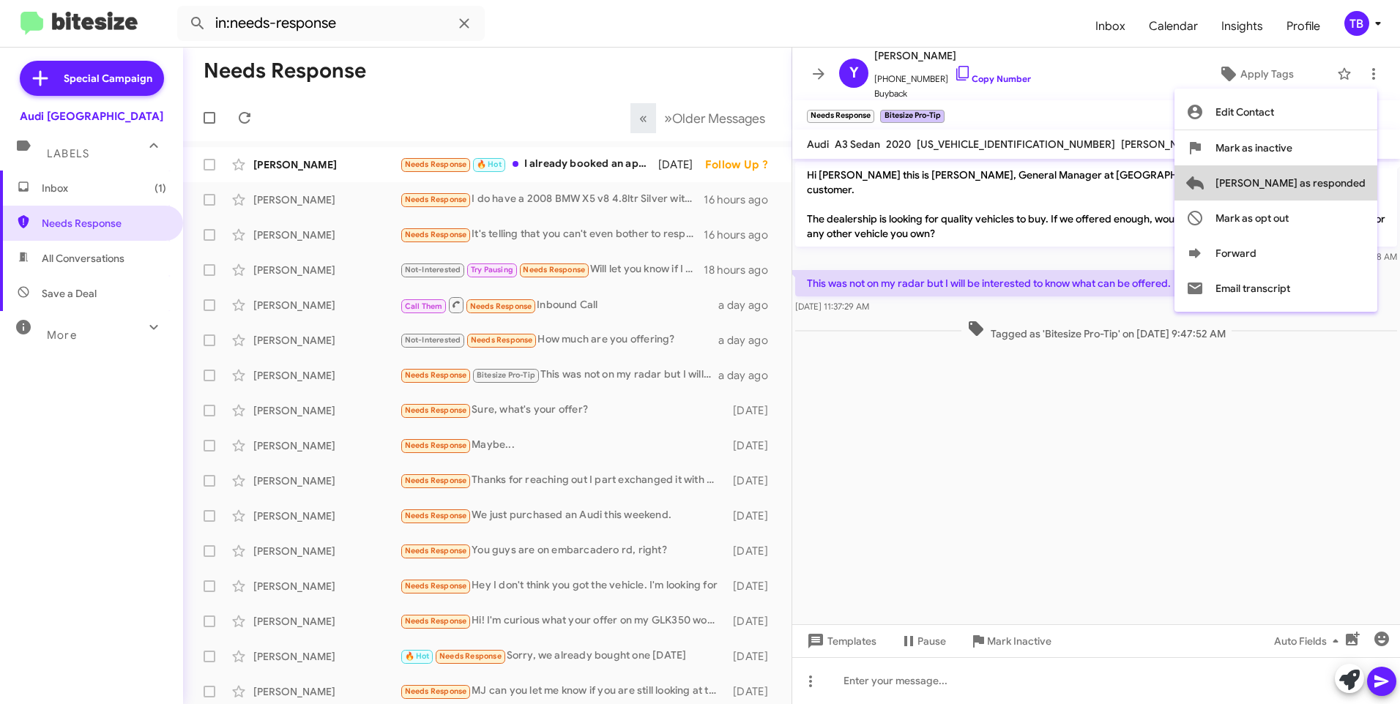
click at [1344, 175] on span "[PERSON_NAME] as responded" at bounding box center [1290, 182] width 150 height 35
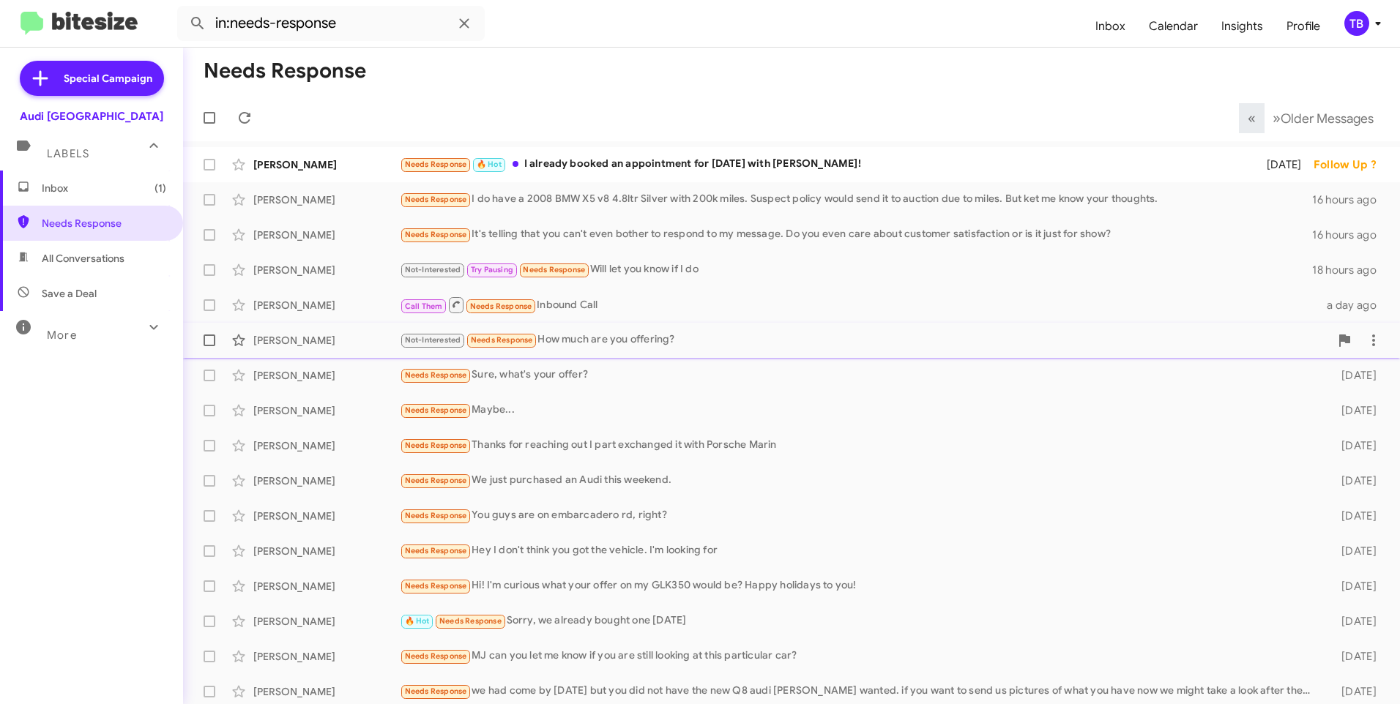
click at [897, 348] on div "Not-Interested Needs Response How much are you offering?" at bounding box center [865, 340] width 930 height 17
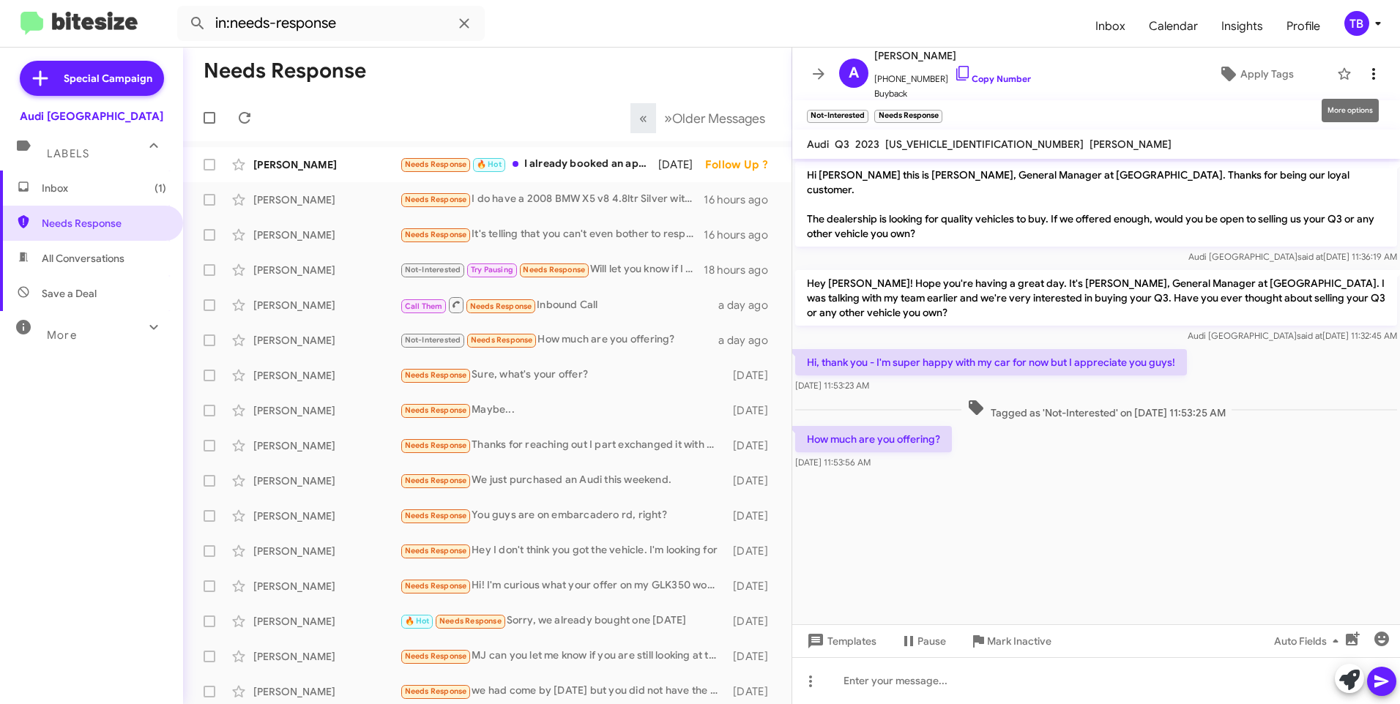
click at [1367, 75] on icon at bounding box center [1373, 74] width 18 height 18
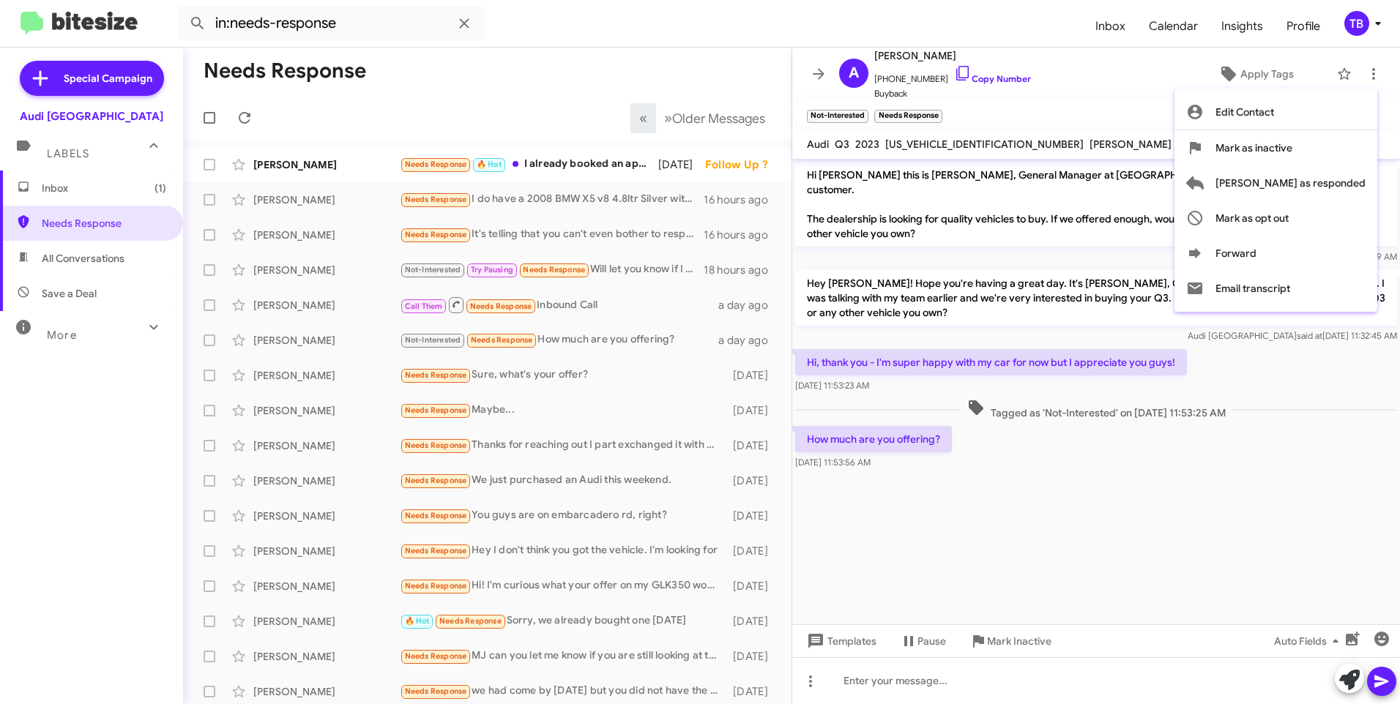
click at [894, 525] on div at bounding box center [700, 352] width 1400 height 704
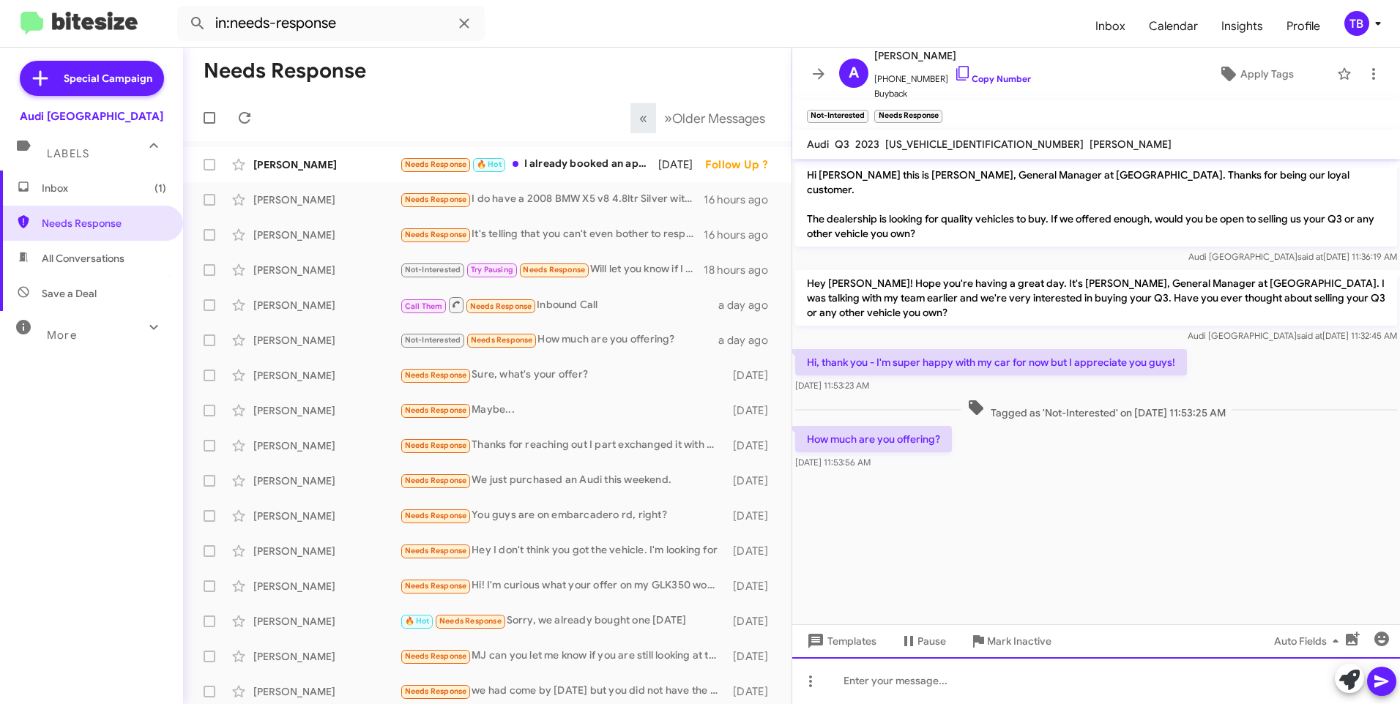
click at [862, 682] on div at bounding box center [1096, 680] width 608 height 47
click at [1364, 74] on icon at bounding box center [1373, 74] width 18 height 18
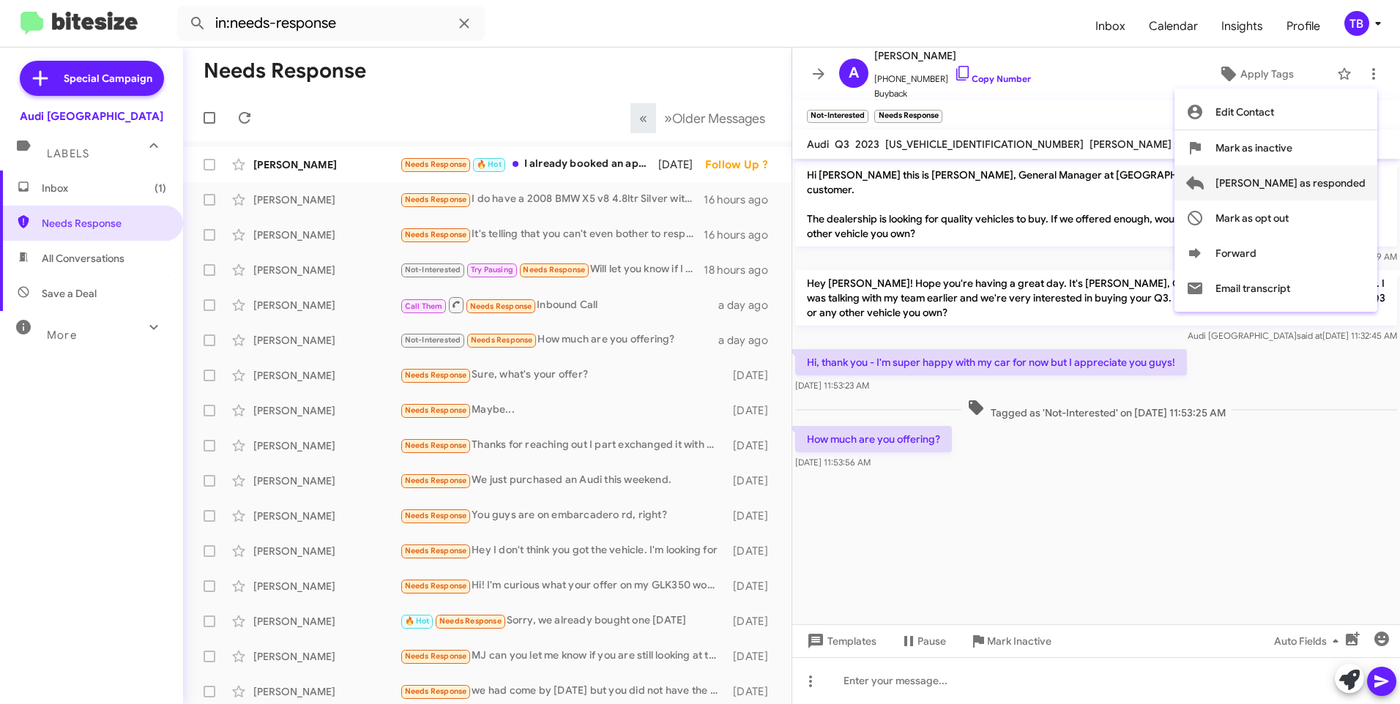
click at [1320, 182] on span "[PERSON_NAME] as responded" at bounding box center [1290, 182] width 150 height 35
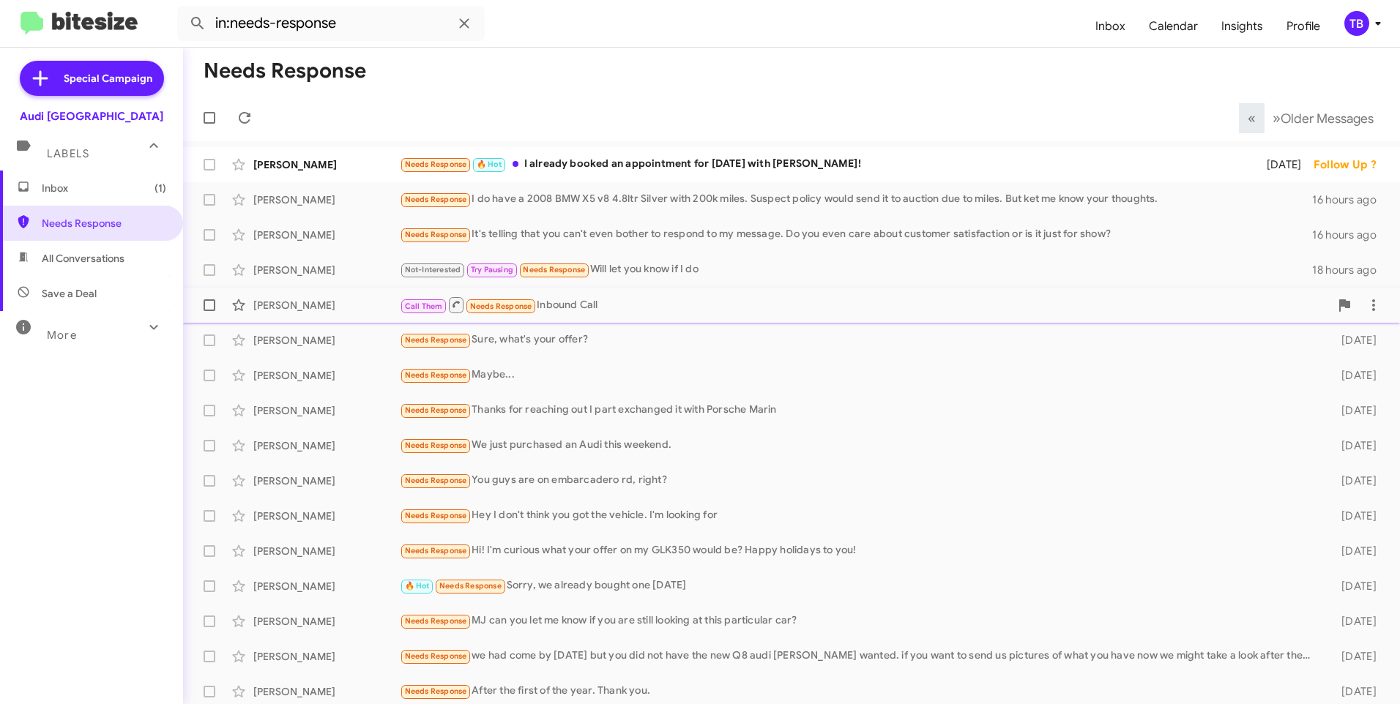
click at [594, 300] on div "Call Them Needs Response Inbound Call" at bounding box center [865, 305] width 930 height 18
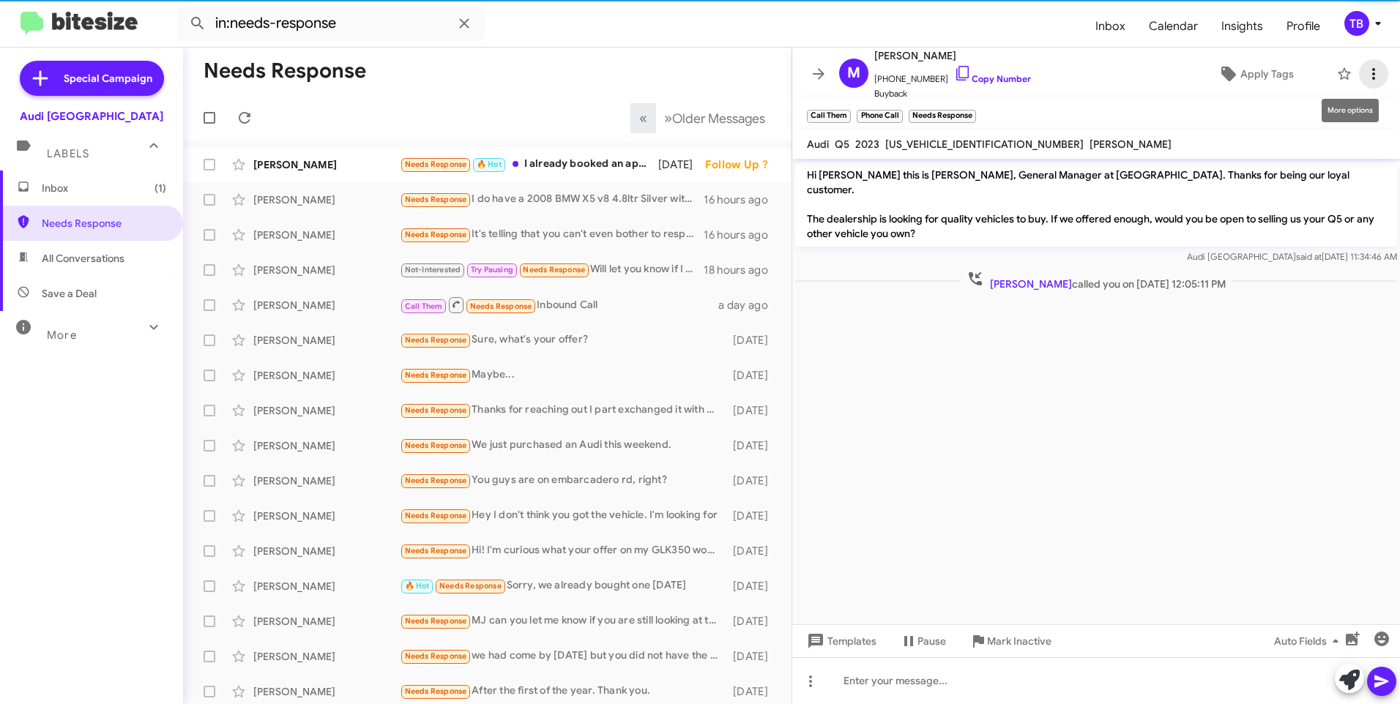
click at [1372, 70] on icon at bounding box center [1373, 74] width 3 height 12
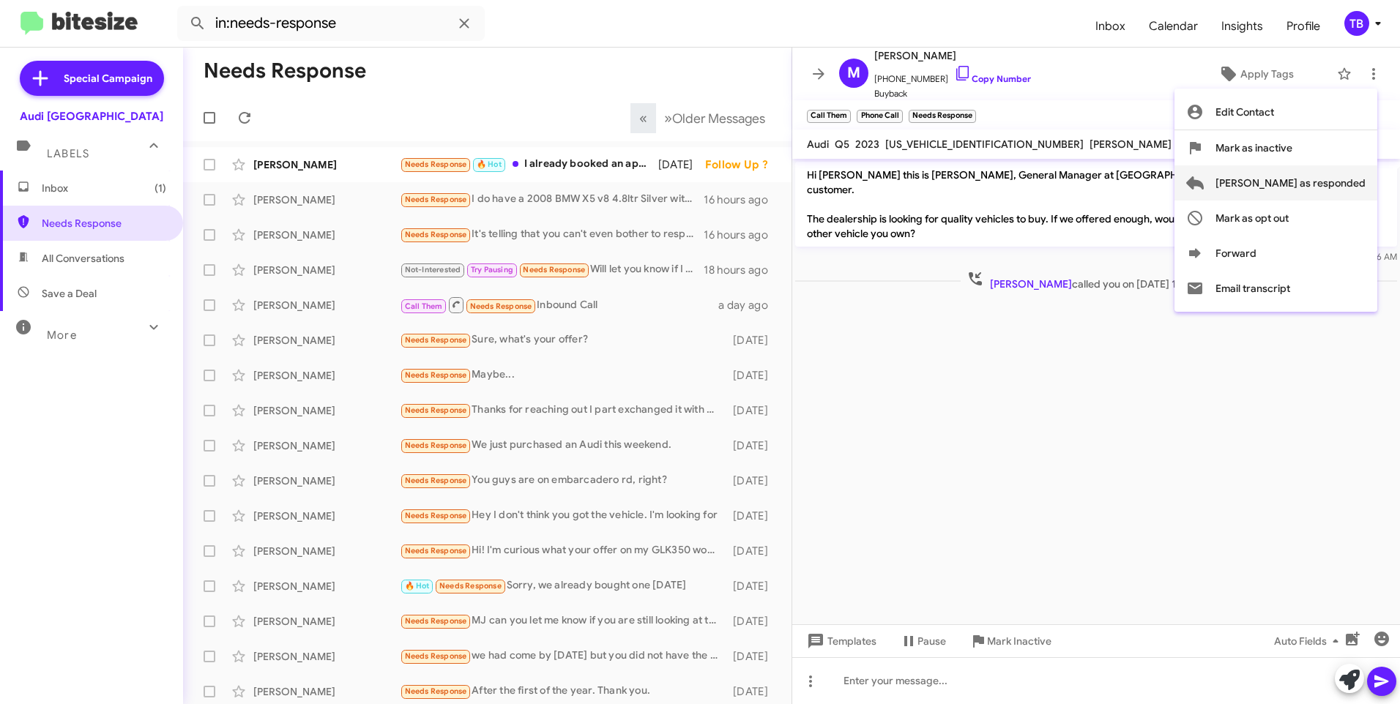
click at [1286, 178] on span "[PERSON_NAME] as responded" at bounding box center [1290, 182] width 150 height 35
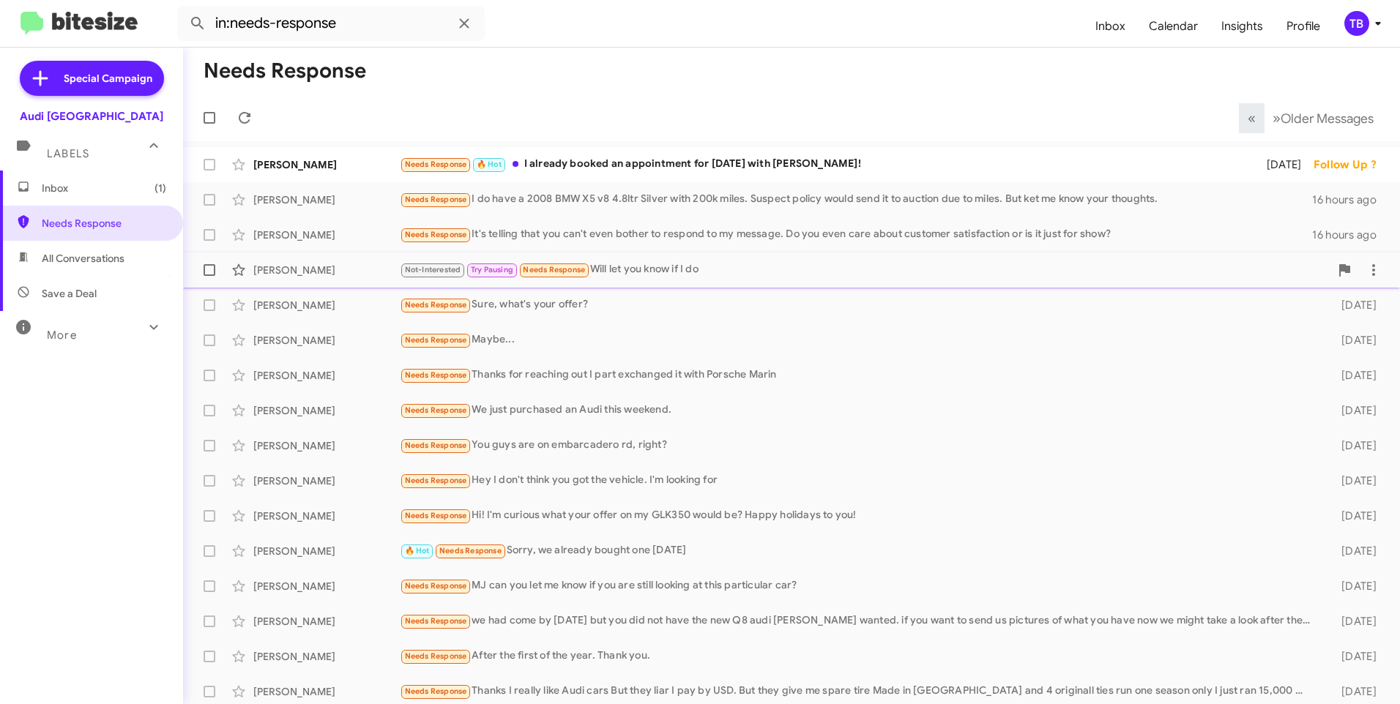
click at [674, 265] on div "Not-Interested Try Pausing Needs Response Will let you know if I do" at bounding box center [865, 269] width 930 height 17
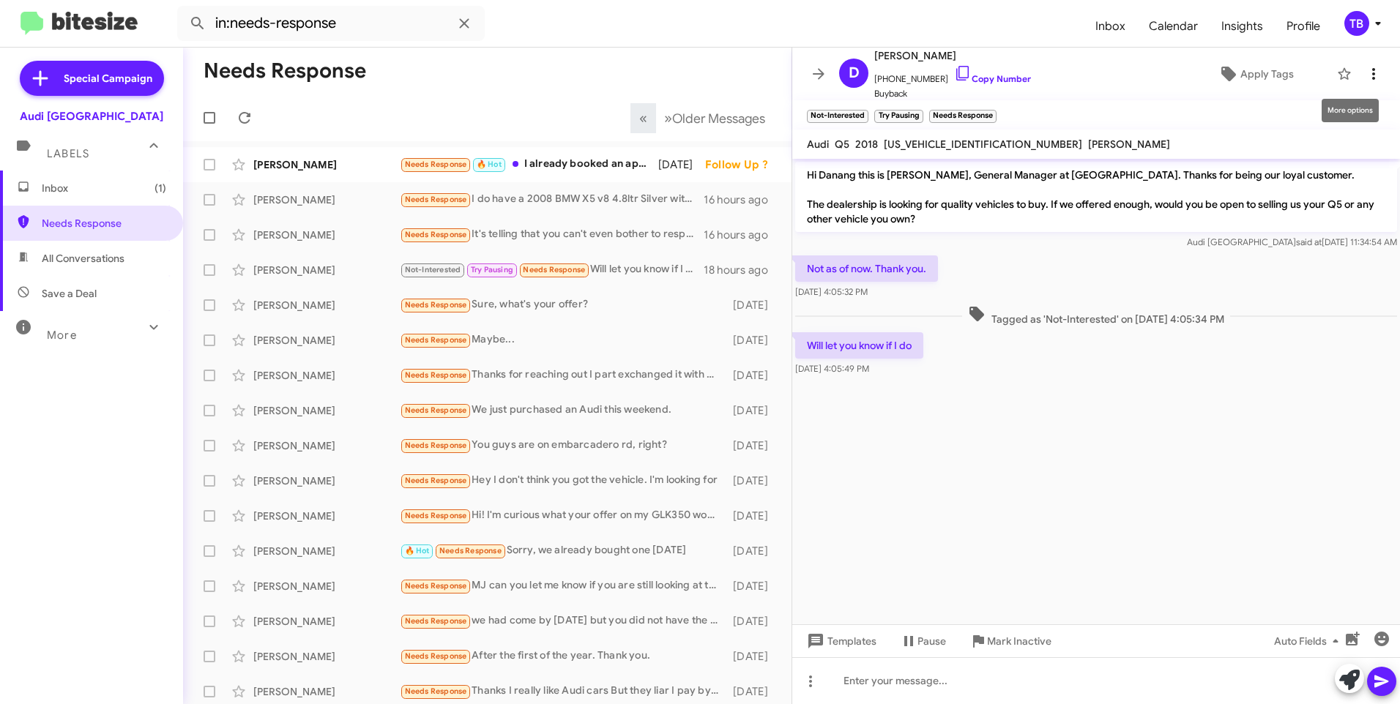
click at [1364, 74] on icon at bounding box center [1373, 74] width 18 height 18
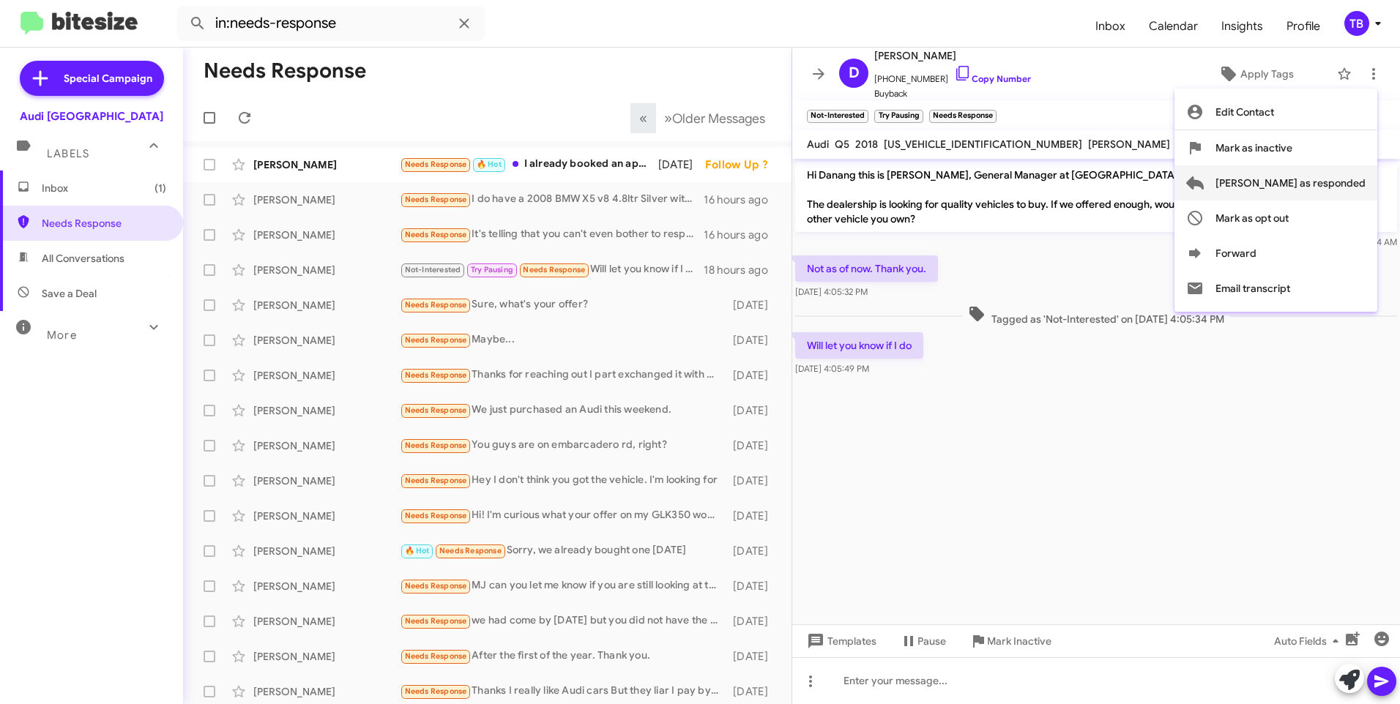
click at [1321, 176] on span "[PERSON_NAME] as responded" at bounding box center [1290, 182] width 150 height 35
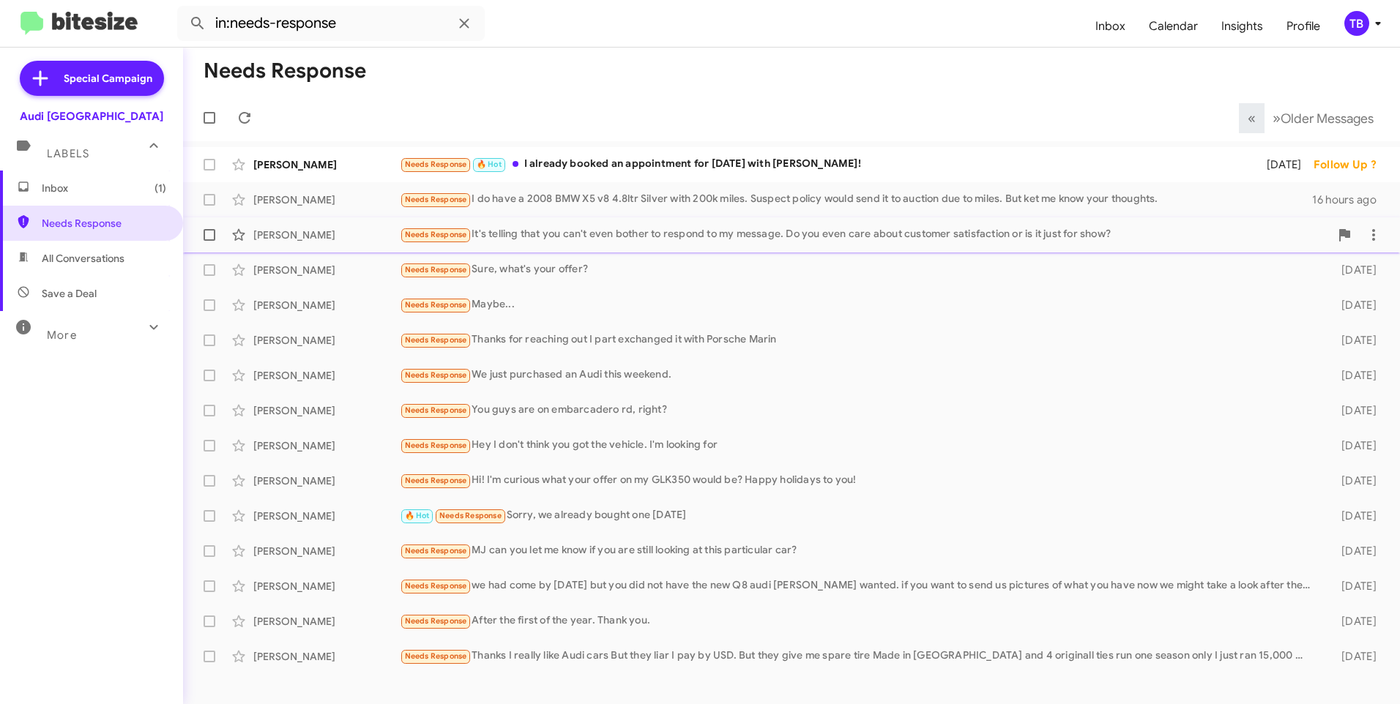
click at [728, 235] on div "Needs Response It's telling that you can't even bother to respond to my message…" at bounding box center [865, 234] width 930 height 17
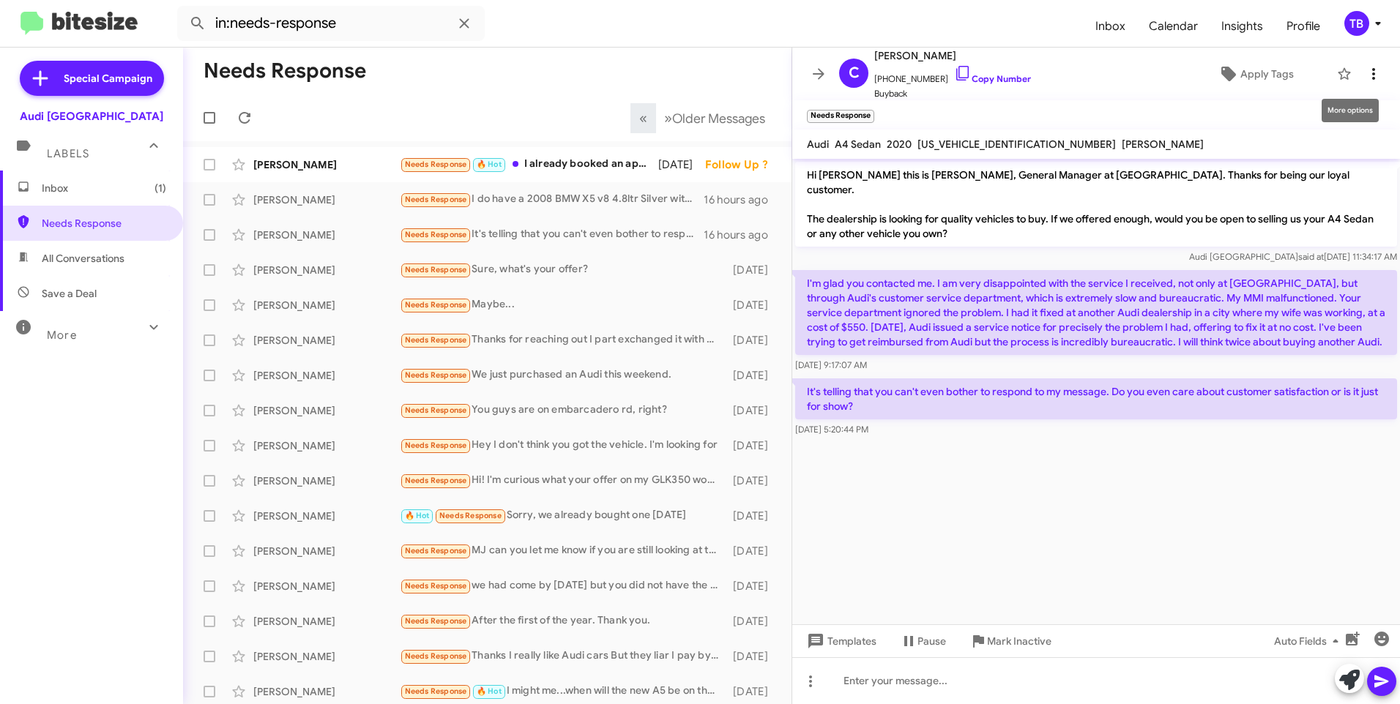
click at [1368, 75] on icon at bounding box center [1373, 74] width 18 height 18
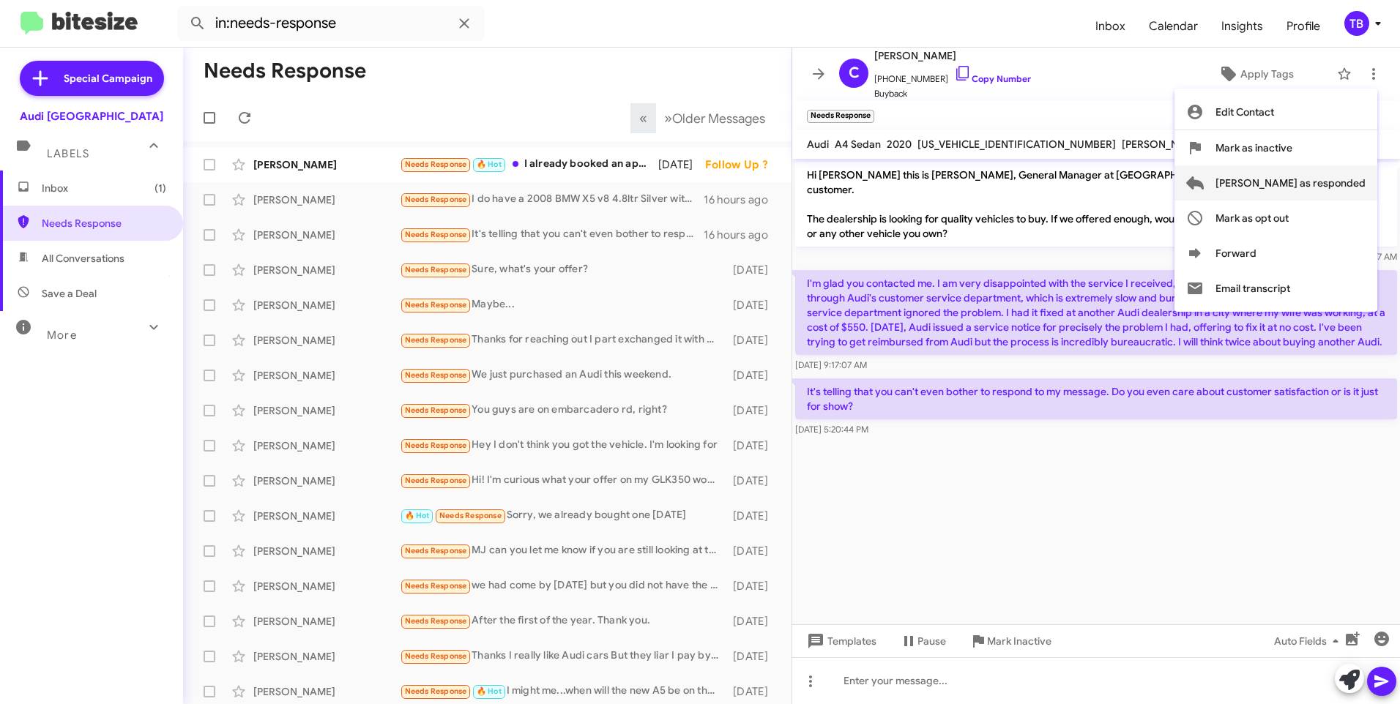
click at [1316, 184] on span "[PERSON_NAME] as responded" at bounding box center [1290, 182] width 150 height 35
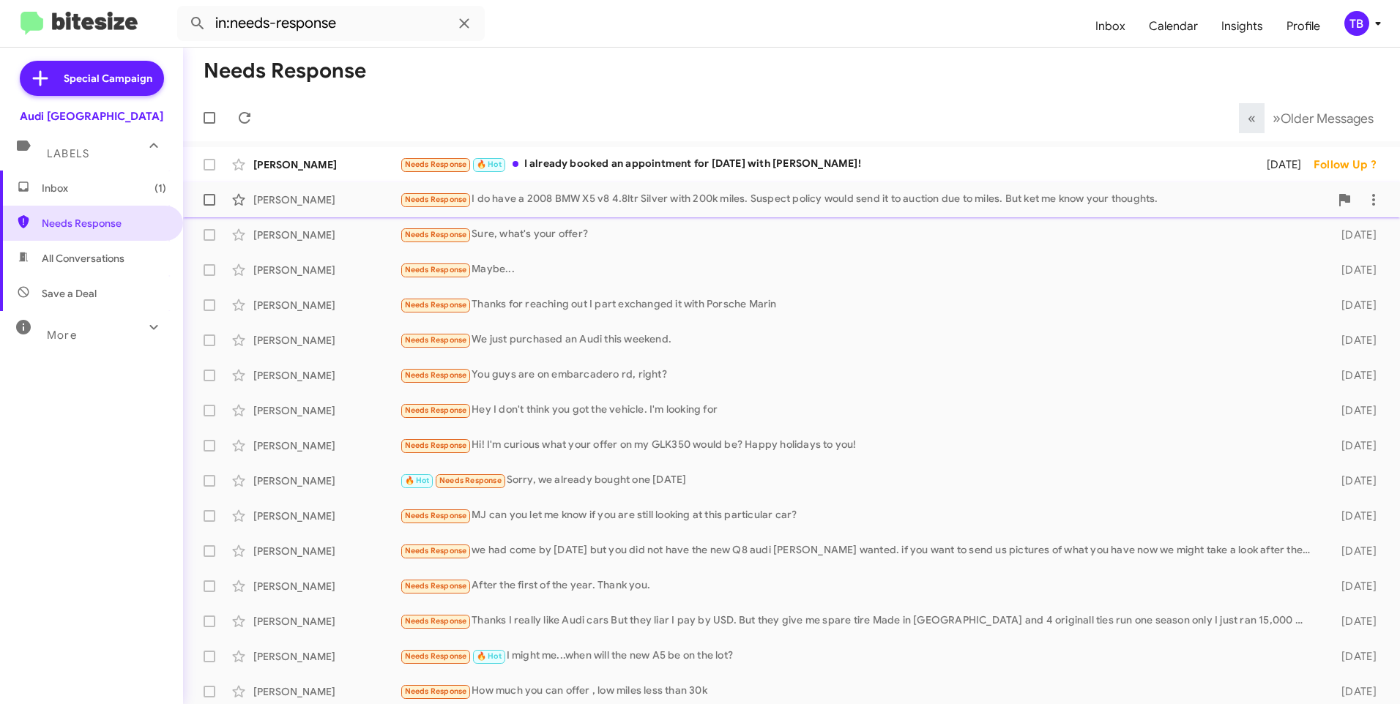
click at [526, 193] on div "Needs Response I do have a 2008 BMW X5 v8 4.8ltr Silver with 200k miles. Suspec…" at bounding box center [865, 199] width 930 height 17
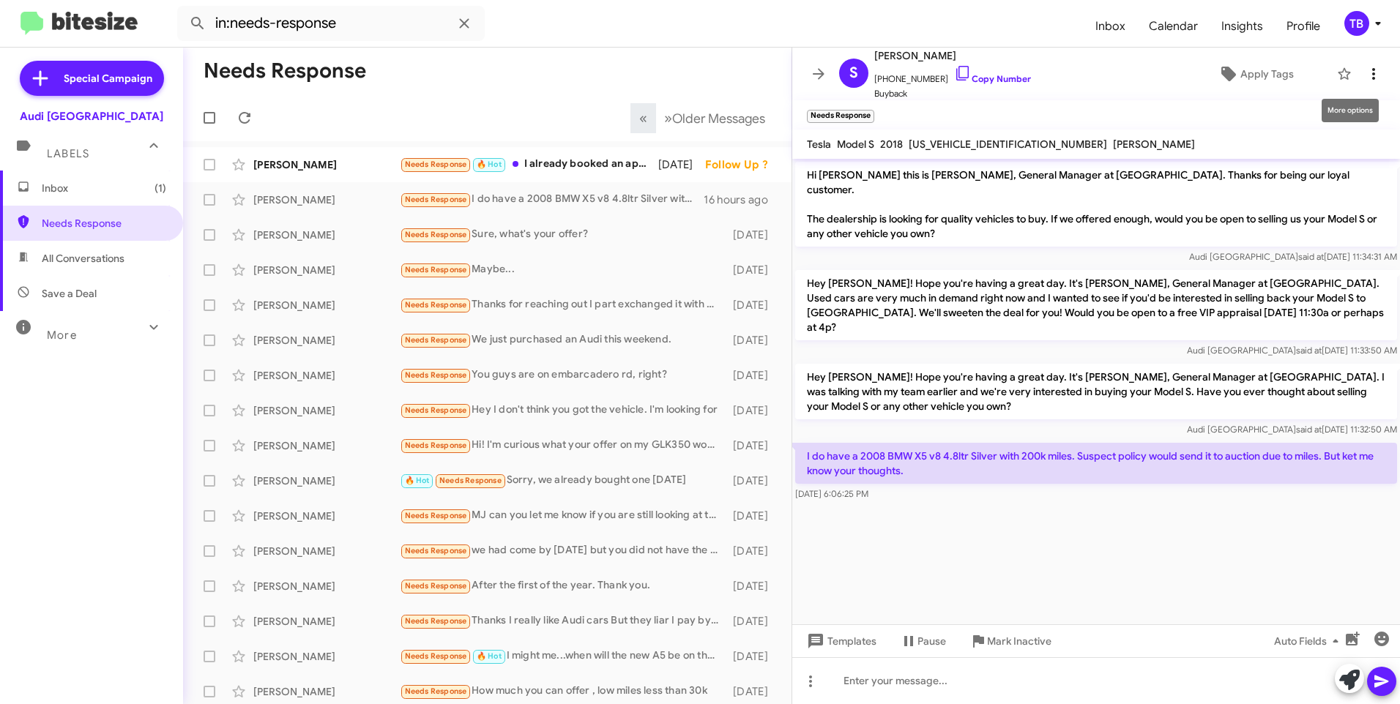
click at [1375, 68] on span at bounding box center [1373, 74] width 29 height 18
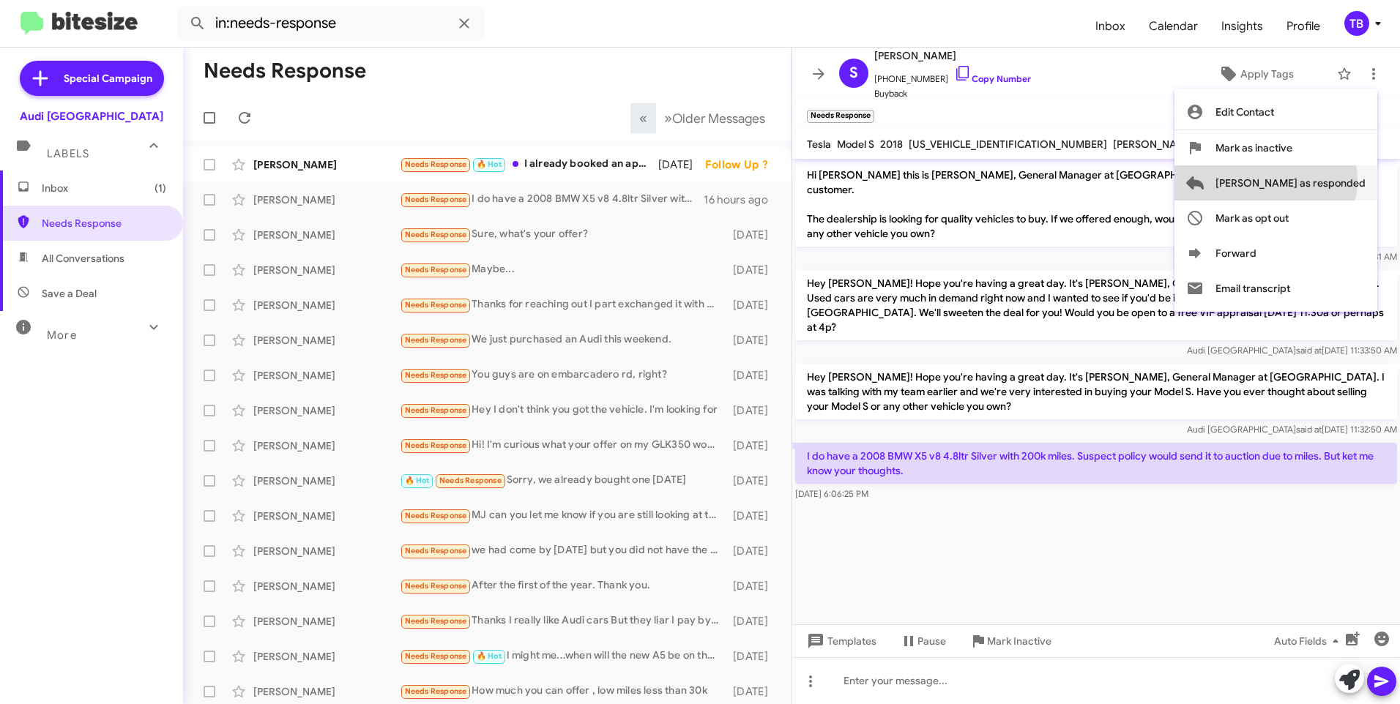
click at [1323, 180] on span "[PERSON_NAME] as responded" at bounding box center [1290, 182] width 150 height 35
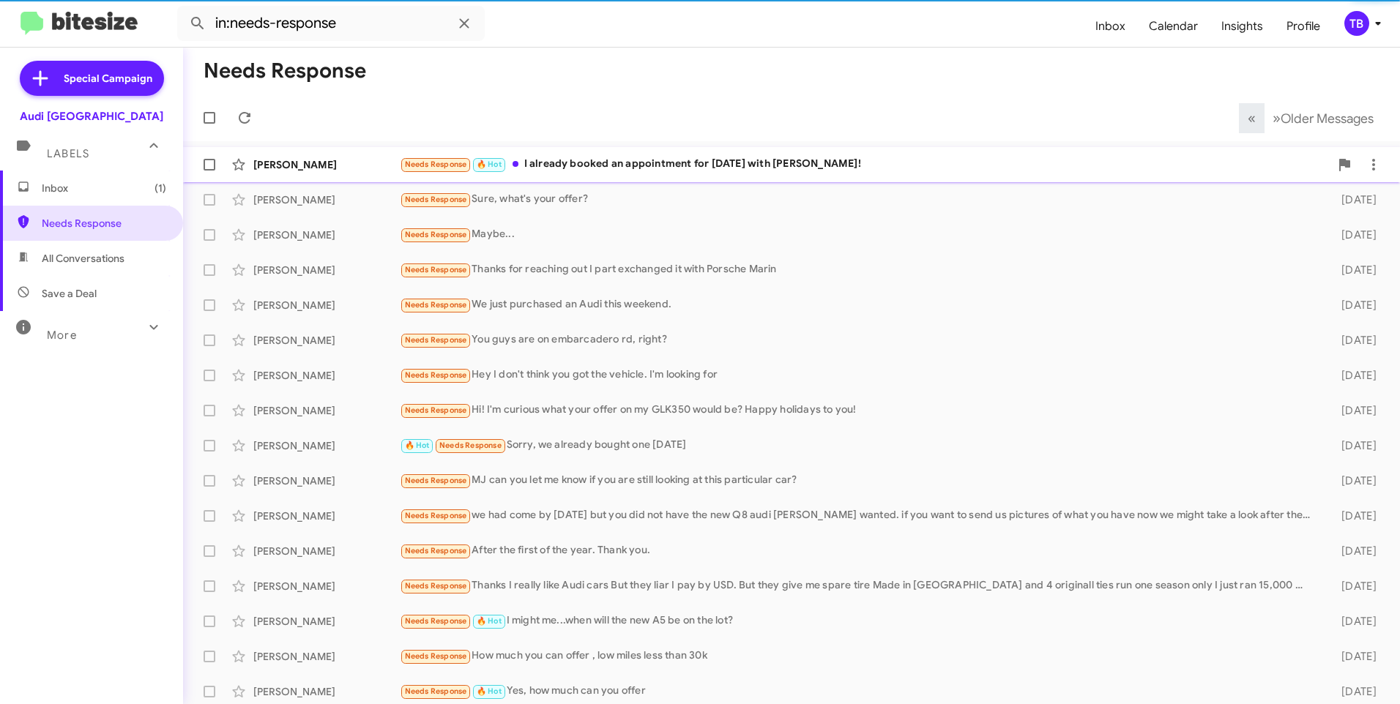
click at [645, 151] on div "[PERSON_NAME] Needs Response 🔥 Hot I already booked an appointment for [DATE] w…" at bounding box center [791, 164] width 1193 height 29
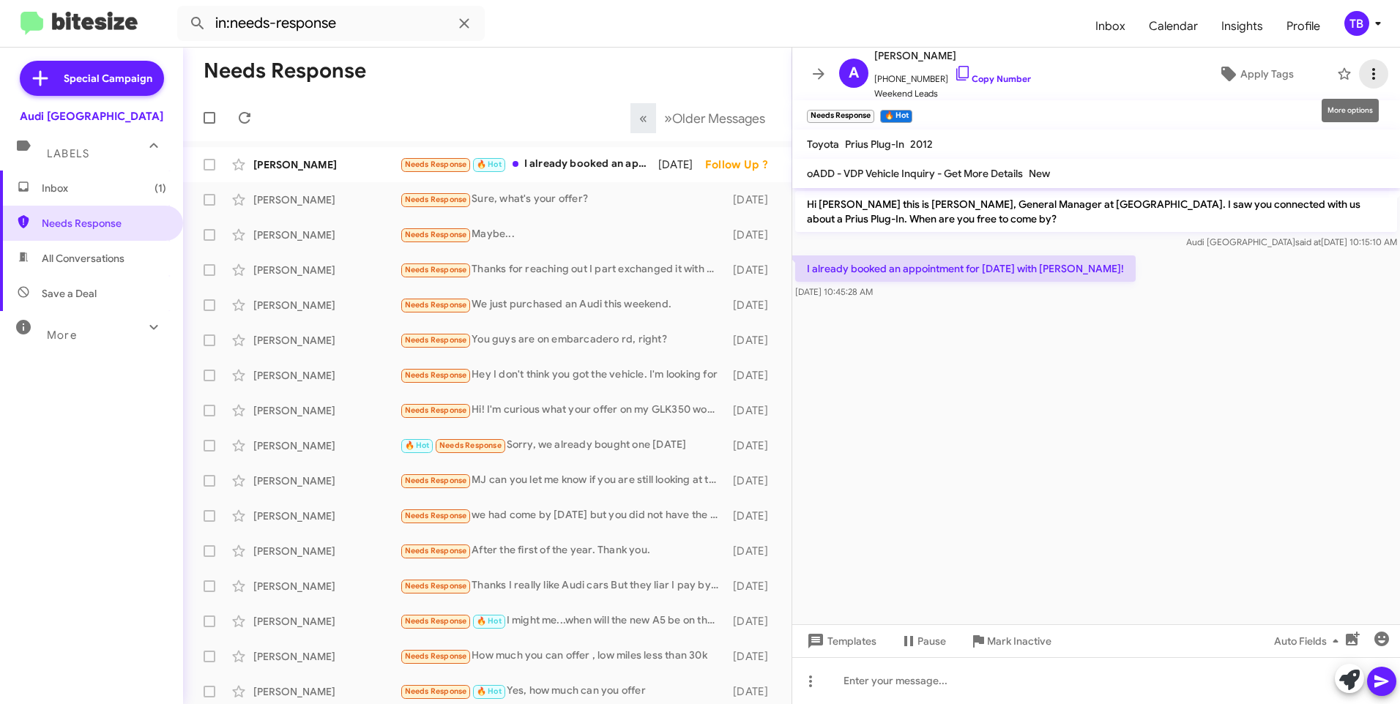
click at [1369, 71] on icon at bounding box center [1373, 74] width 18 height 18
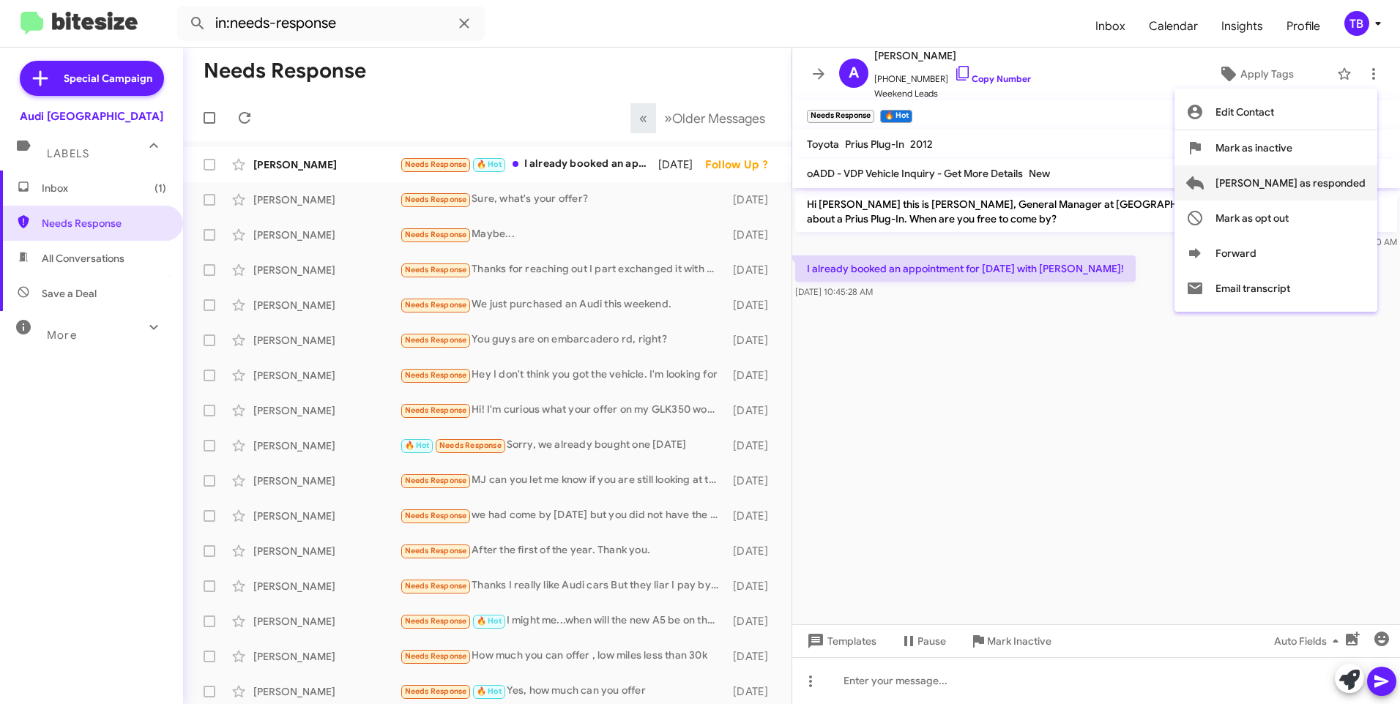
click at [1336, 179] on span "[PERSON_NAME] as responded" at bounding box center [1290, 182] width 150 height 35
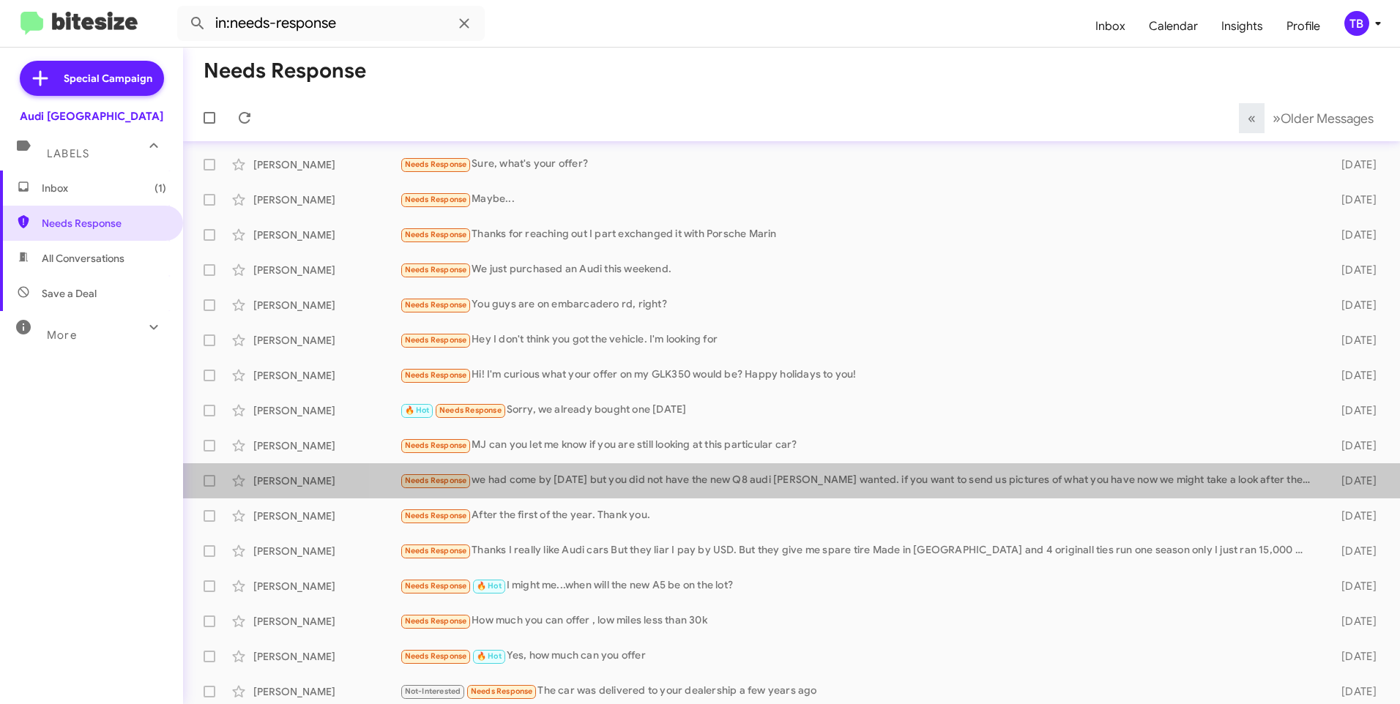
scroll to position [40, 0]
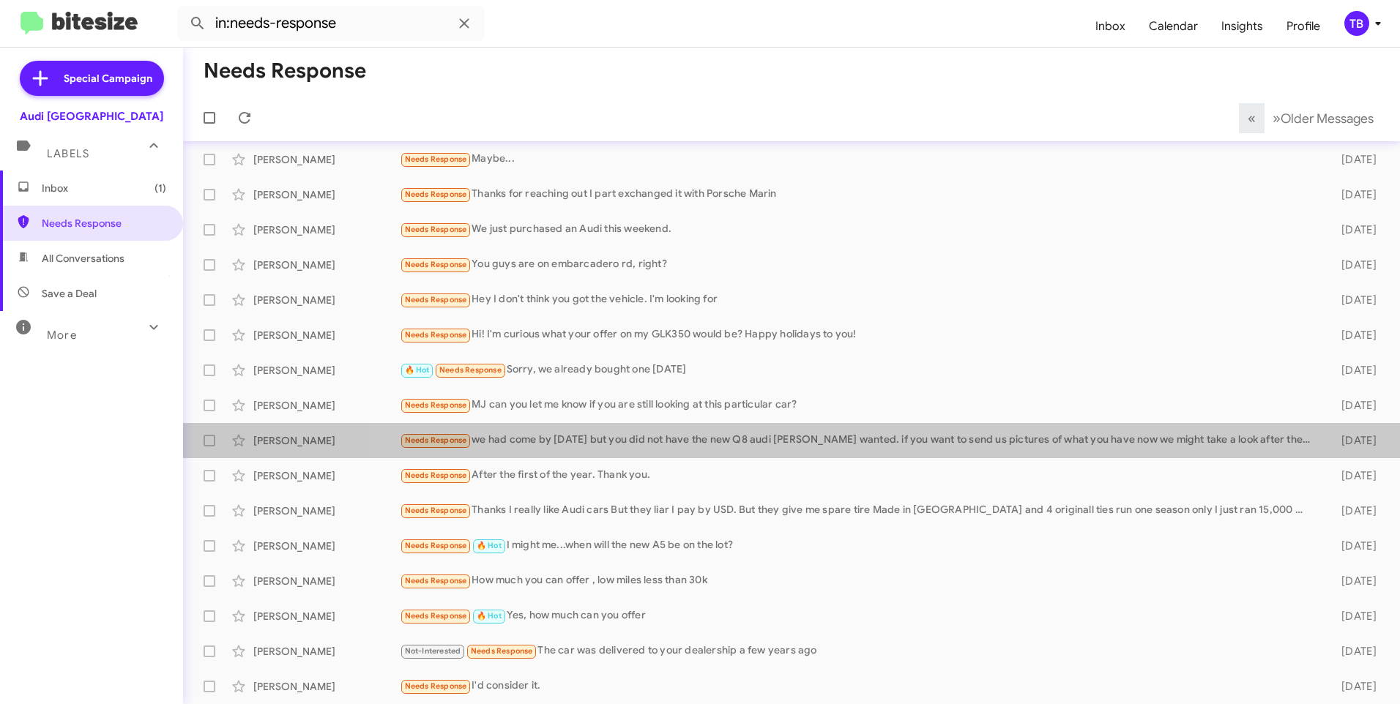
drag, startPoint x: 1127, startPoint y: 610, endPoint x: 930, endPoint y: 736, distance: 233.7
click at [930, 703] on html "in:needs-response Inbox Calendar Insights Profile TB Special Campaign Audi Palo…" at bounding box center [700, 352] width 1400 height 704
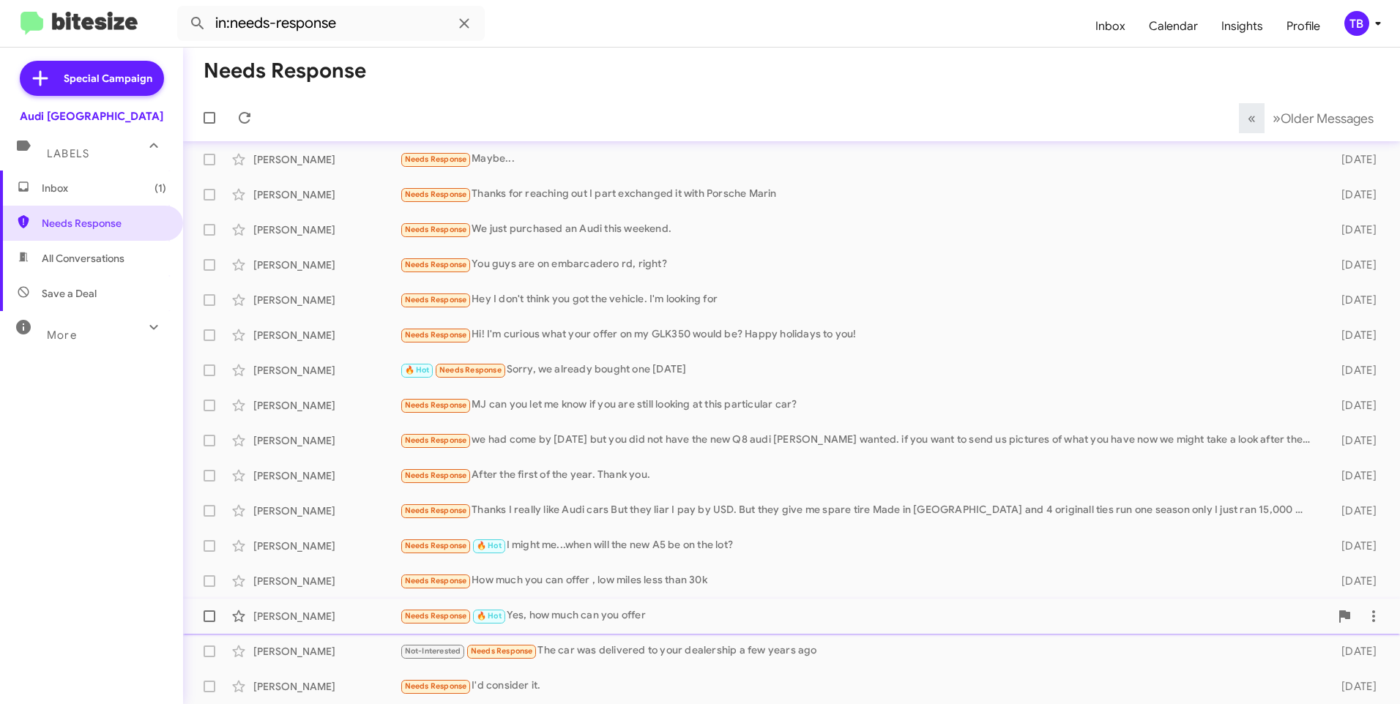
scroll to position [0, 0]
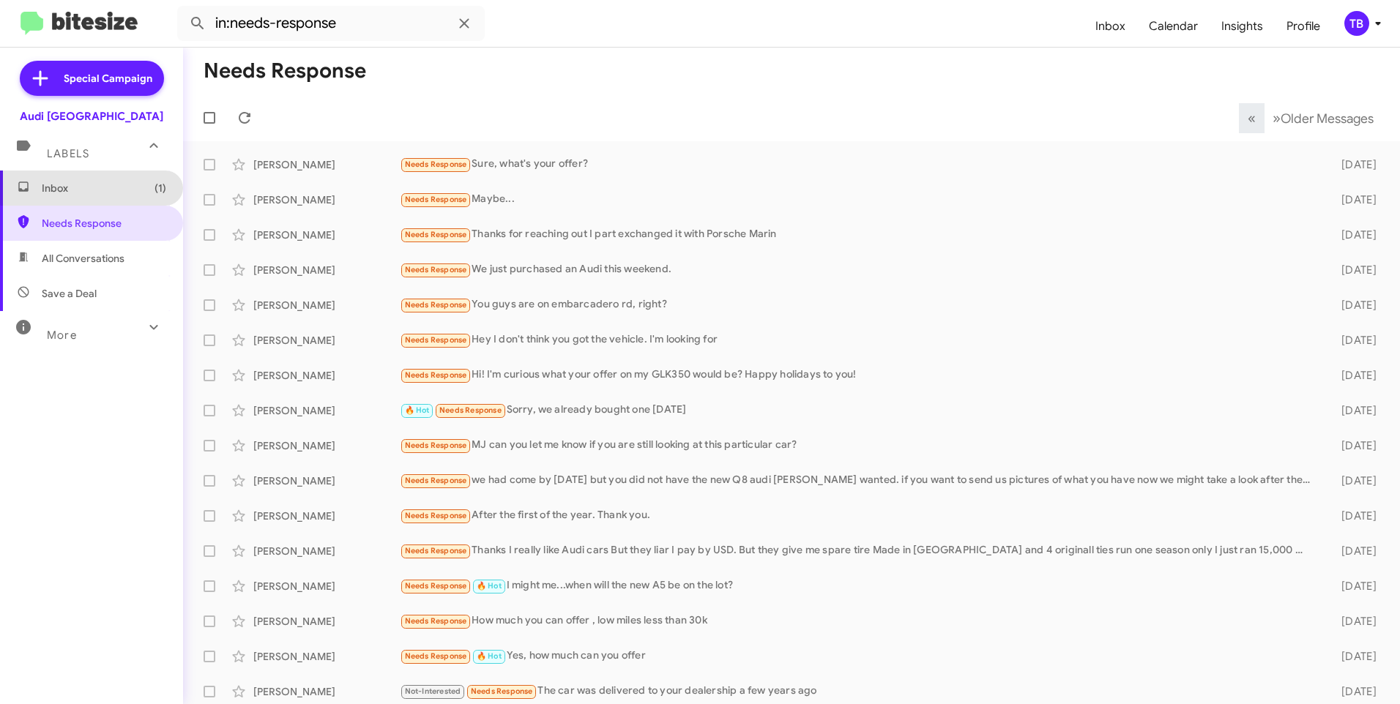
click at [105, 187] on span "Inbox (1)" at bounding box center [104, 188] width 124 height 15
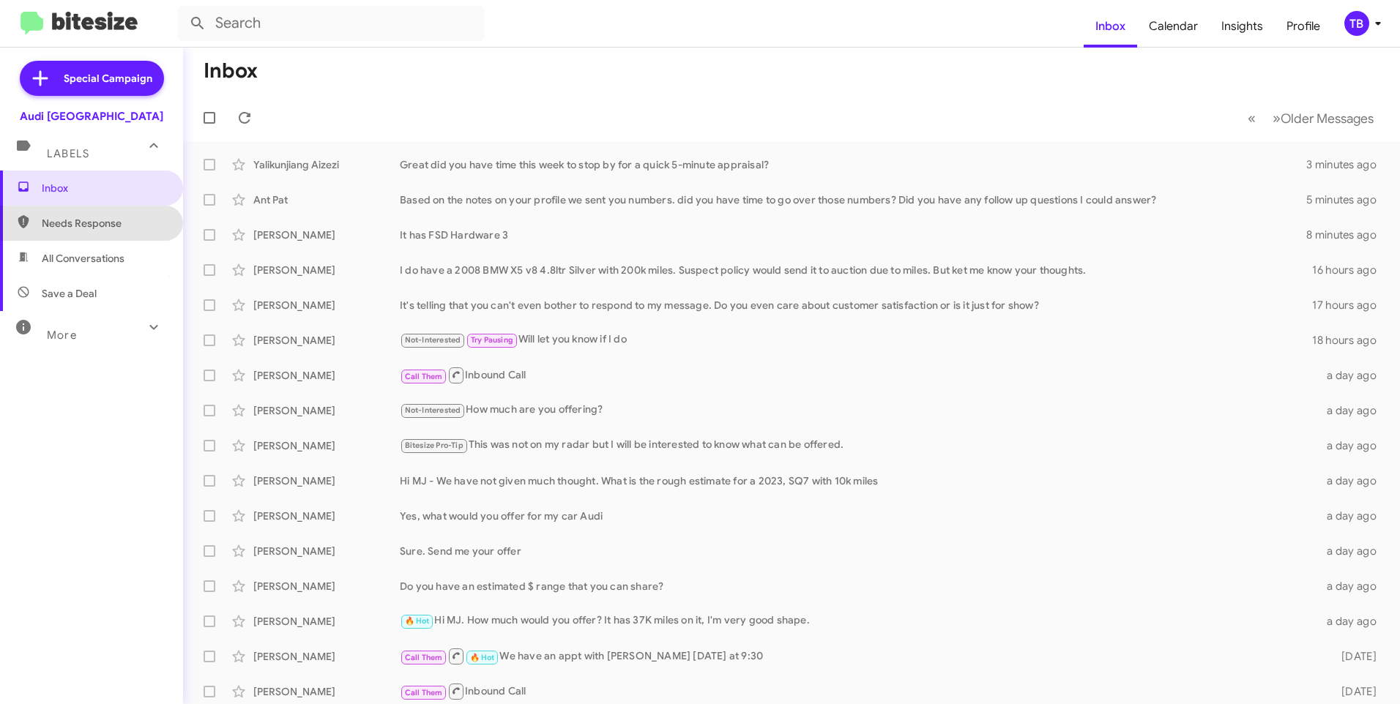
click at [105, 214] on span "Needs Response" at bounding box center [91, 223] width 183 height 35
type input "in:needs-response"
